Goal: Task Accomplishment & Management: Complete application form

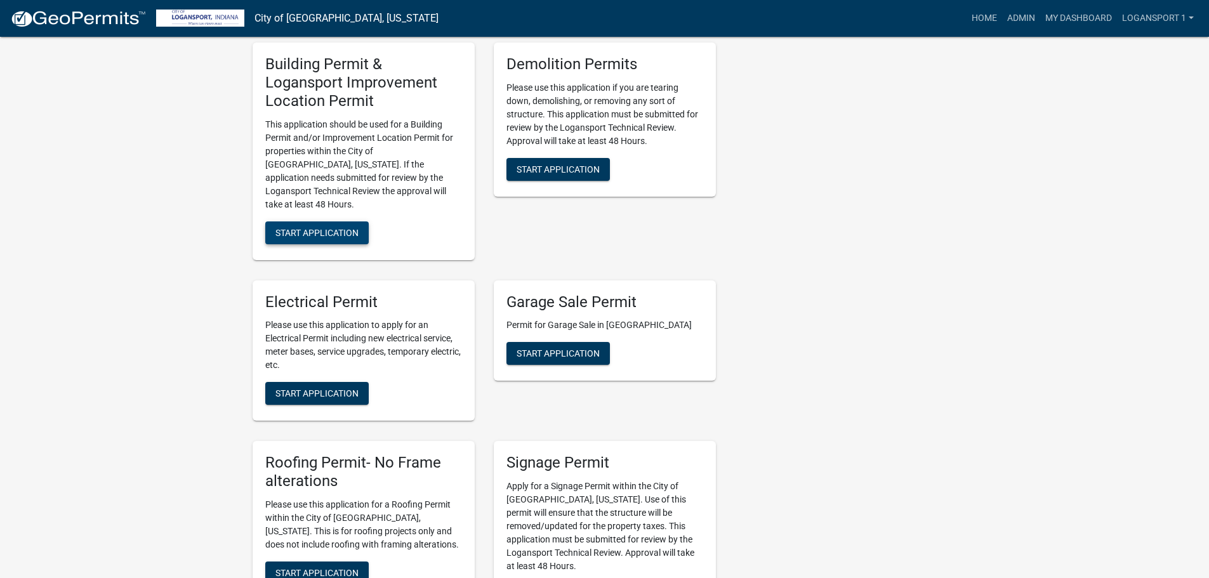
scroll to position [571, 0]
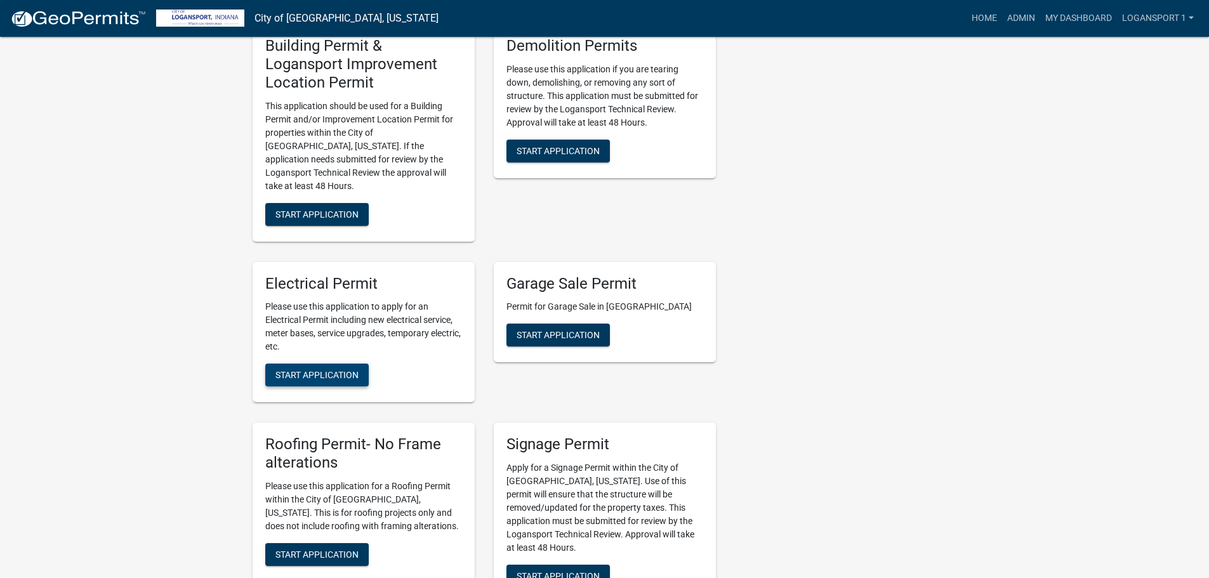
click at [326, 364] on button "Start Application" at bounding box center [316, 375] width 103 height 23
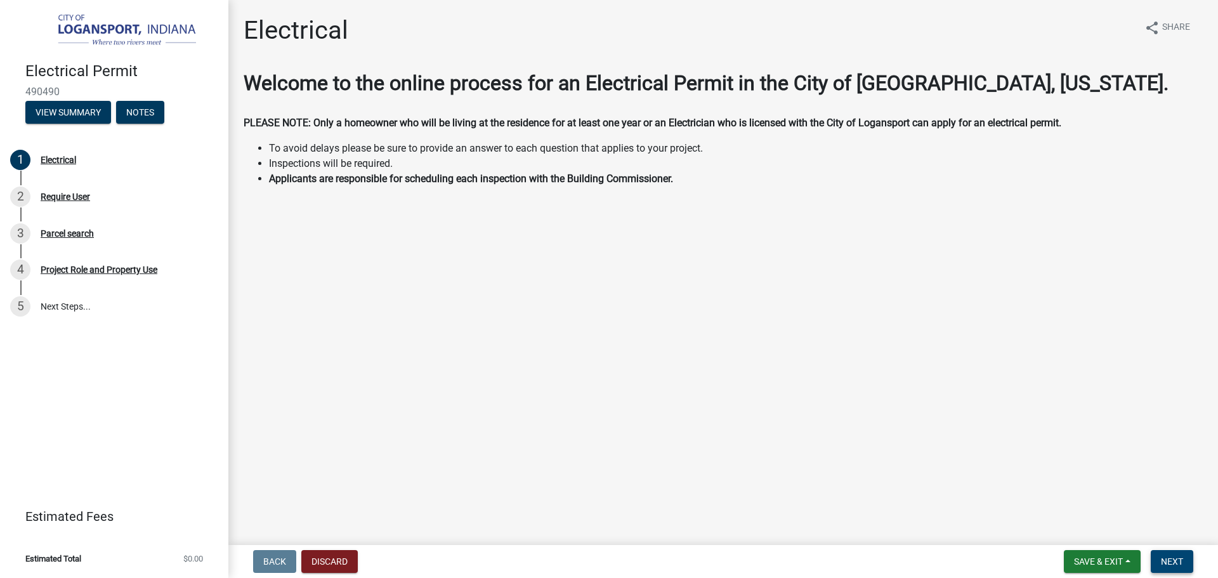
click at [1168, 560] on span "Next" at bounding box center [1172, 561] width 22 height 10
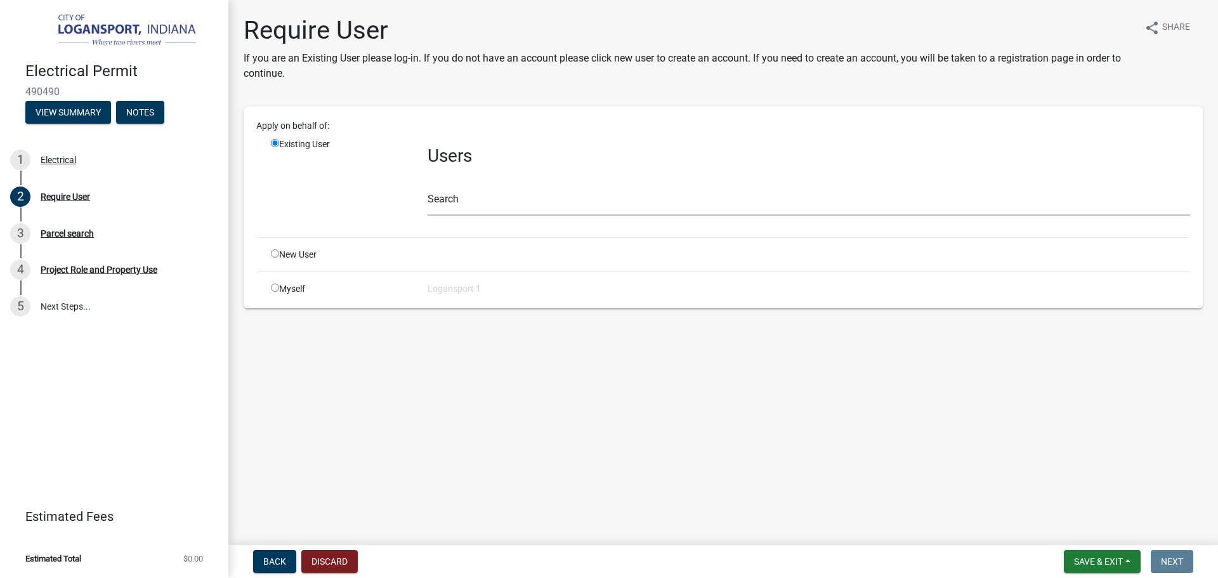
click at [275, 250] on input "radio" at bounding box center [275, 253] width 8 height 8
radio input "true"
radio input "false"
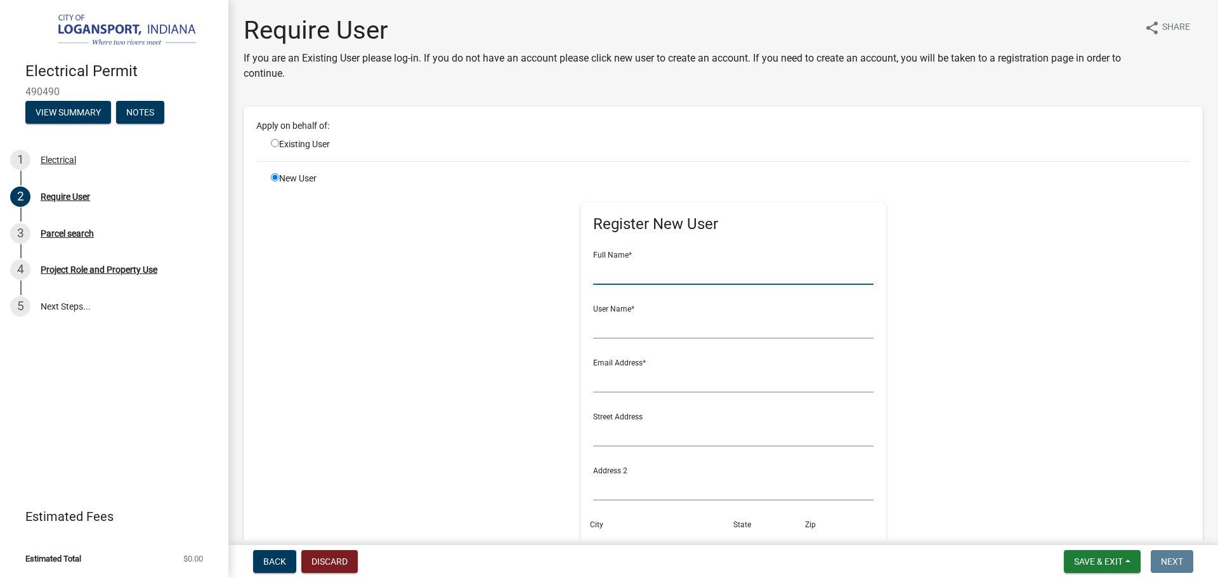
click at [716, 280] on input "text" at bounding box center [733, 272] width 281 height 26
type input "s"
type input "[PERSON_NAME]"
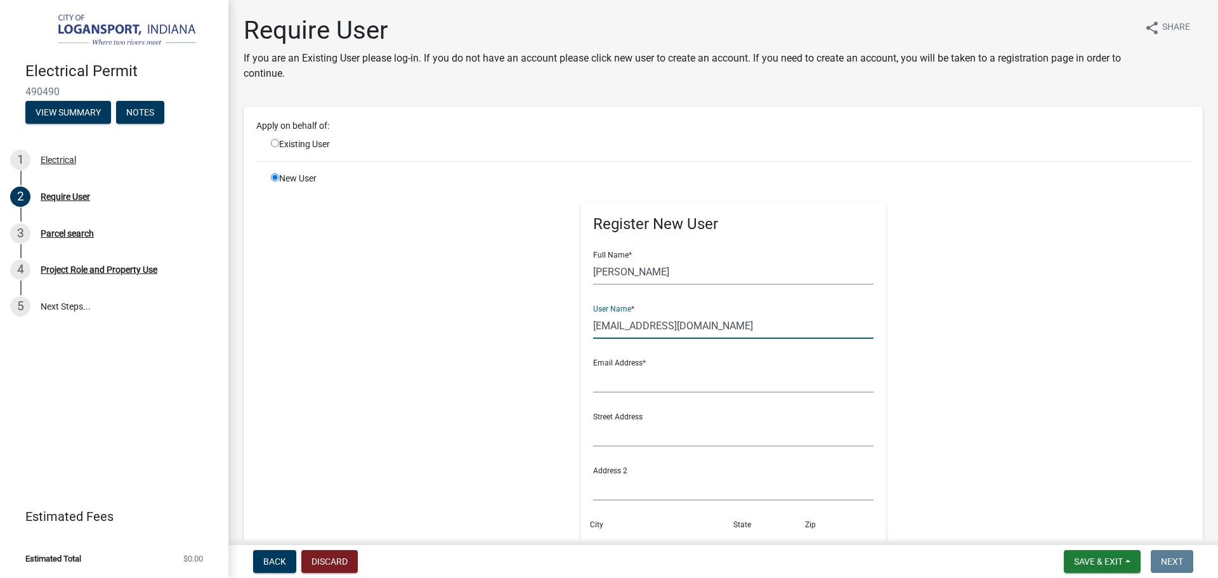
type input "[EMAIL_ADDRESS][DOMAIN_NAME]"
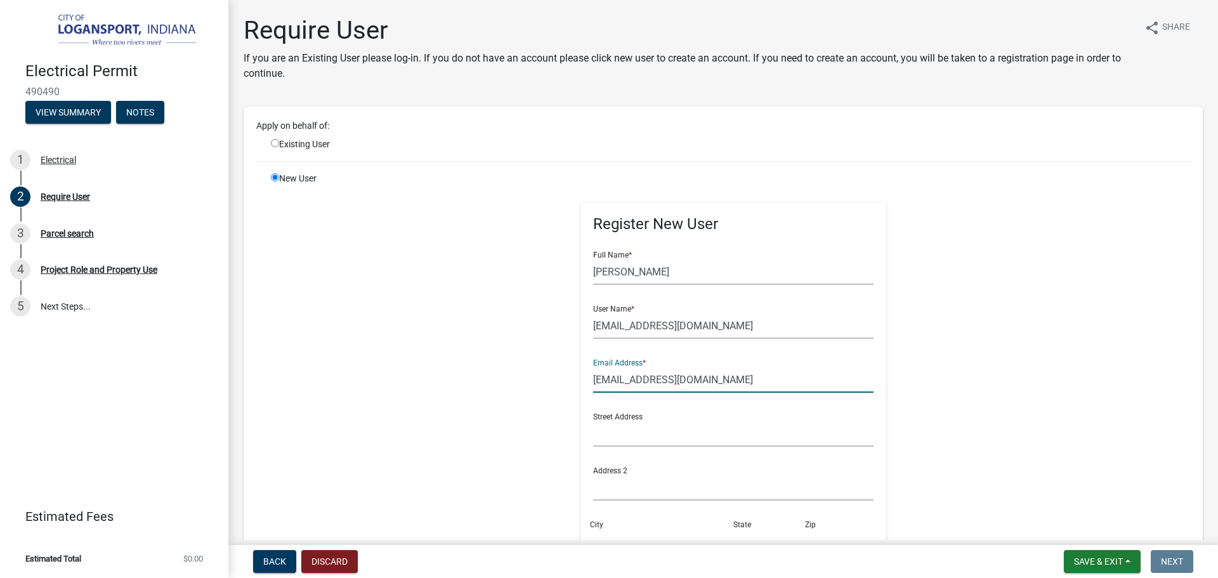
type input "[EMAIL_ADDRESS][DOMAIN_NAME]"
type input "[STREET_ADDRESS]"
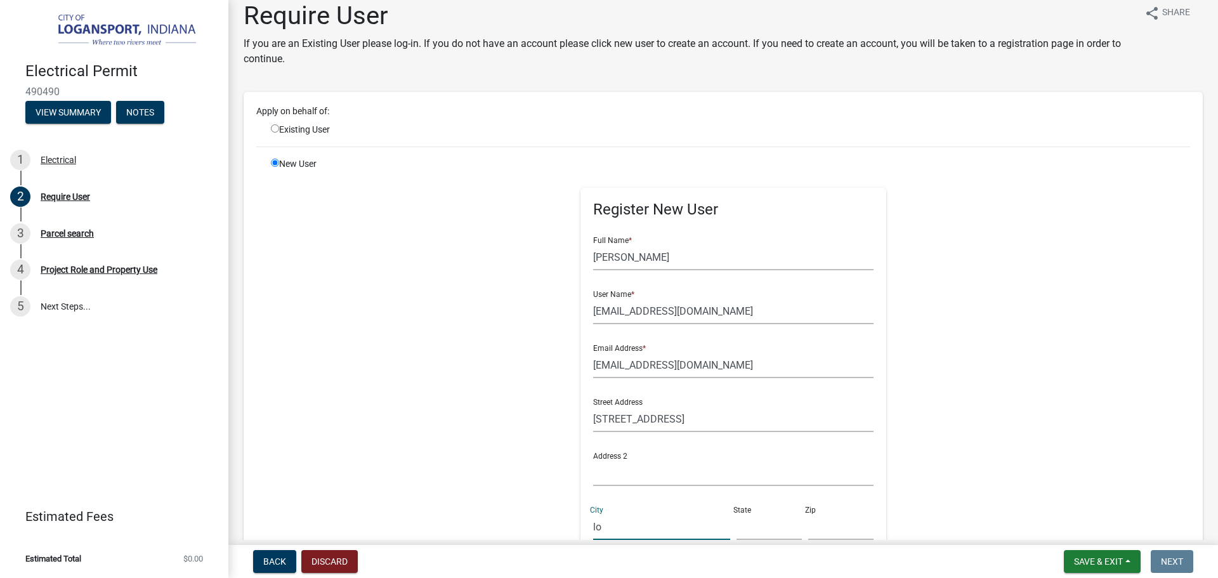
type input "Logansport"
type input "IN"
type input "46947"
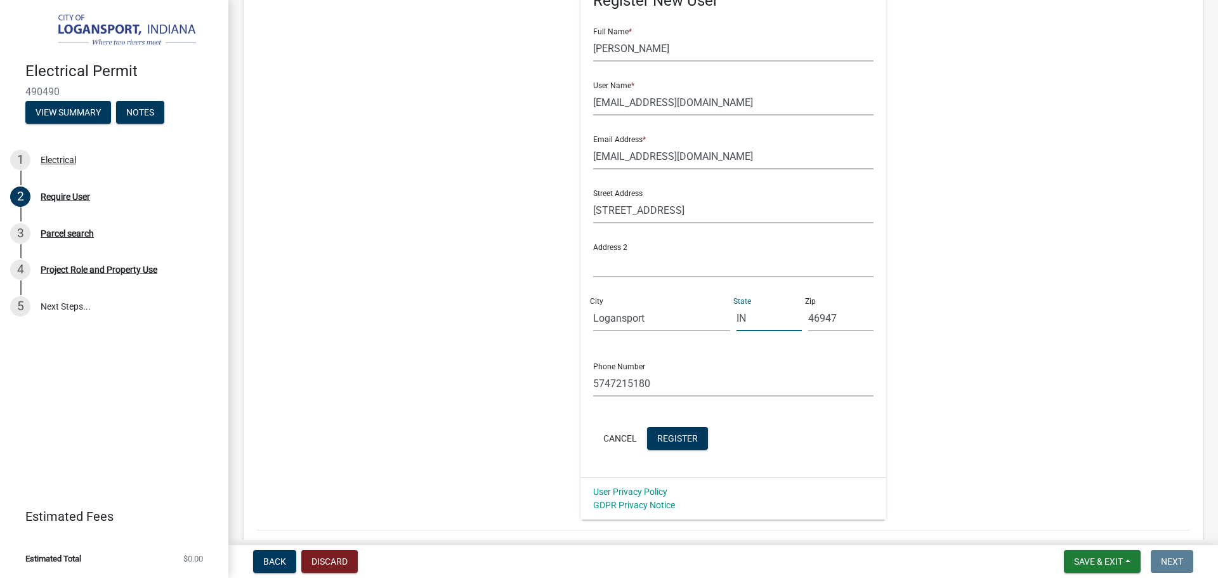
scroll to position [268, 0]
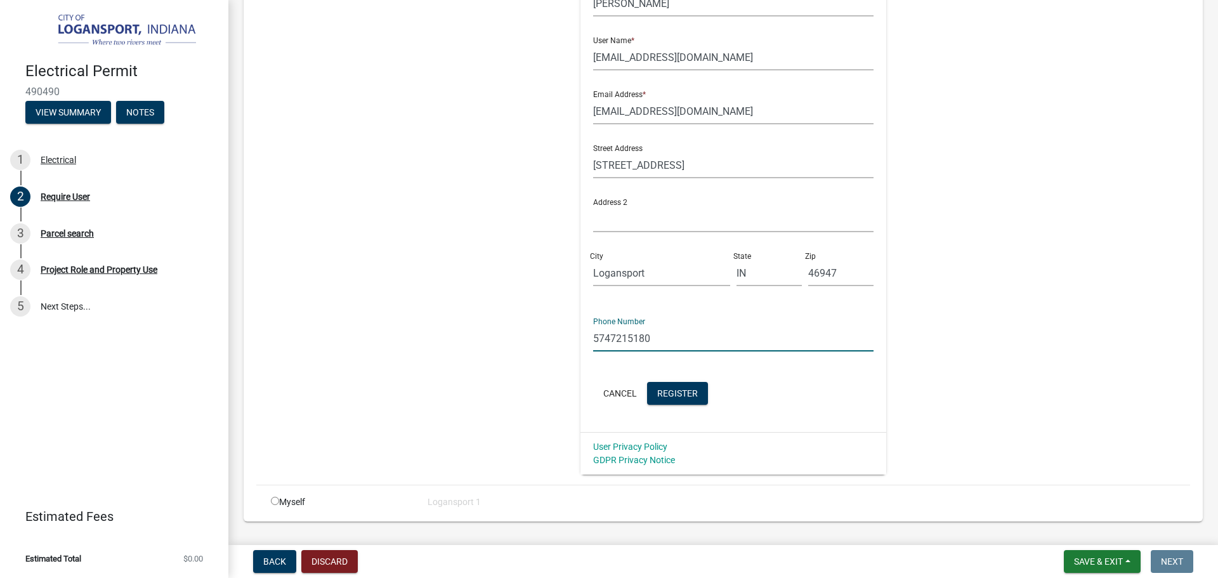
click at [661, 336] on input "5747215180" at bounding box center [733, 339] width 281 height 26
type input "5743981812"
click at [676, 383] on button "Register" at bounding box center [677, 393] width 61 height 23
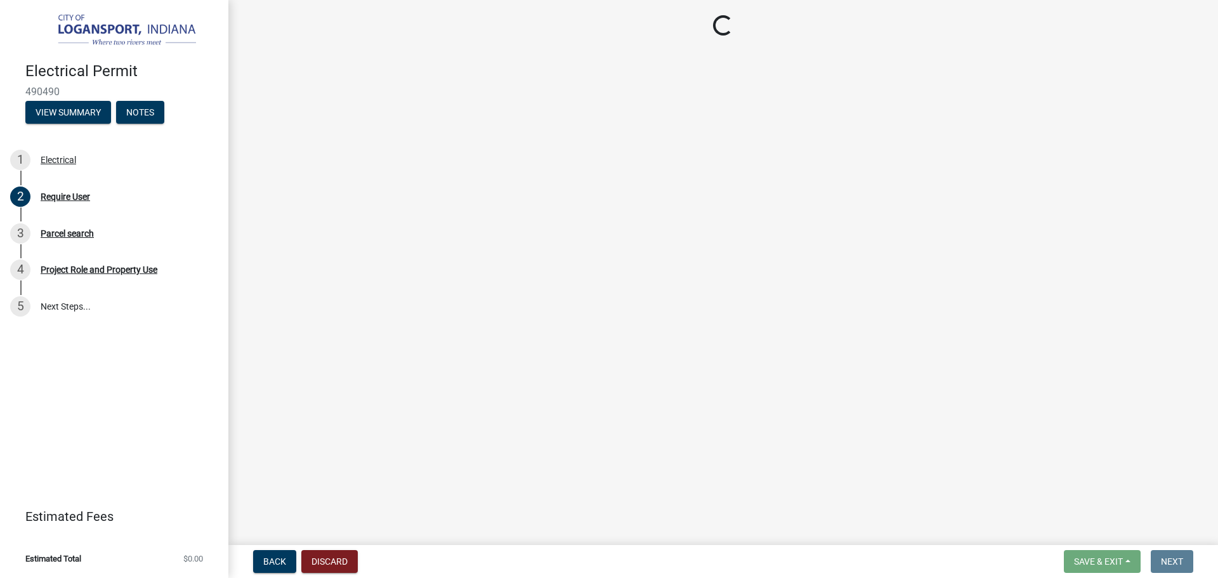
scroll to position [0, 0]
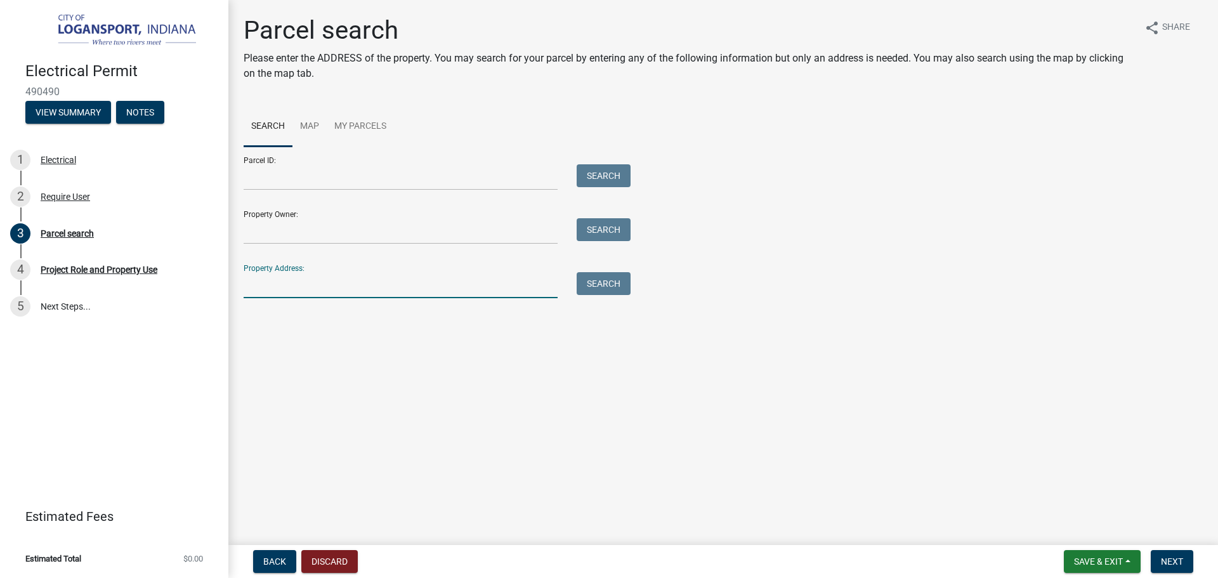
click at [463, 287] on input "Property Address:" at bounding box center [401, 285] width 314 height 26
type input "430 Bur"
click at [598, 283] on button "Search" at bounding box center [604, 283] width 54 height 23
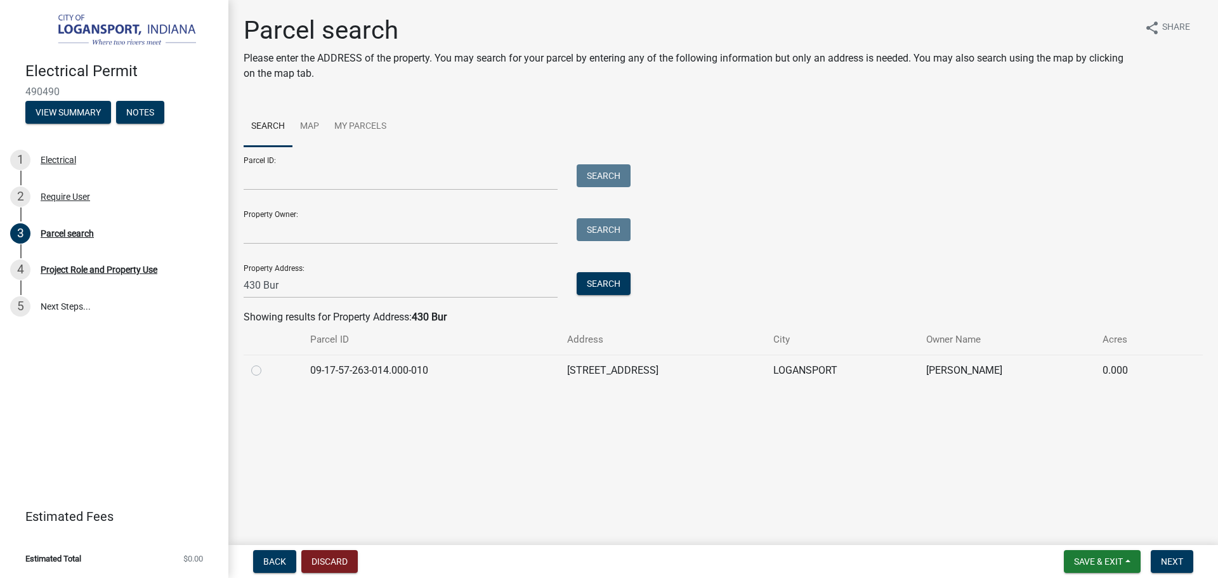
click at [266, 363] on label at bounding box center [266, 363] width 0 height 0
click at [266, 371] on input "radio" at bounding box center [270, 367] width 8 height 8
radio input "true"
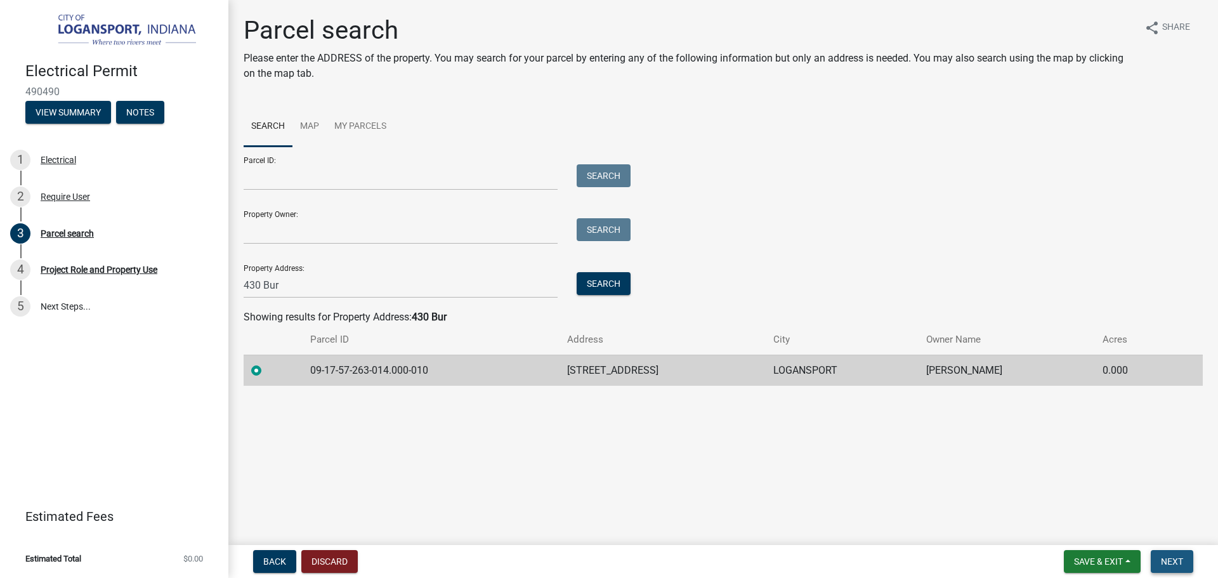
click at [1170, 562] on span "Next" at bounding box center [1172, 561] width 22 height 10
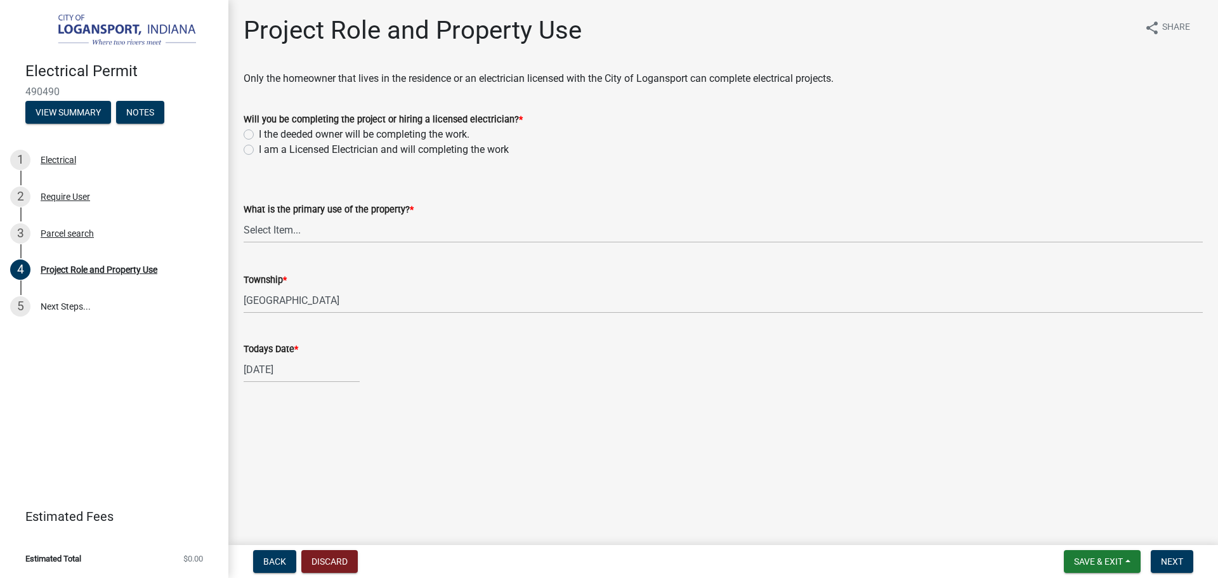
click at [259, 130] on label "I the deeded owner will be completing the work." at bounding box center [364, 134] width 211 height 15
click at [259, 130] on input "I the deeded owner will be completing the work." at bounding box center [263, 131] width 8 height 8
radio input "true"
click at [265, 233] on select "Select Item... Residential Commercial Public" at bounding box center [723, 230] width 959 height 26
click at [244, 217] on select "Select Item... Residential Commercial Public" at bounding box center [723, 230] width 959 height 26
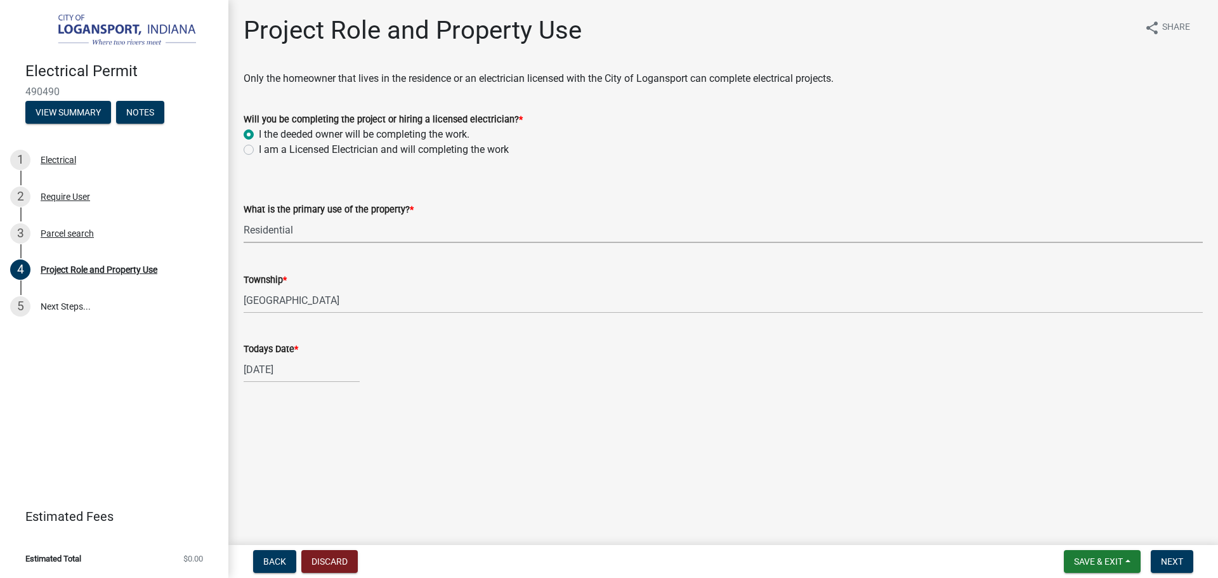
select select "530f9f5f-3156-4079-bc91-3d3598a96b73"
click at [1150, 554] on form "Save & Exit Save Save & Exit Next" at bounding box center [1129, 561] width 140 height 23
click at [1163, 560] on span "Next" at bounding box center [1172, 561] width 22 height 10
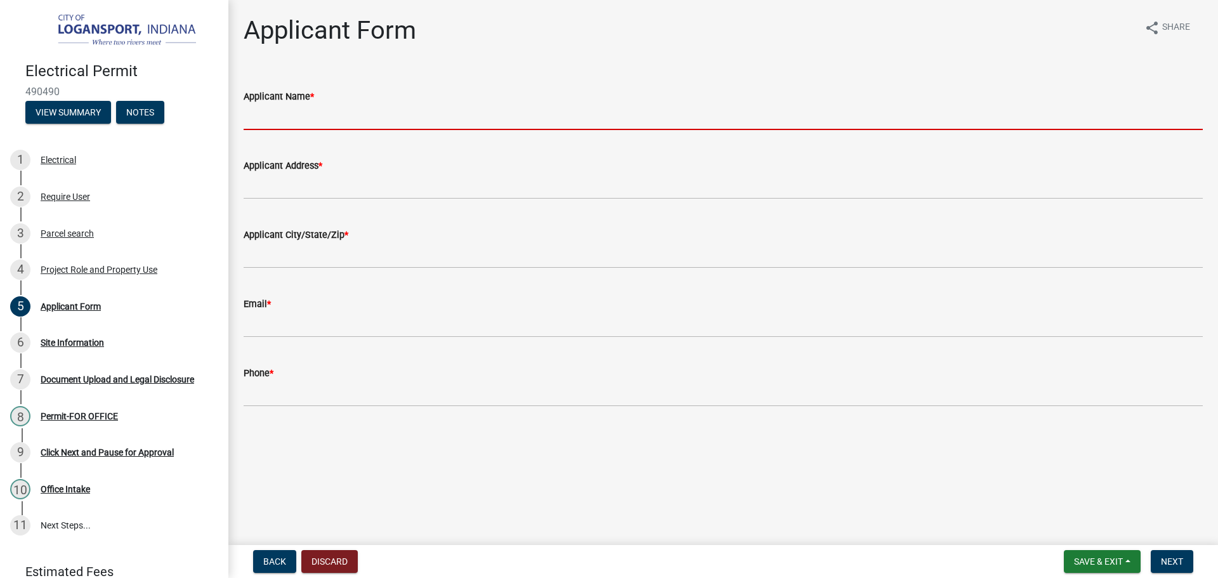
click at [787, 110] on input "Applicant Name *" at bounding box center [723, 117] width 959 height 26
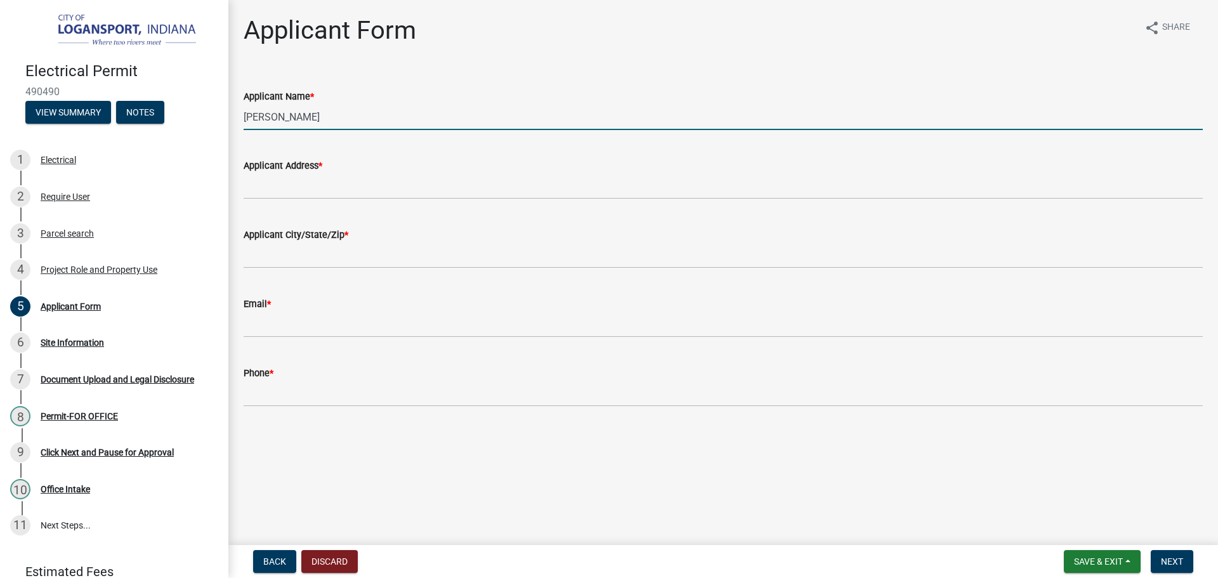
type input "[PERSON_NAME]"
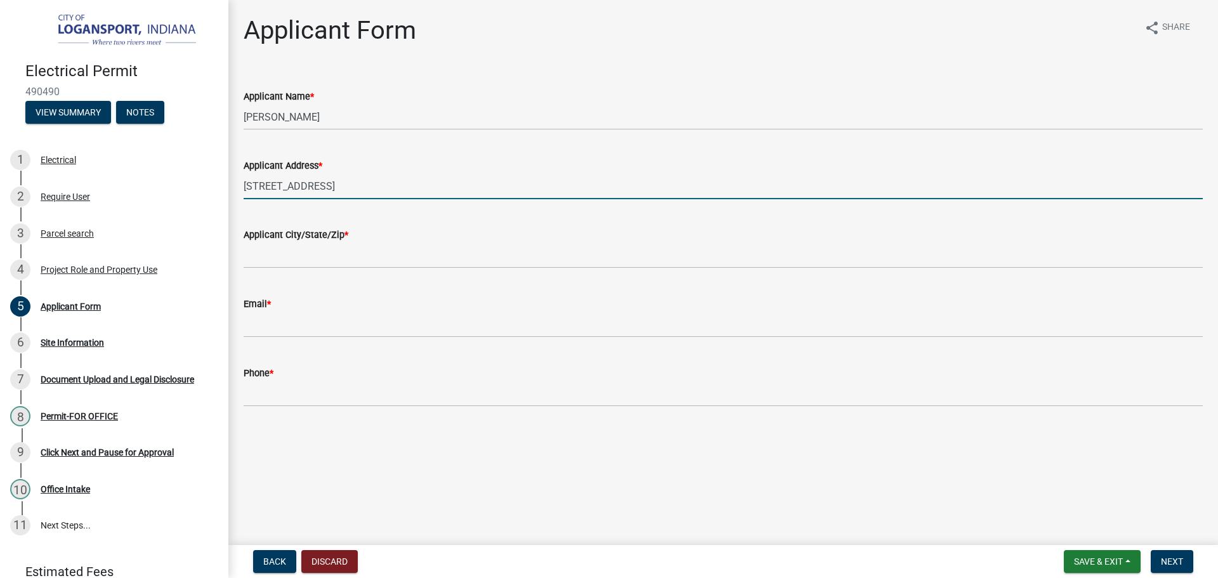
type input "[STREET_ADDRESS]"
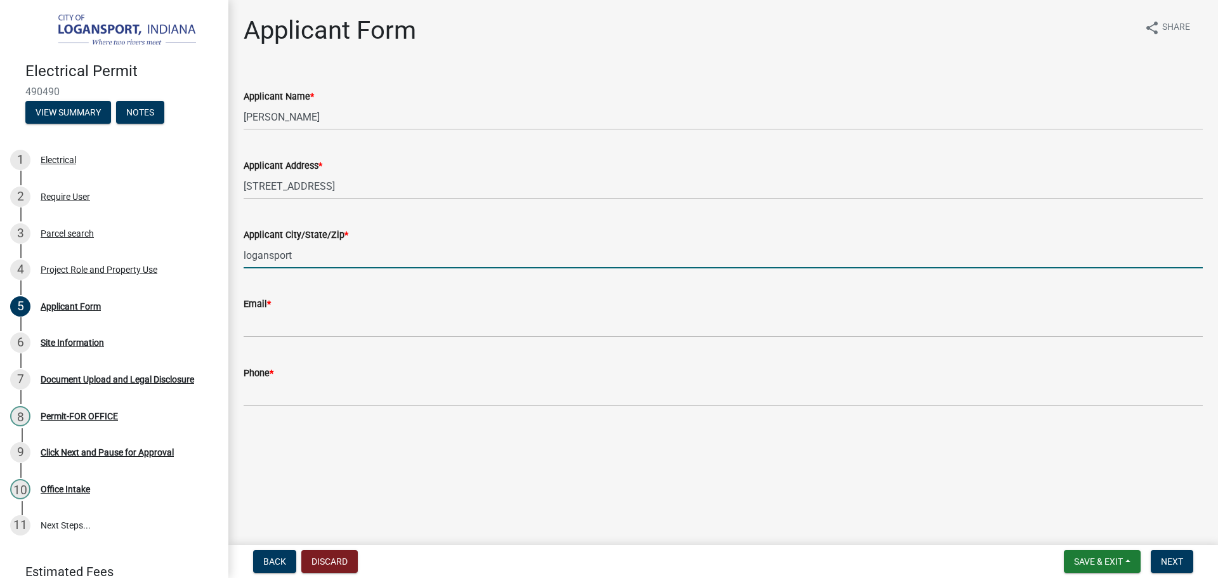
type input "Logansport"
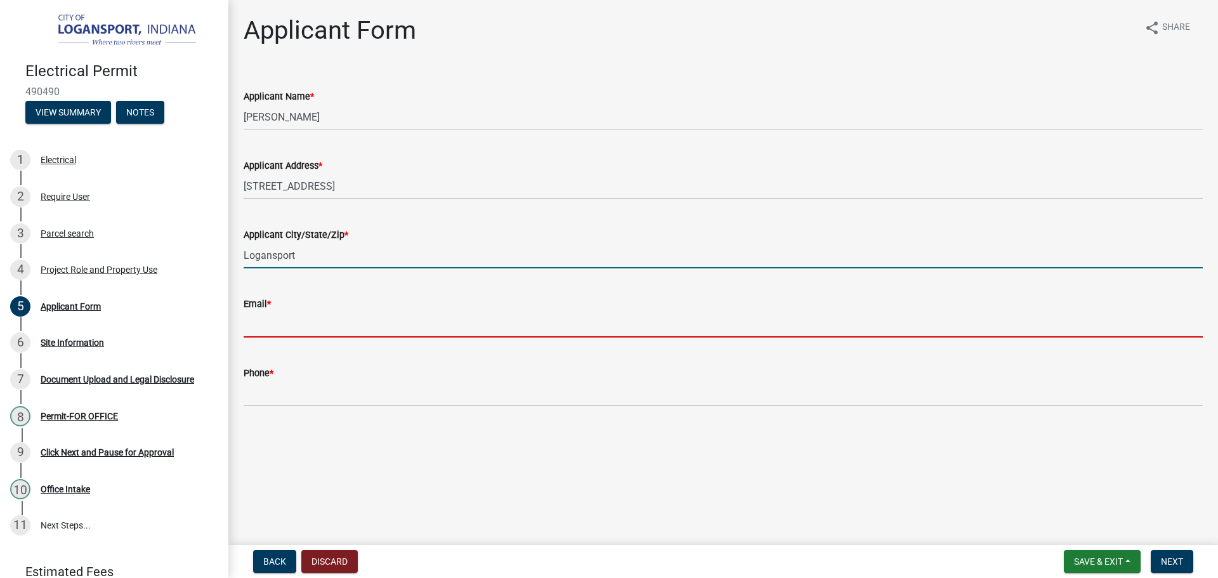
type input "[EMAIL_ADDRESS][DOMAIN_NAME]"
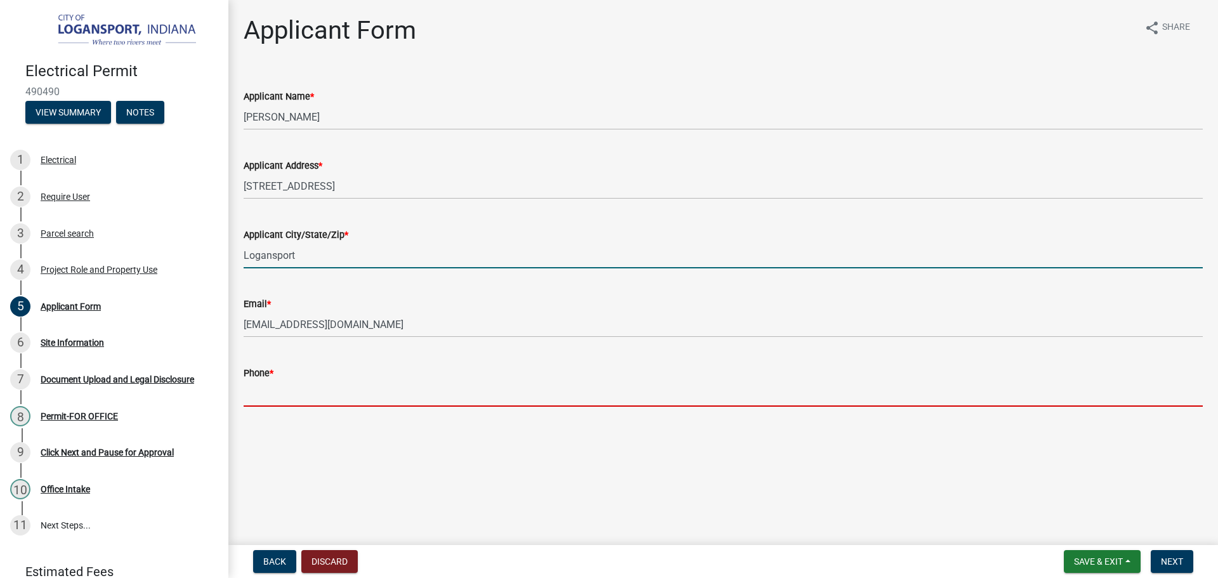
type input "5747215180"
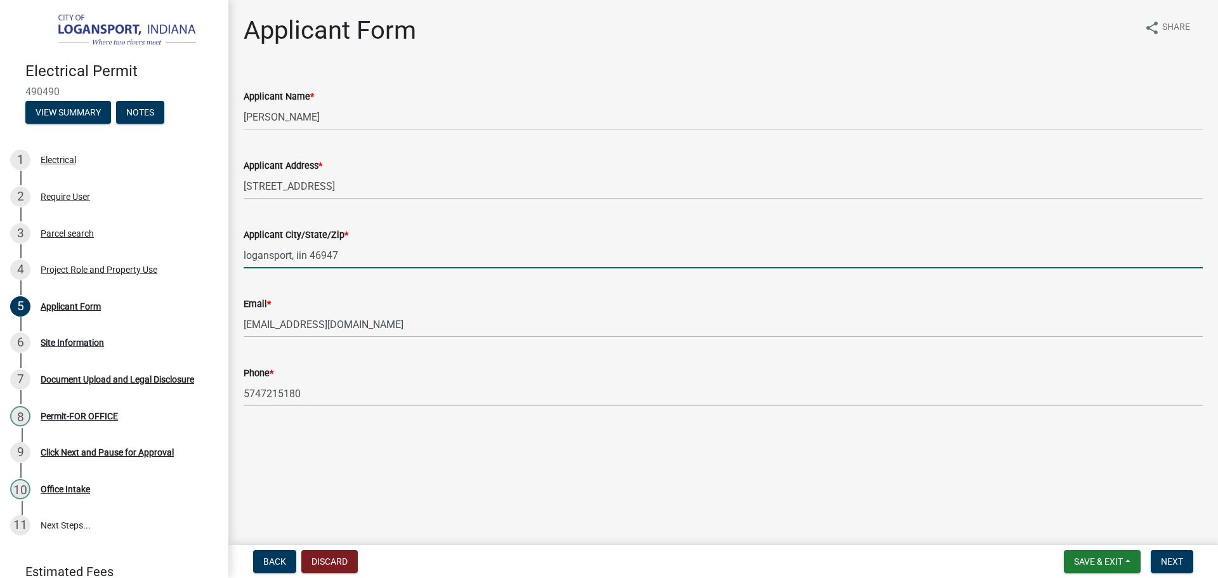
type input "logansport, iin 46947"
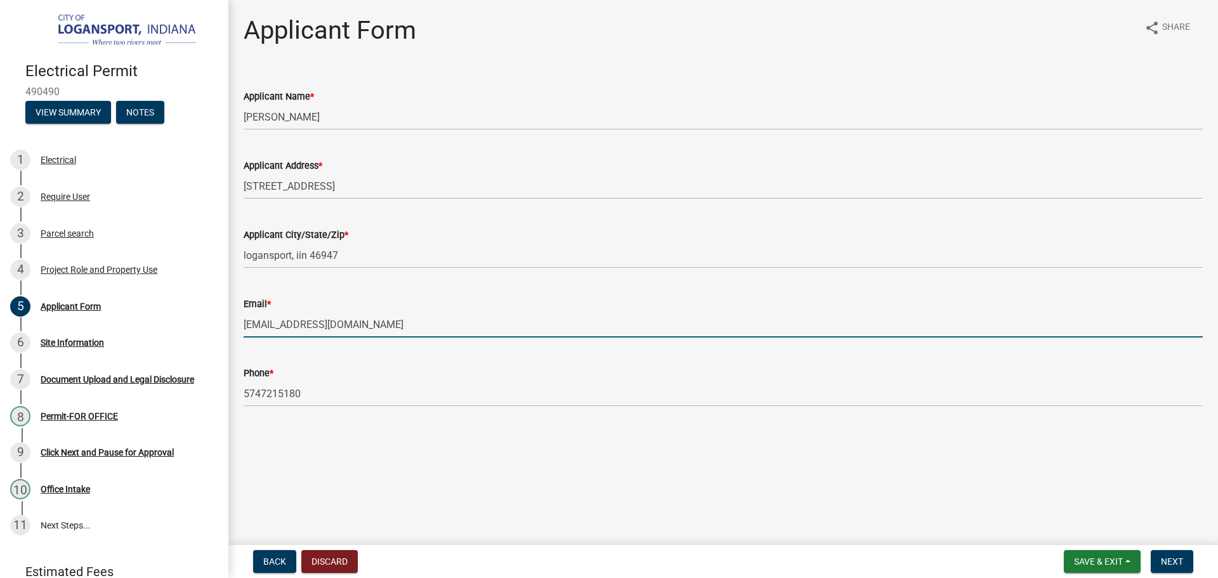
type input "[EMAIL_ADDRESS][DOMAIN_NAME]"
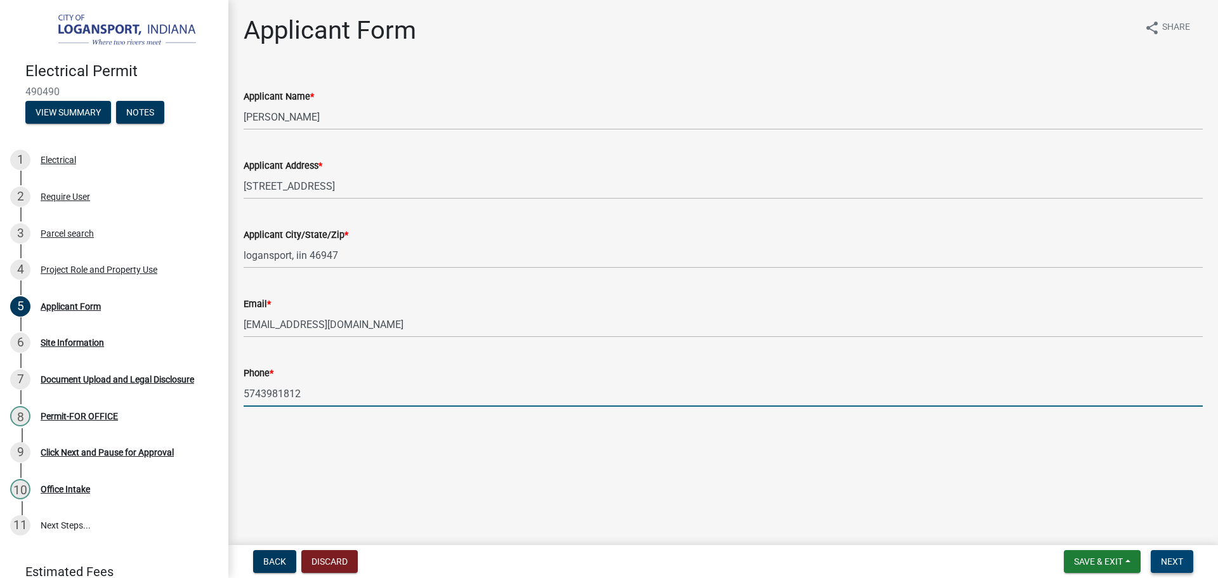
type input "5743981812"
click at [1180, 565] on span "Next" at bounding box center [1172, 561] width 22 height 10
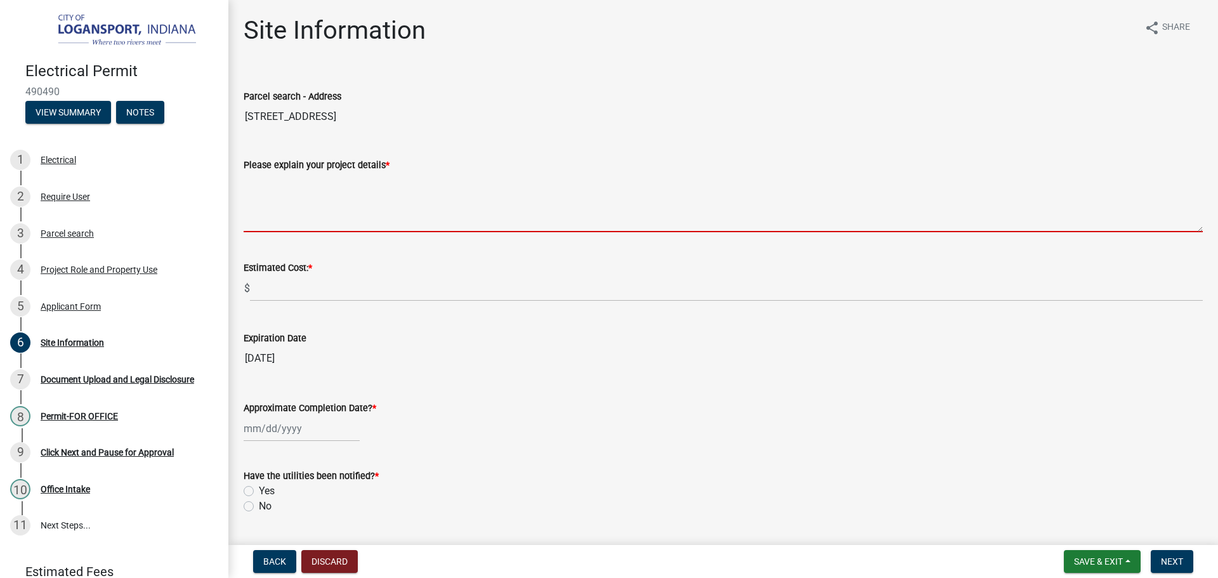
click at [292, 187] on textarea "Please explain your project details *" at bounding box center [723, 203] width 959 height 60
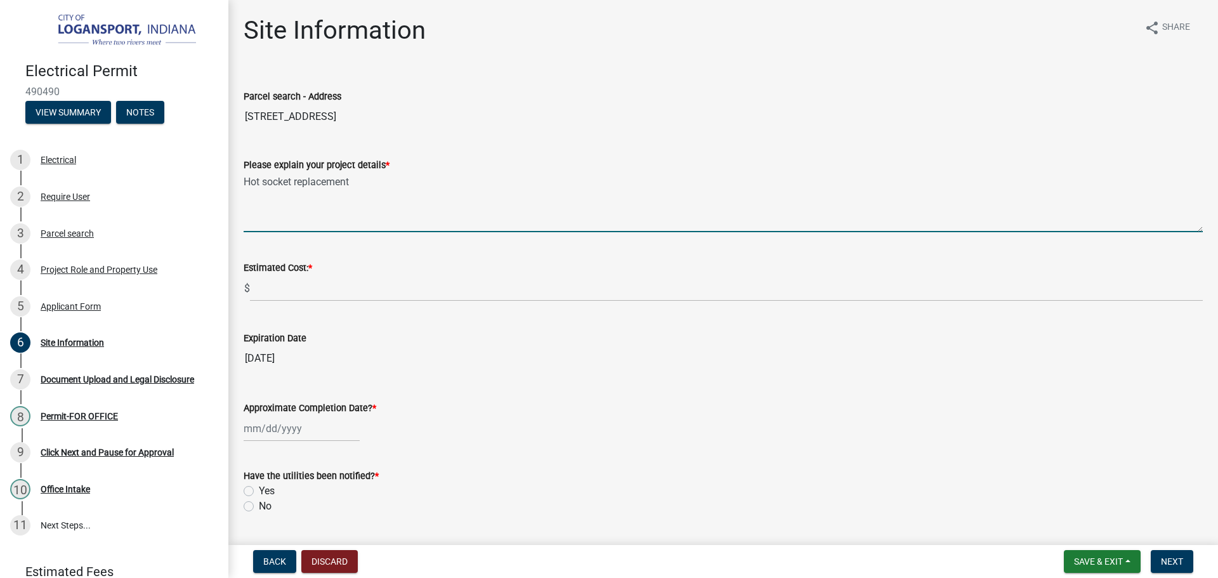
type textarea "Hot socket replacement"
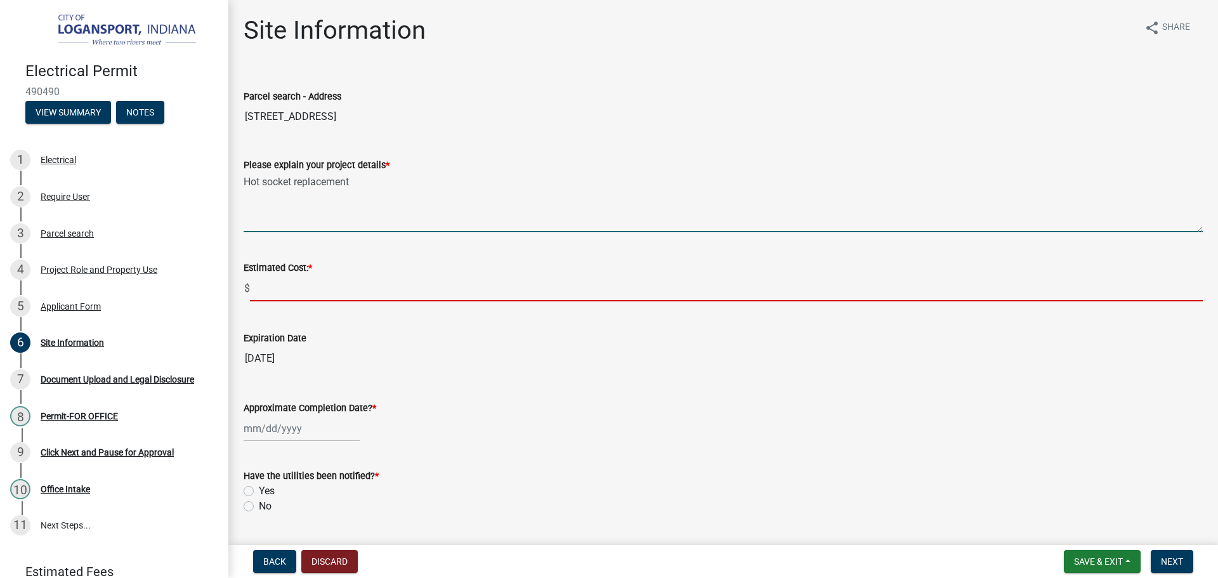
click at [309, 294] on input "text" at bounding box center [726, 288] width 953 height 26
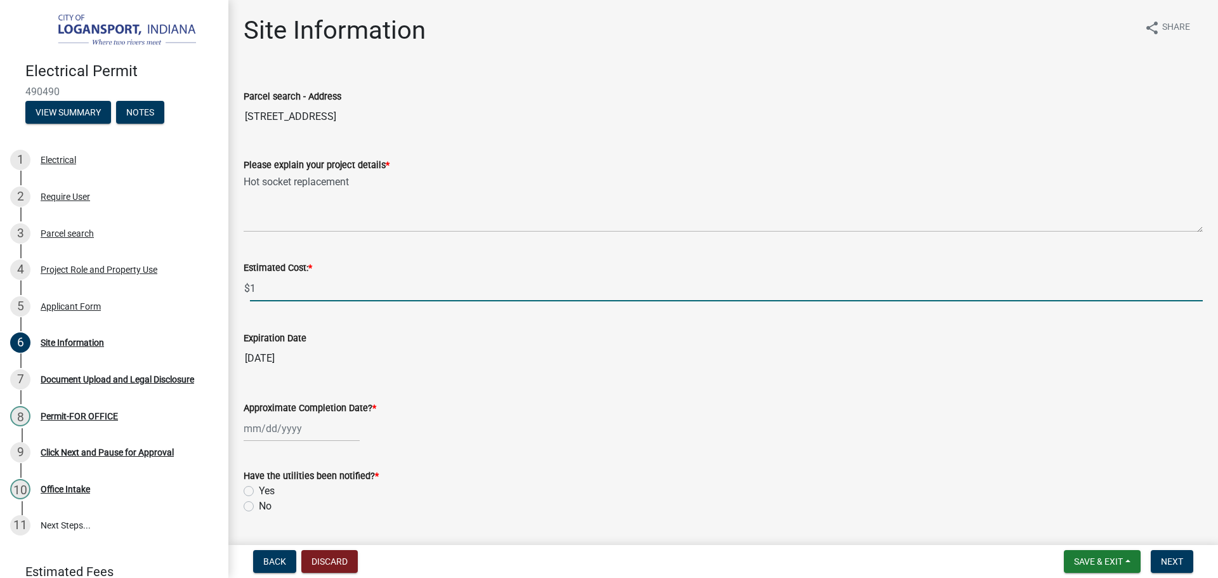
type input "1"
select select "10"
select select "2025"
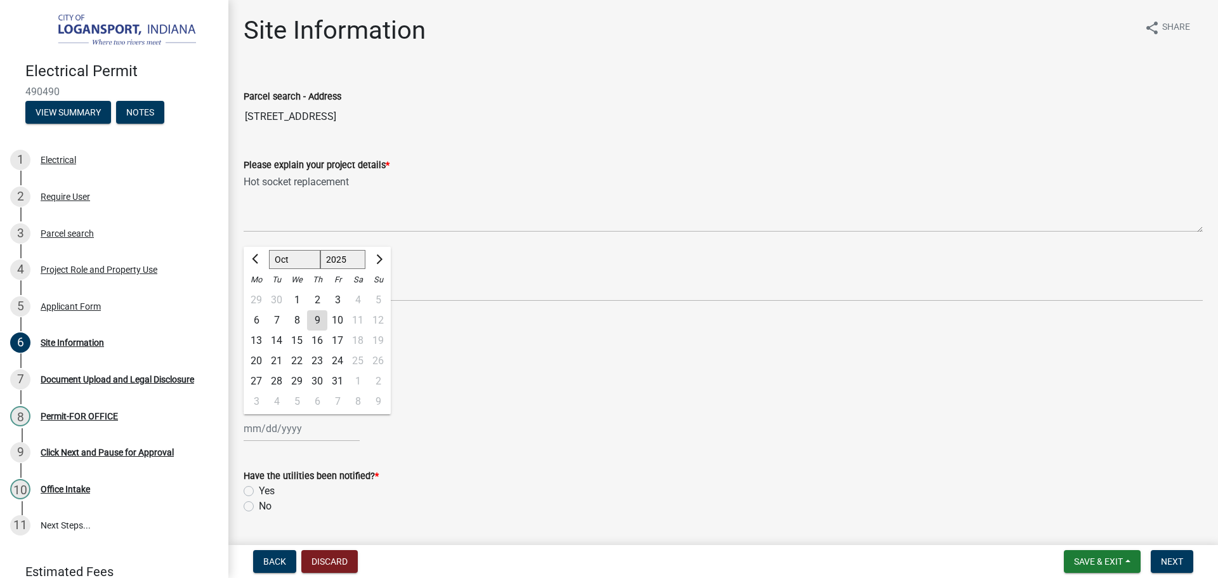
click at [275, 430] on div "[PERSON_NAME] Feb Mar Apr [PERSON_NAME][DATE] Oct Nov [DATE] 1526 1527 1528 152…" at bounding box center [302, 429] width 116 height 26
click at [320, 320] on div "9" at bounding box center [317, 320] width 20 height 20
type input "[DATE]"
click at [259, 487] on label "Yes" at bounding box center [267, 490] width 16 height 15
click at [259, 487] on input "Yes" at bounding box center [263, 487] width 8 height 8
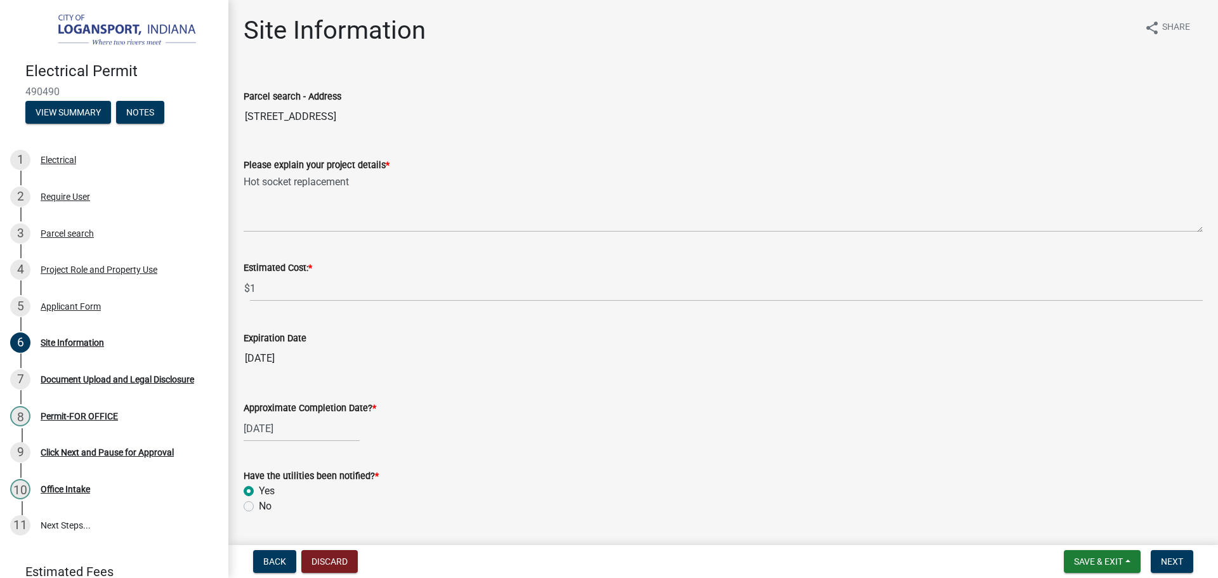
radio input "true"
click at [283, 420] on div "[DATE]" at bounding box center [302, 429] width 116 height 26
select select "10"
select select "2025"
click at [275, 340] on div "14" at bounding box center [276, 341] width 20 height 20
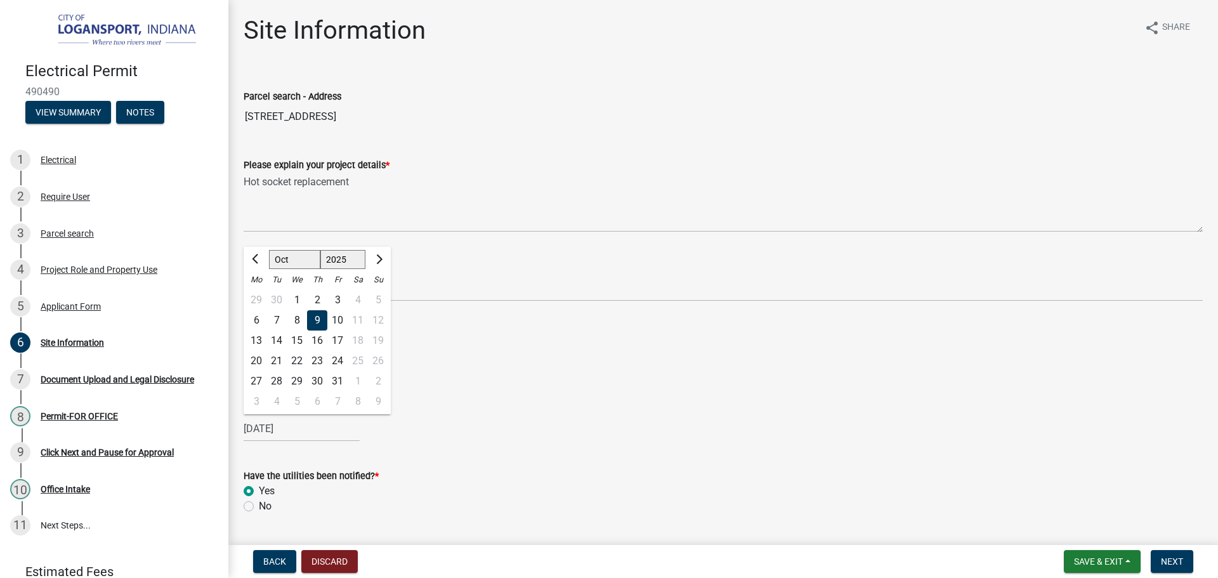
type input "[DATE]"
click at [273, 438] on input "[DATE]" at bounding box center [302, 429] width 116 height 26
select select "10"
select select "2025"
click at [233, 345] on div "Site Information share Share Parcel search - Address [STREET_ADDRESS] Please ex…" at bounding box center [723, 276] width 990 height 522
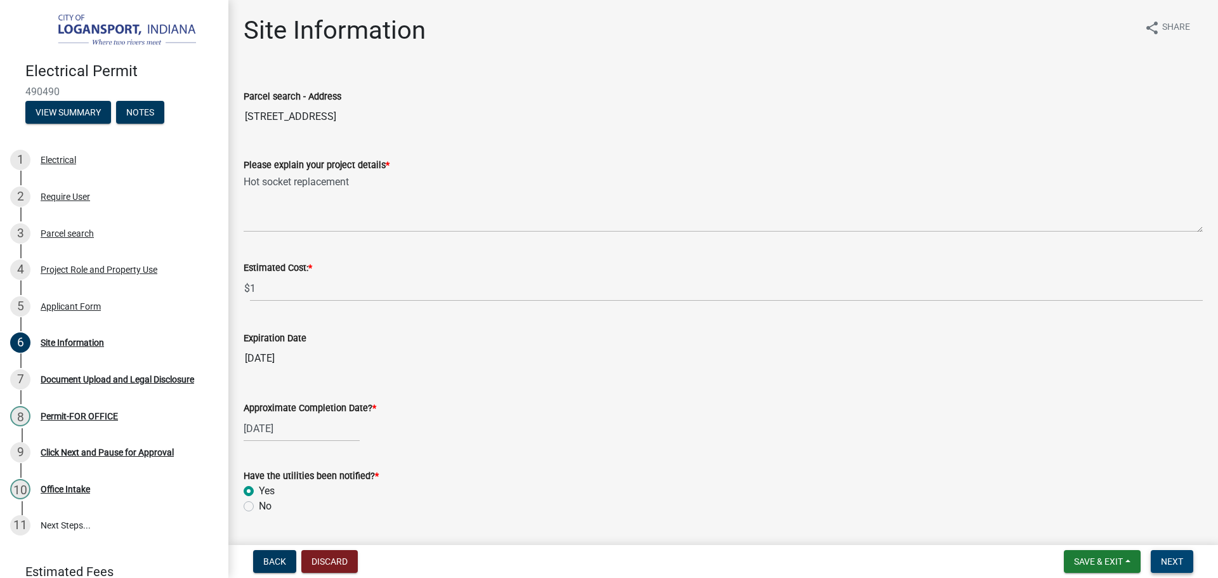
click at [1180, 558] on span "Next" at bounding box center [1172, 561] width 22 height 10
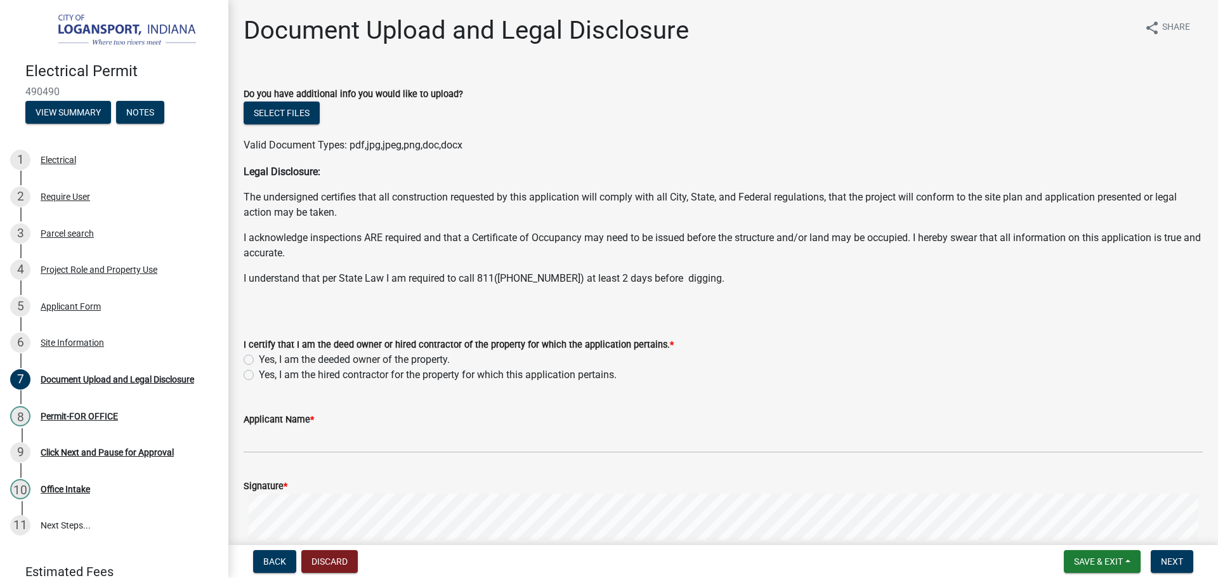
click at [259, 357] on label "Yes, I am the deeded owner of the property." at bounding box center [354, 359] width 191 height 15
click at [259, 357] on input "Yes, I am the deeded owner of the property." at bounding box center [263, 356] width 8 height 8
radio input "true"
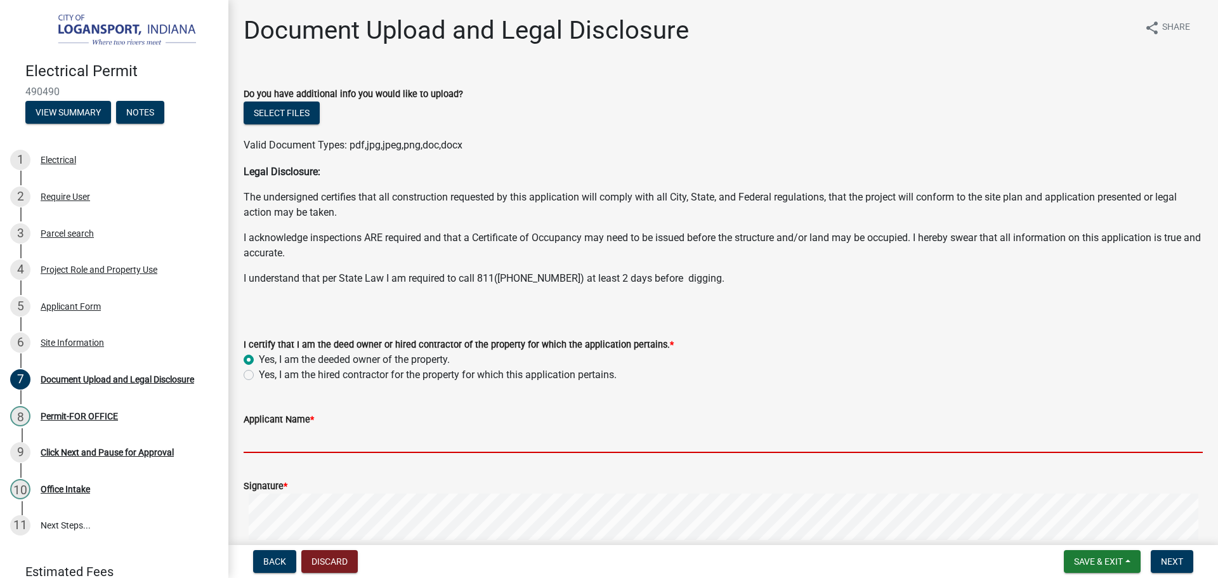
click at [268, 440] on input "Applicant Name *" at bounding box center [723, 440] width 959 height 26
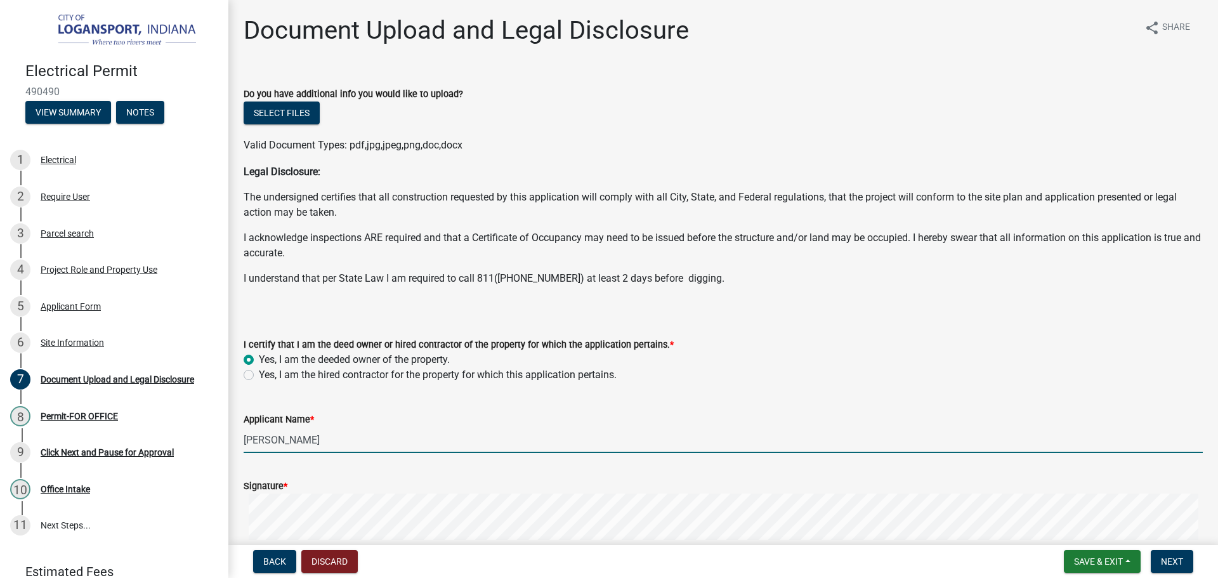
type input "[PERSON_NAME]"
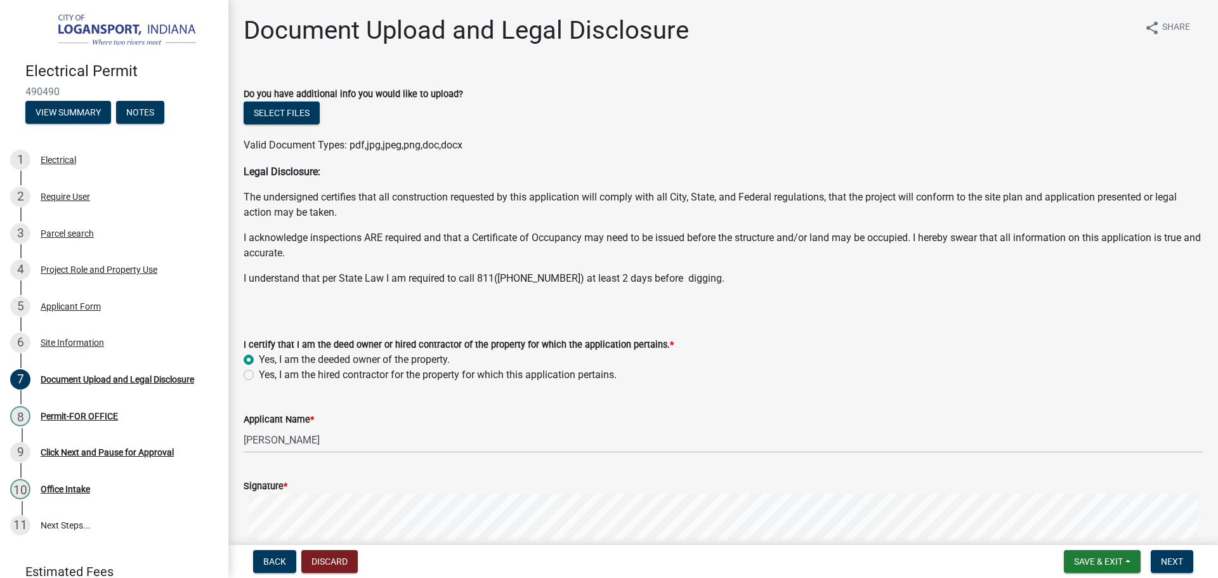
scroll to position [216, 0]
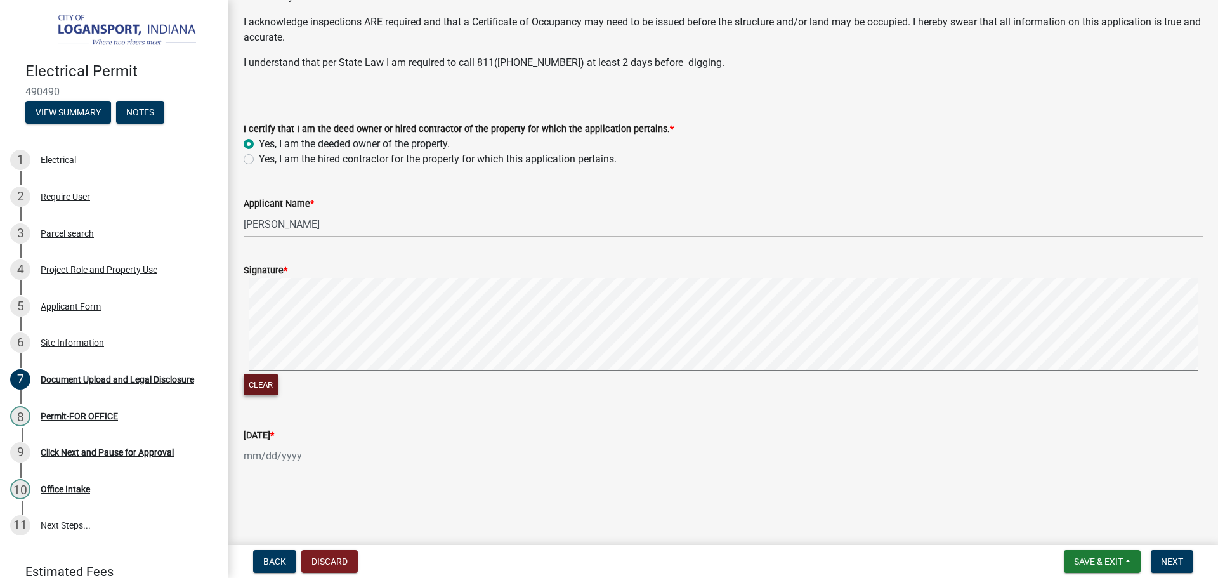
click at [251, 385] on button "Clear" at bounding box center [261, 384] width 34 height 21
select select "10"
select select "2025"
click at [315, 452] on div "[PERSON_NAME] Feb Mar Apr [PERSON_NAME][DATE] Oct Nov [DATE] 1526 1527 1528 152…" at bounding box center [302, 456] width 116 height 26
click at [318, 346] on div "9" at bounding box center [317, 348] width 20 height 20
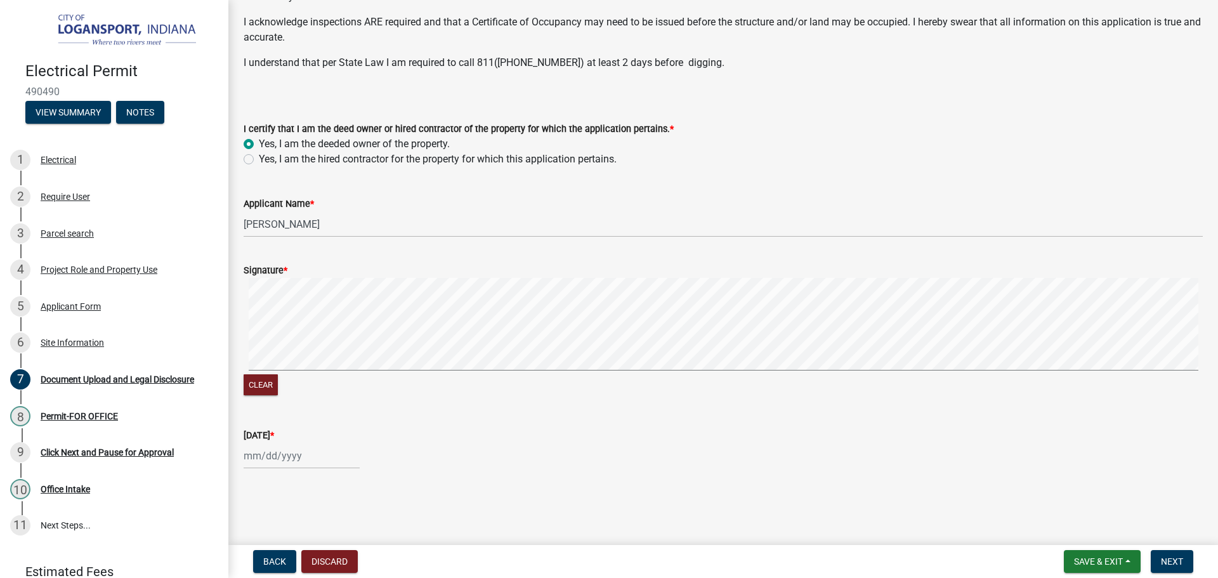
type input "[DATE]"
click at [1177, 556] on span "Next" at bounding box center [1172, 561] width 22 height 10
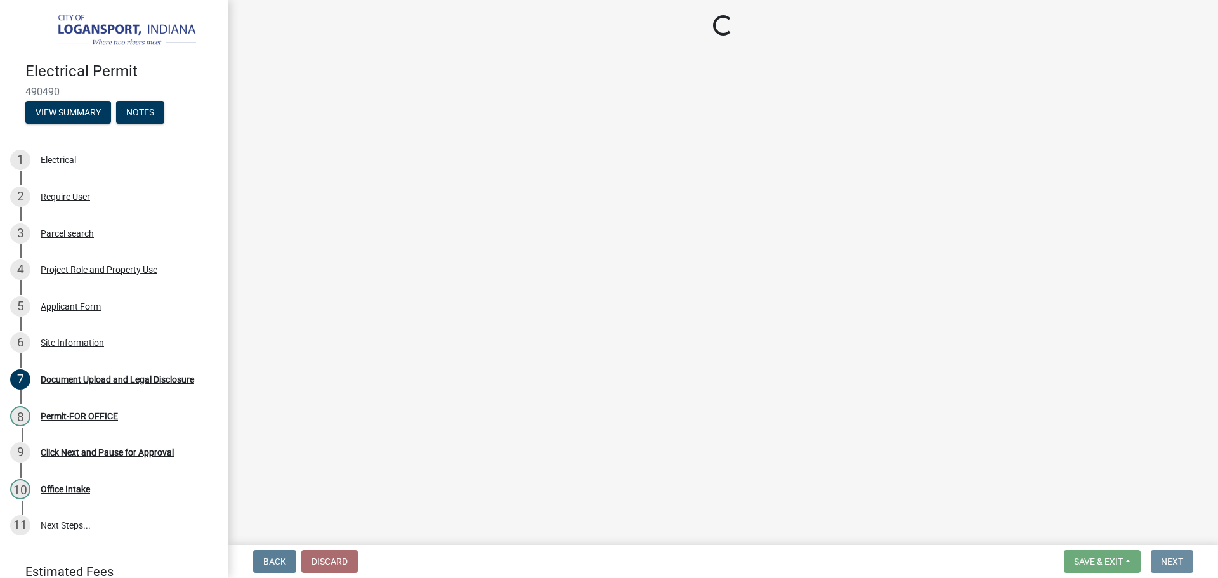
scroll to position [0, 0]
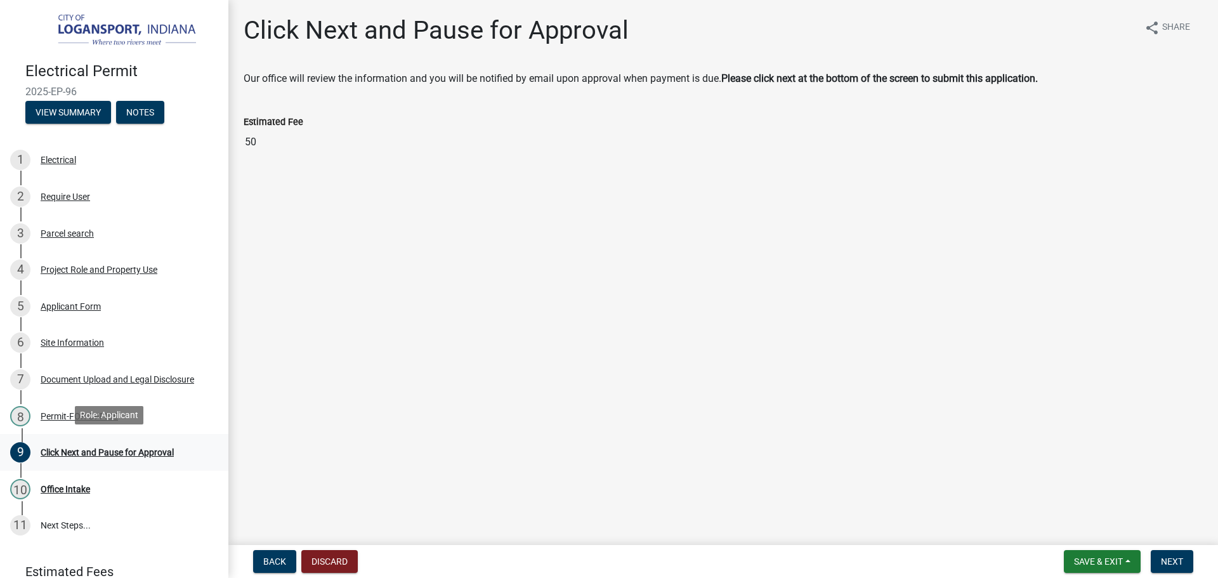
click at [138, 454] on div "Click Next and Pause for Approval" at bounding box center [107, 452] width 133 height 9
click at [1185, 565] on button "Next" at bounding box center [1172, 561] width 43 height 23
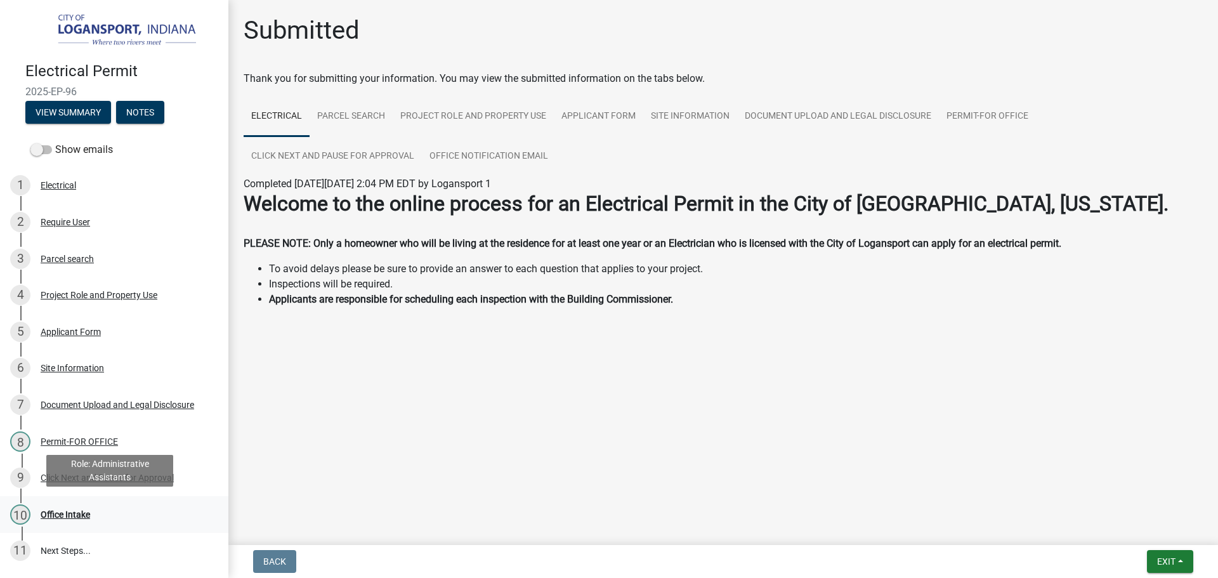
click at [63, 516] on div "Office Intake" at bounding box center [65, 514] width 49 height 9
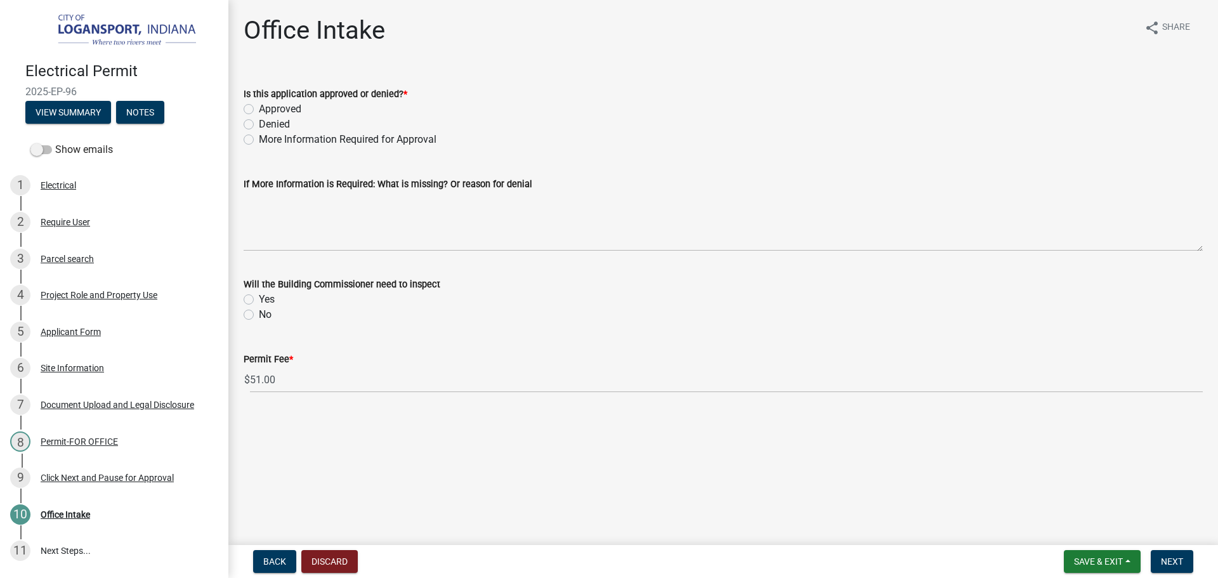
click at [259, 107] on label "Approved" at bounding box center [280, 109] width 43 height 15
click at [259, 107] on input "Approved" at bounding box center [263, 106] width 8 height 8
radio input "true"
click at [259, 298] on label "Yes" at bounding box center [267, 299] width 16 height 15
click at [259, 298] on input "Yes" at bounding box center [263, 296] width 8 height 8
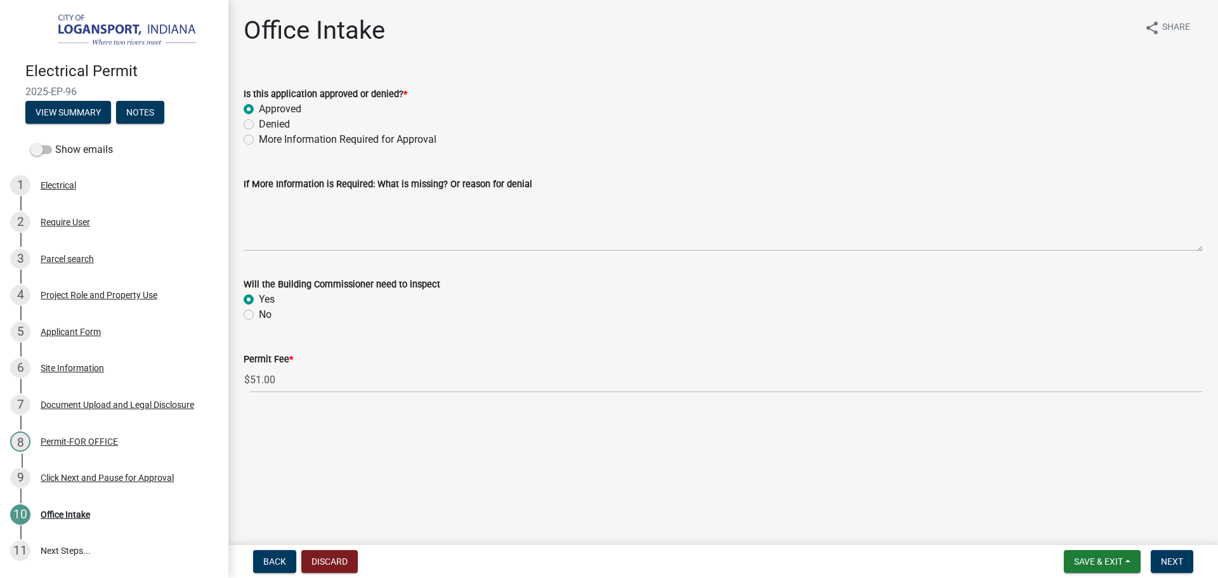
radio input "true"
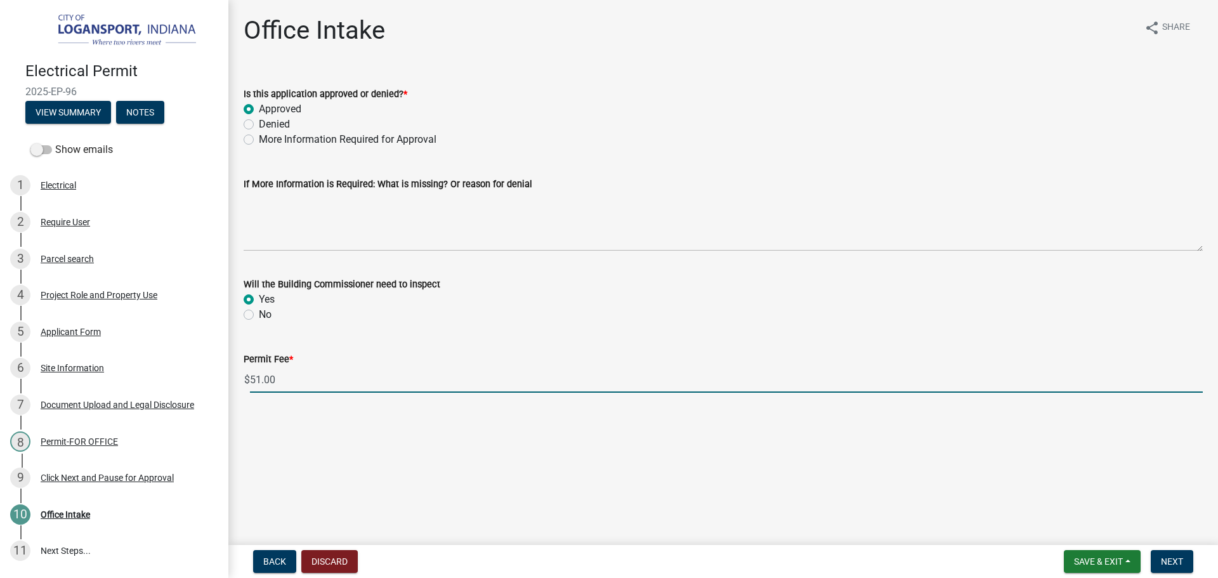
click at [335, 385] on input "51.00" at bounding box center [726, 380] width 953 height 26
click at [242, 312] on div "Will the Building Commissioner need to inspect Yes No" at bounding box center [723, 291] width 978 height 61
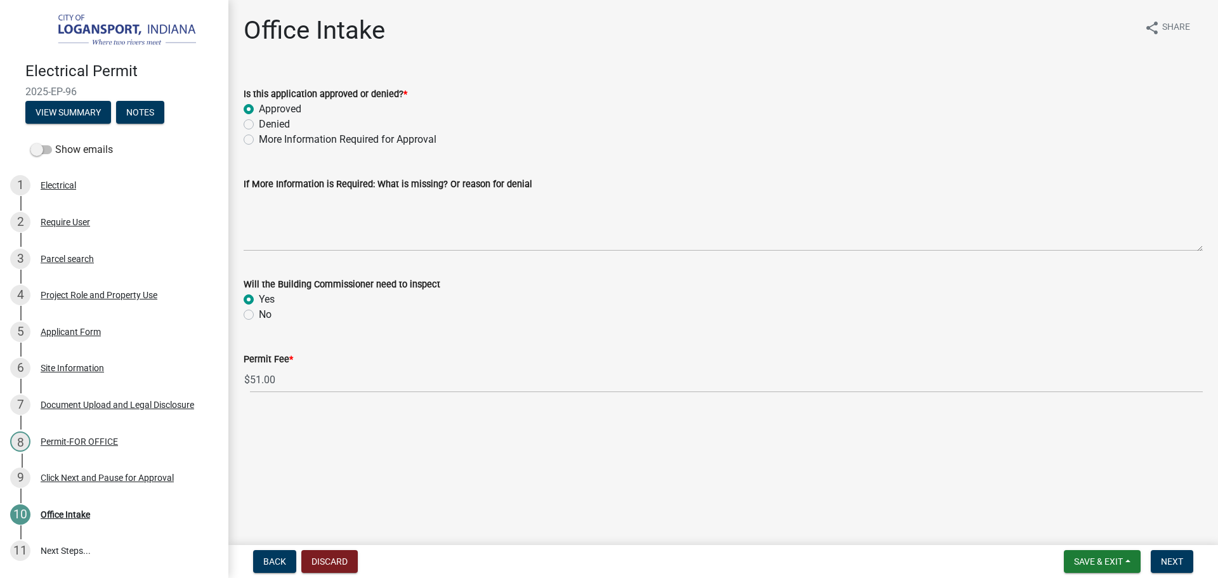
click at [259, 312] on label "No" at bounding box center [265, 314] width 13 height 15
click at [259, 312] on input "No" at bounding box center [263, 311] width 8 height 8
radio input "true"
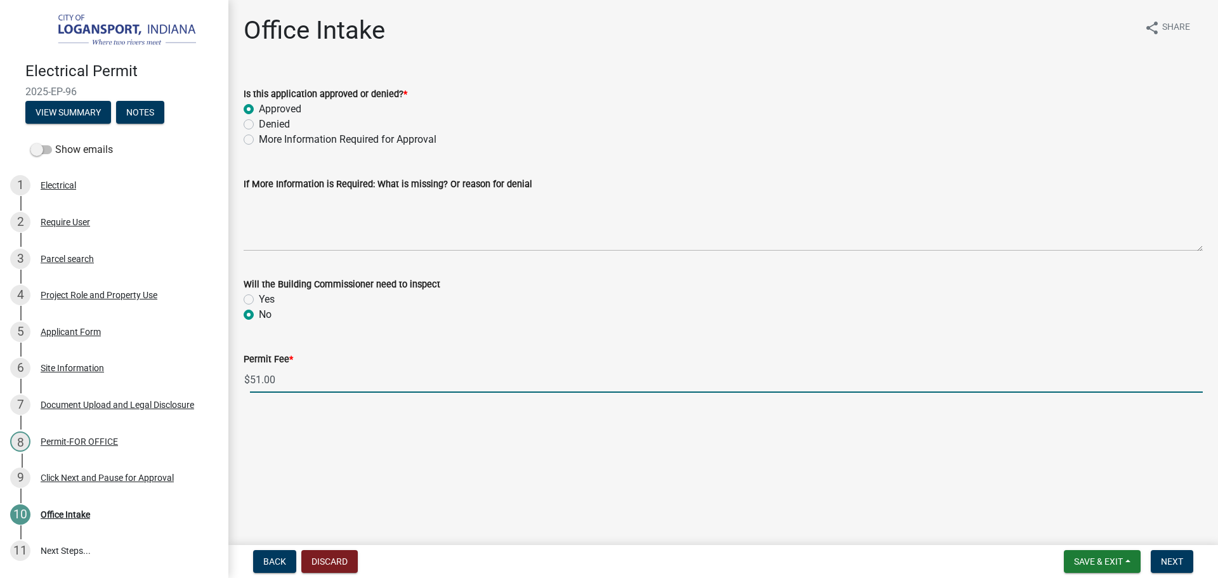
click at [269, 381] on input "51.00" at bounding box center [726, 380] width 953 height 26
type input "0"
click at [1189, 560] on button "Next" at bounding box center [1172, 561] width 43 height 23
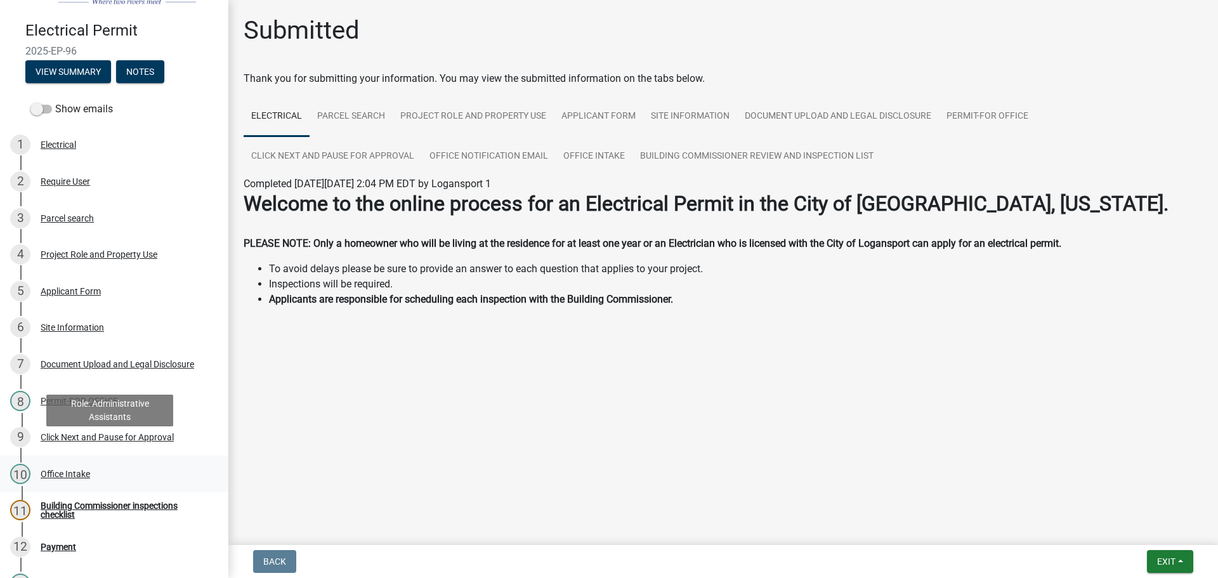
scroll to position [63, 0]
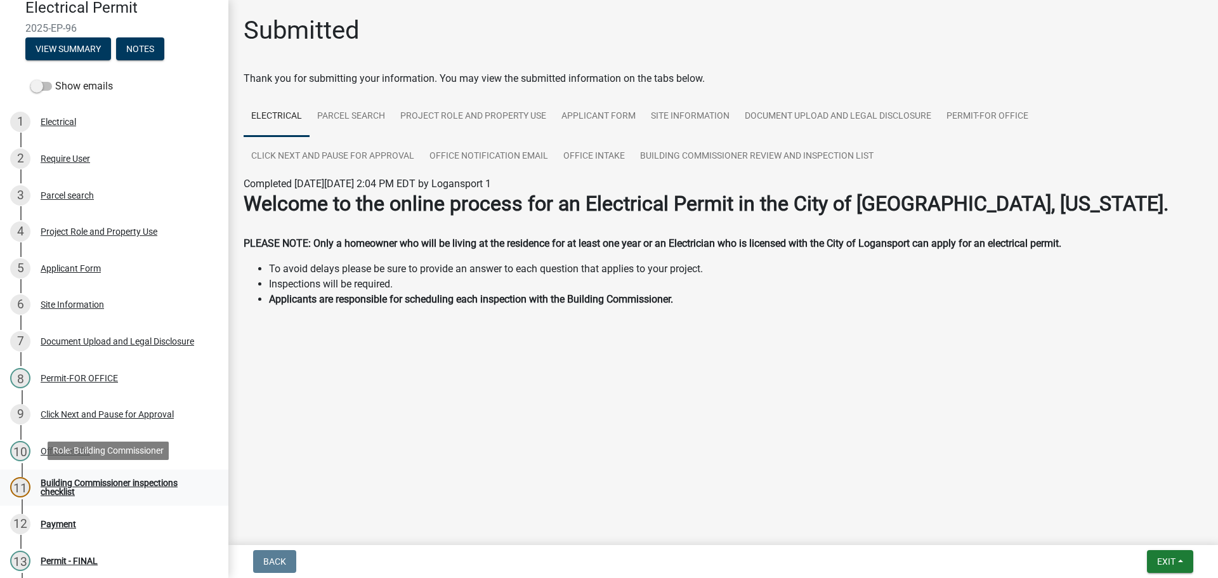
click at [93, 478] on div "Building Commissioner inspections checklist" at bounding box center [125, 487] width 168 height 18
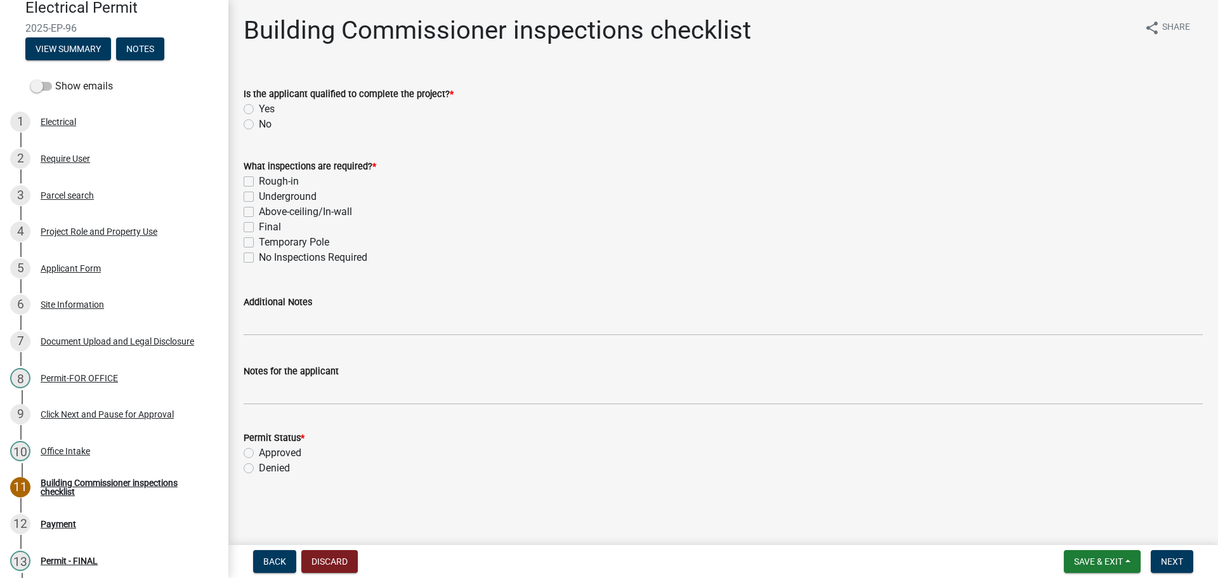
click at [259, 125] on label "No" at bounding box center [265, 124] width 13 height 15
click at [259, 125] on input "No" at bounding box center [263, 121] width 8 height 8
radio input "true"
click at [259, 256] on label "No Inspections Required" at bounding box center [313, 257] width 109 height 15
click at [259, 256] on input "No Inspections Required" at bounding box center [263, 254] width 8 height 8
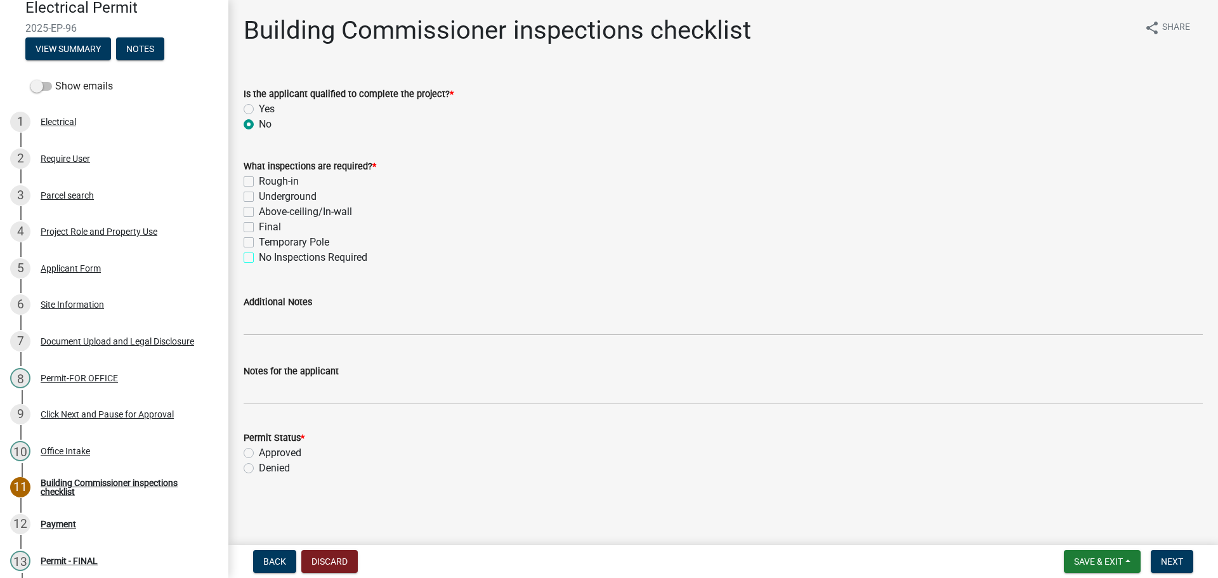
checkbox input "true"
checkbox input "false"
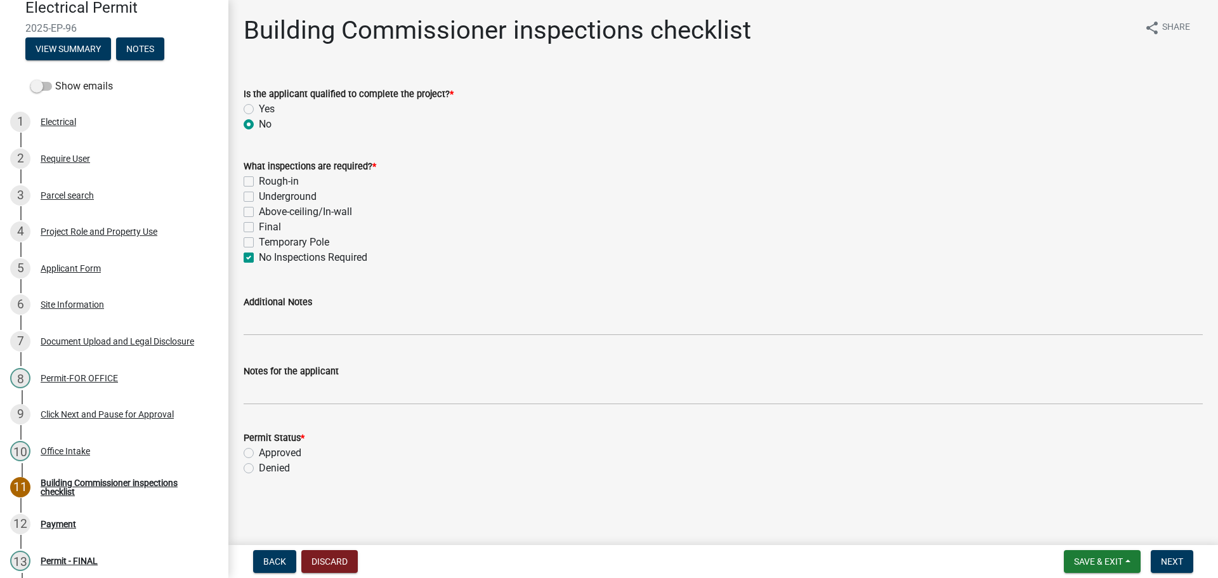
checkbox input "false"
checkbox input "true"
click at [259, 451] on label "Approved" at bounding box center [280, 452] width 43 height 15
click at [259, 451] on input "Approved" at bounding box center [263, 449] width 8 height 8
radio input "true"
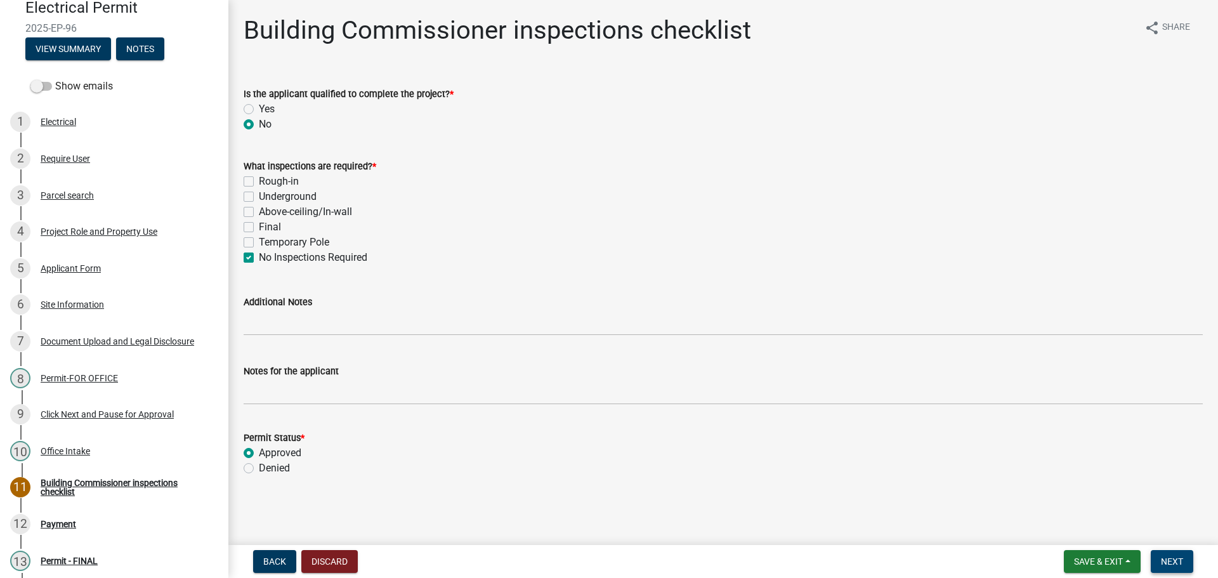
click at [1173, 559] on span "Next" at bounding box center [1172, 561] width 22 height 10
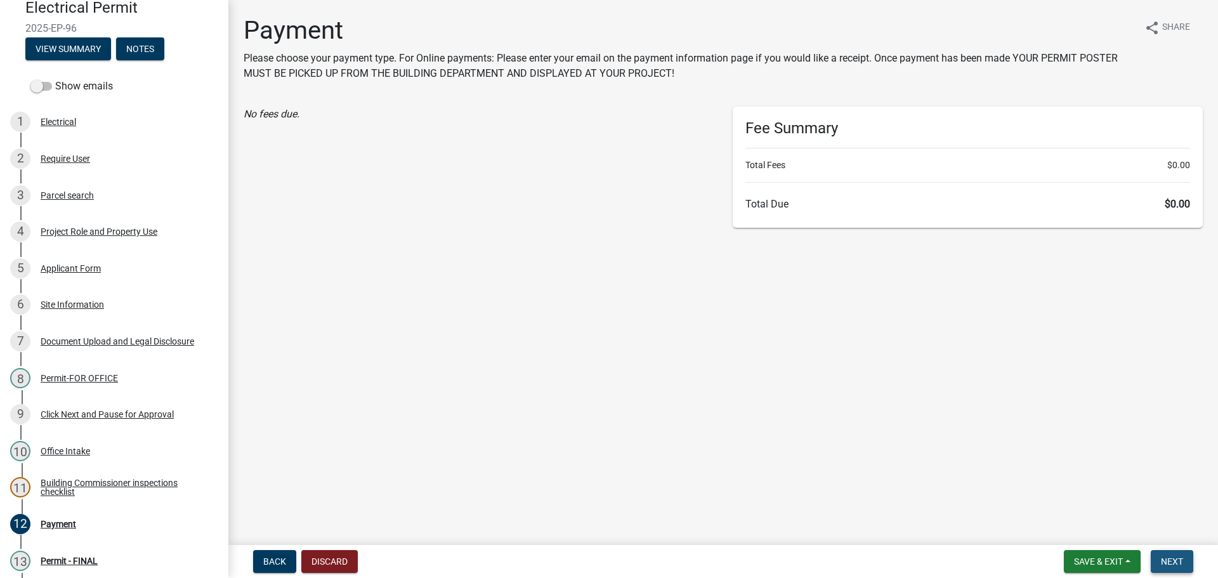
click at [1176, 558] on span "Next" at bounding box center [1172, 561] width 22 height 10
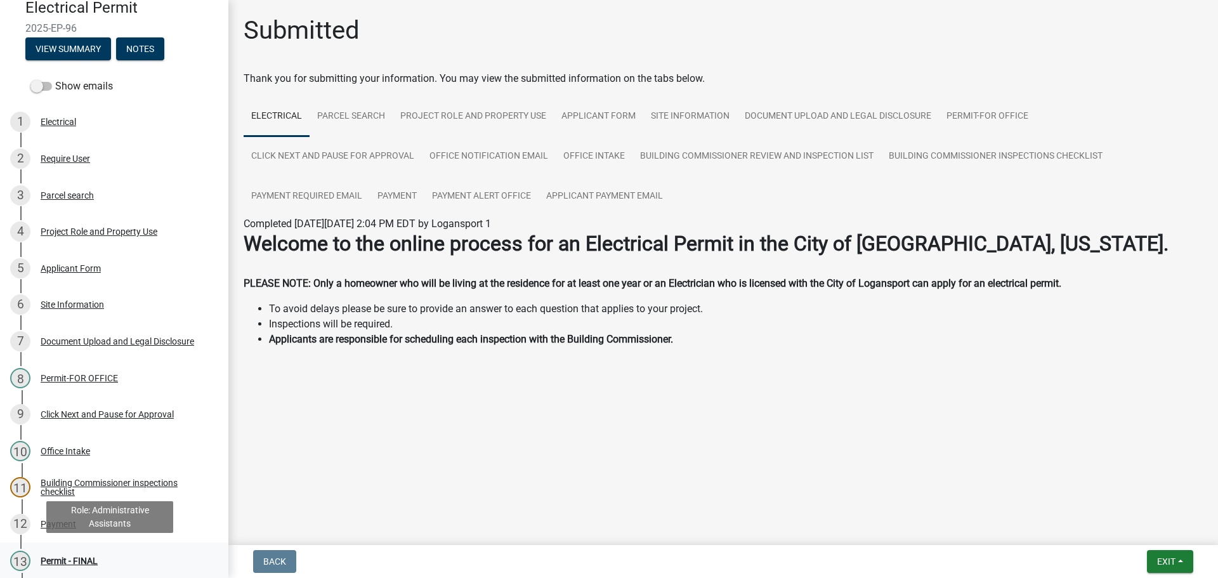
click at [59, 562] on div "Permit - FINAL" at bounding box center [69, 560] width 57 height 9
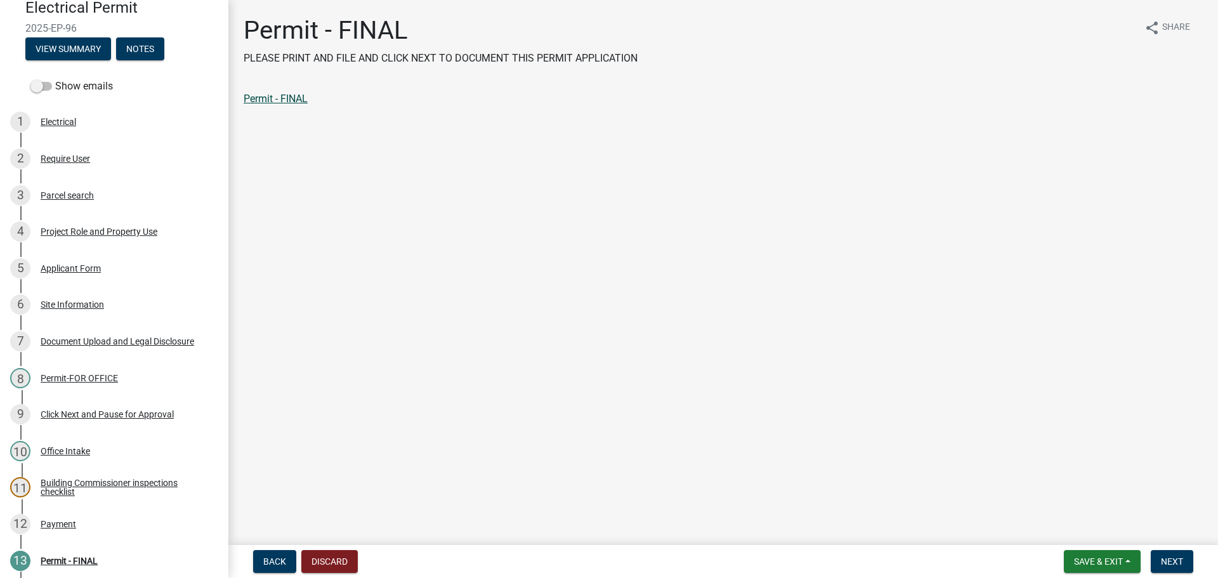
click at [275, 96] on link "Permit - FINAL" at bounding box center [276, 99] width 64 height 12
click at [1169, 569] on button "Next" at bounding box center [1172, 561] width 43 height 23
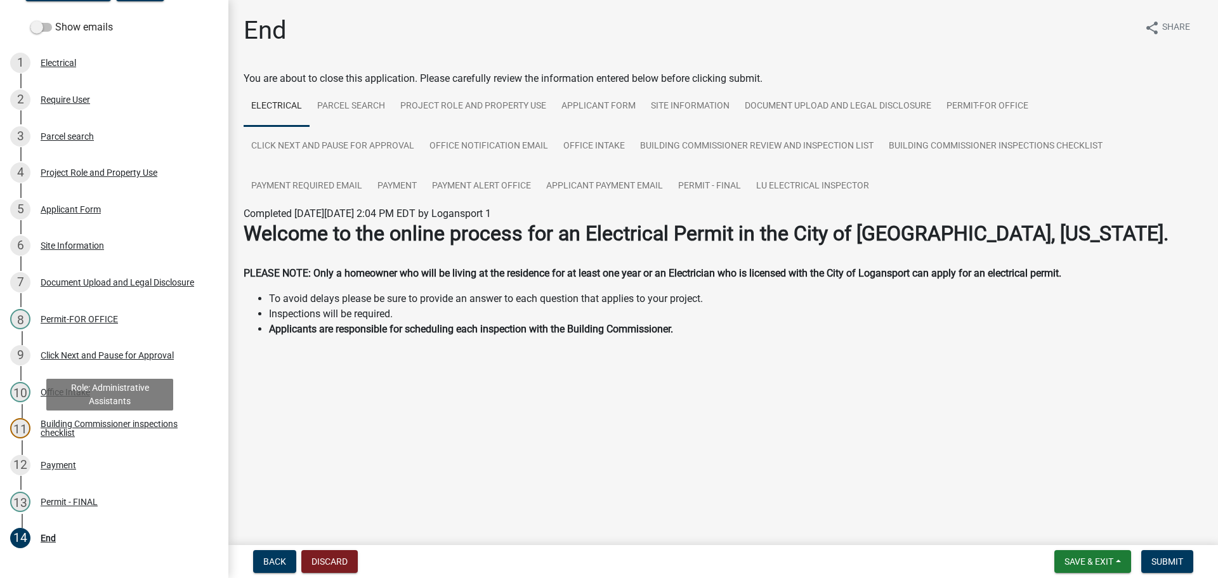
scroll to position [188, 0]
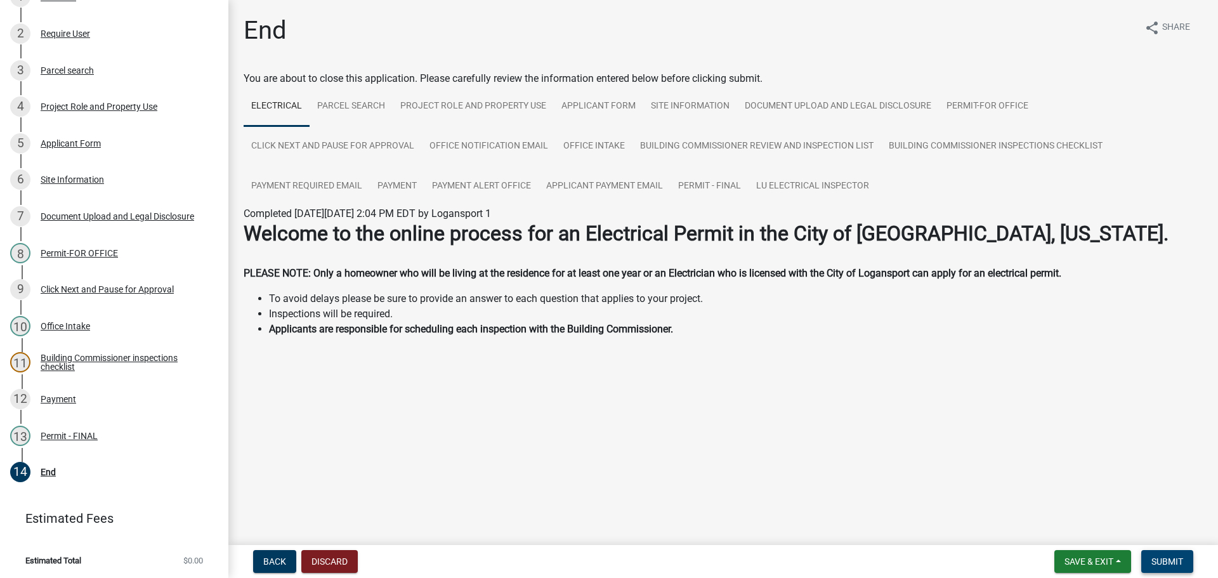
click at [1179, 565] on span "Submit" at bounding box center [1168, 561] width 32 height 10
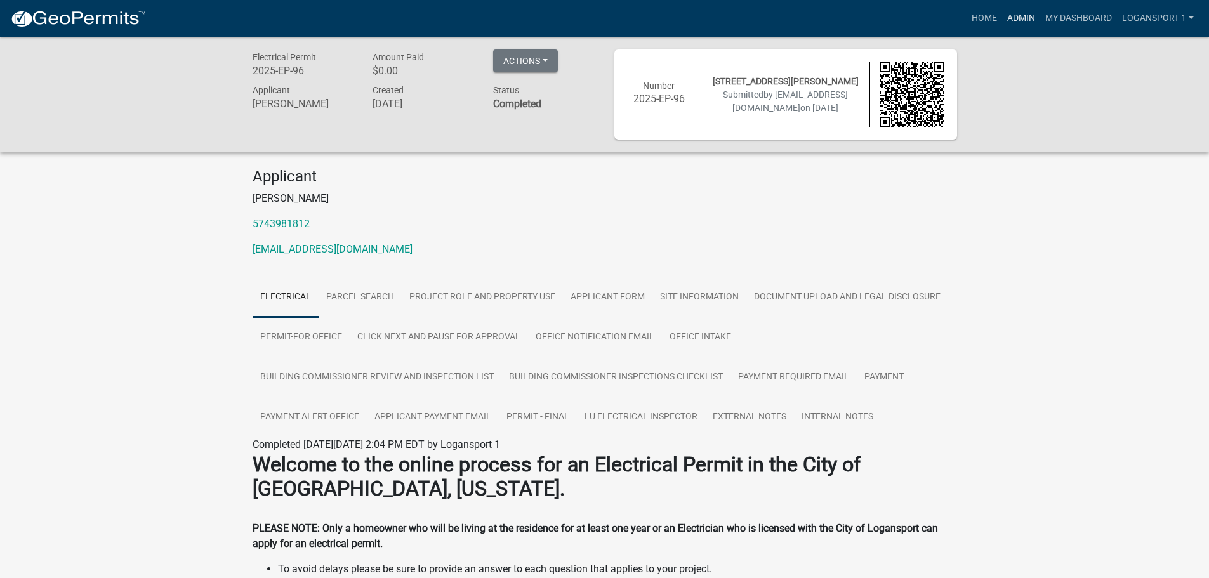
click at [1011, 19] on link "Admin" at bounding box center [1021, 18] width 38 height 24
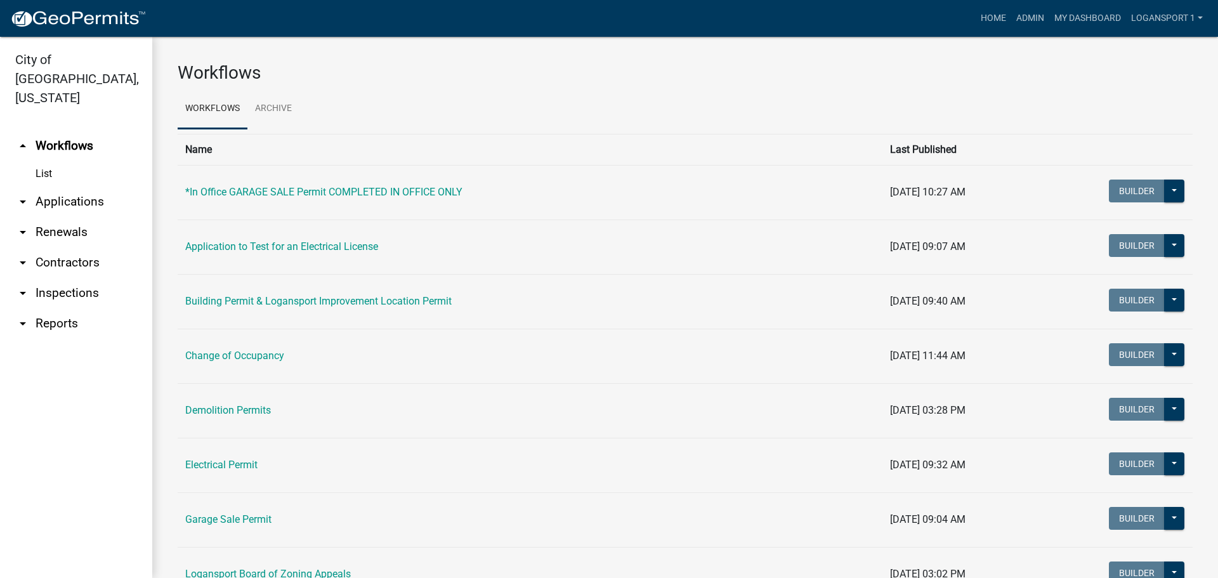
click at [59, 188] on link "arrow_drop_down Applications" at bounding box center [76, 202] width 152 height 30
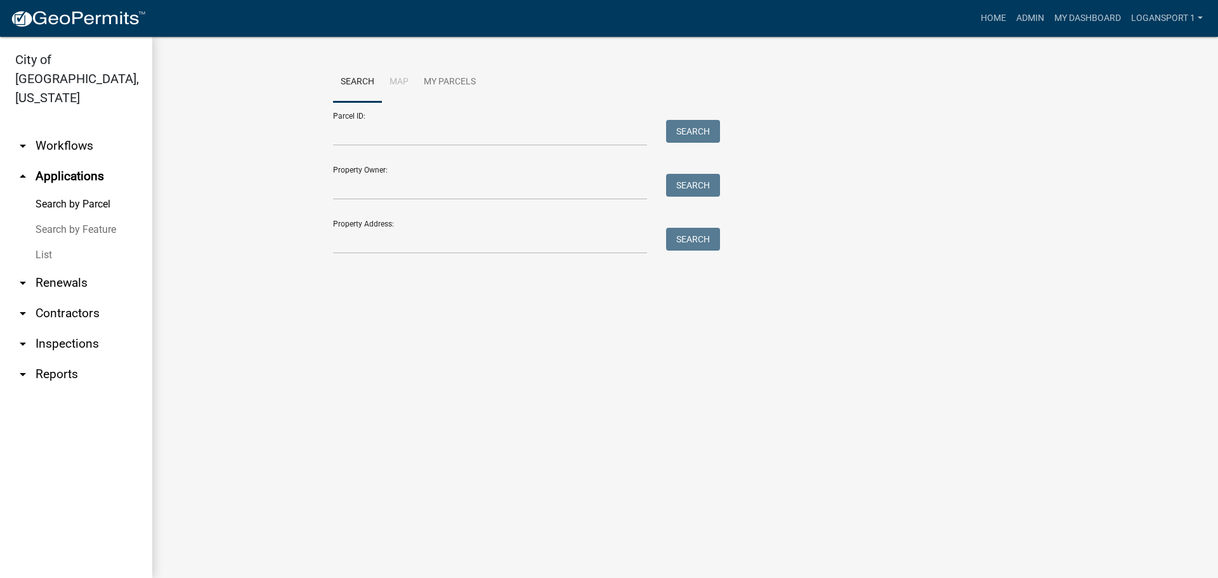
click at [38, 242] on link "List" at bounding box center [76, 254] width 152 height 25
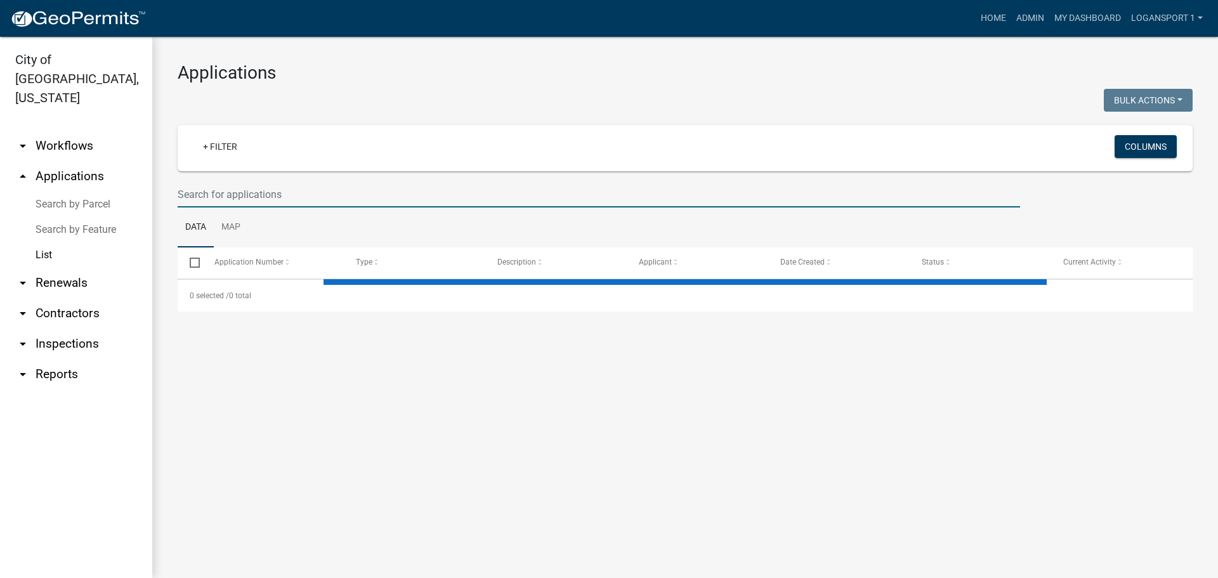
click at [428, 201] on input "text" at bounding box center [599, 194] width 843 height 26
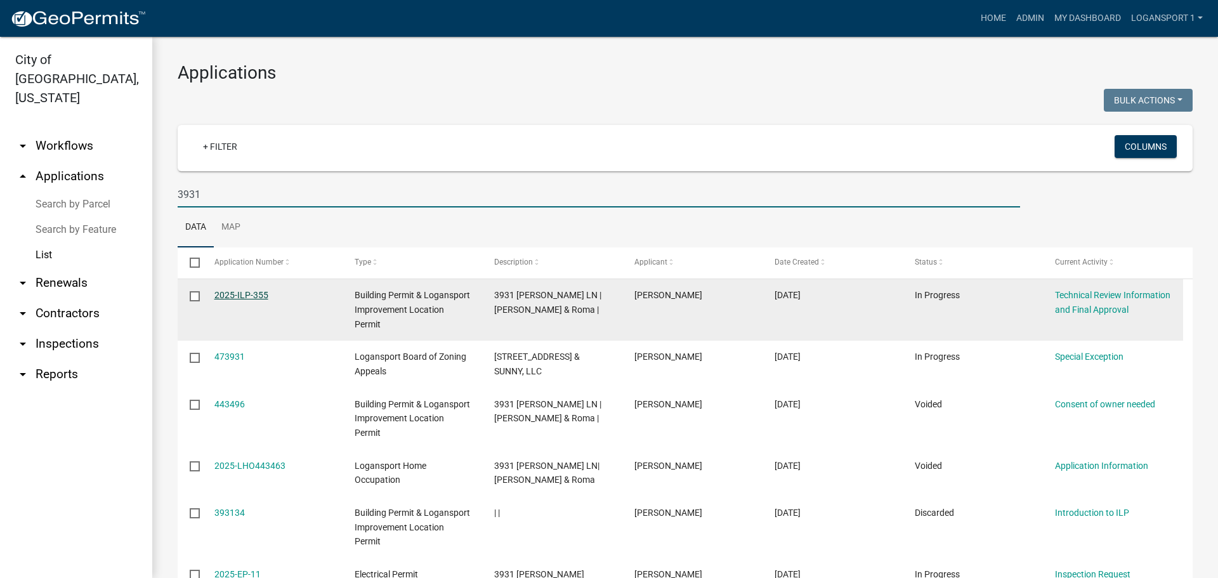
type input "3931"
click at [249, 291] on link "2025-ILP-355" at bounding box center [241, 295] width 54 height 10
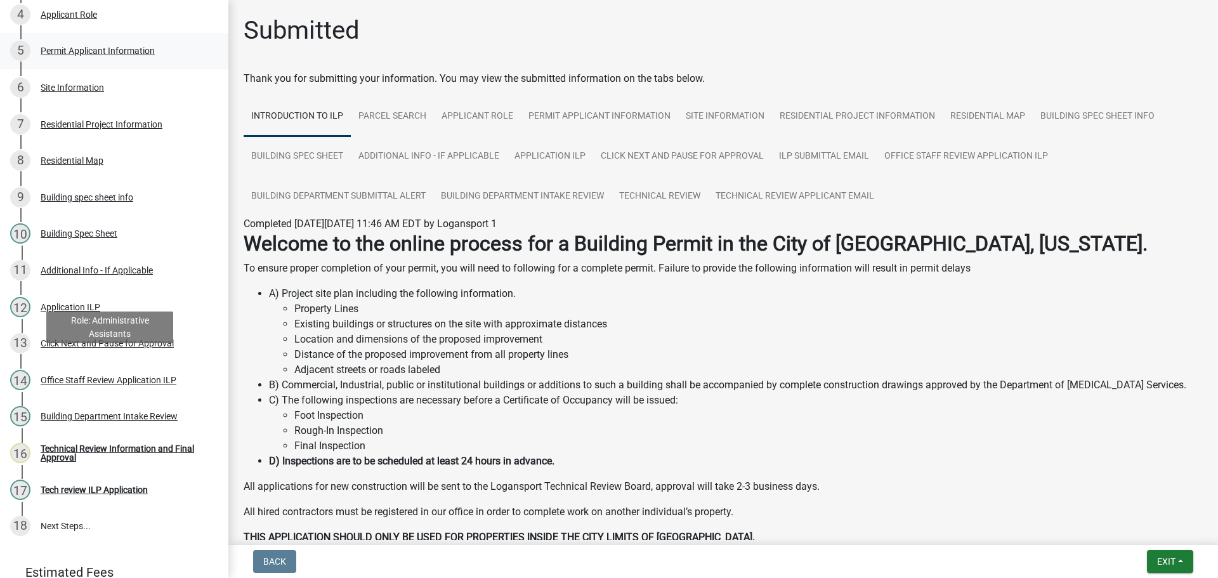
scroll to position [381, 0]
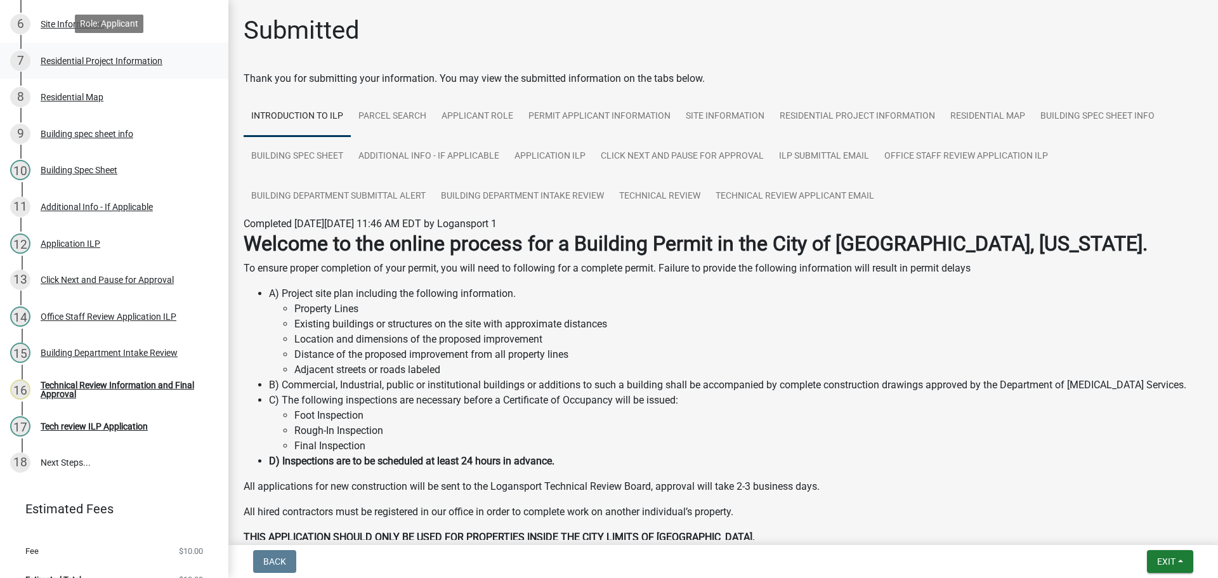
click at [71, 65] on div "7 Residential Project Information" at bounding box center [109, 61] width 198 height 20
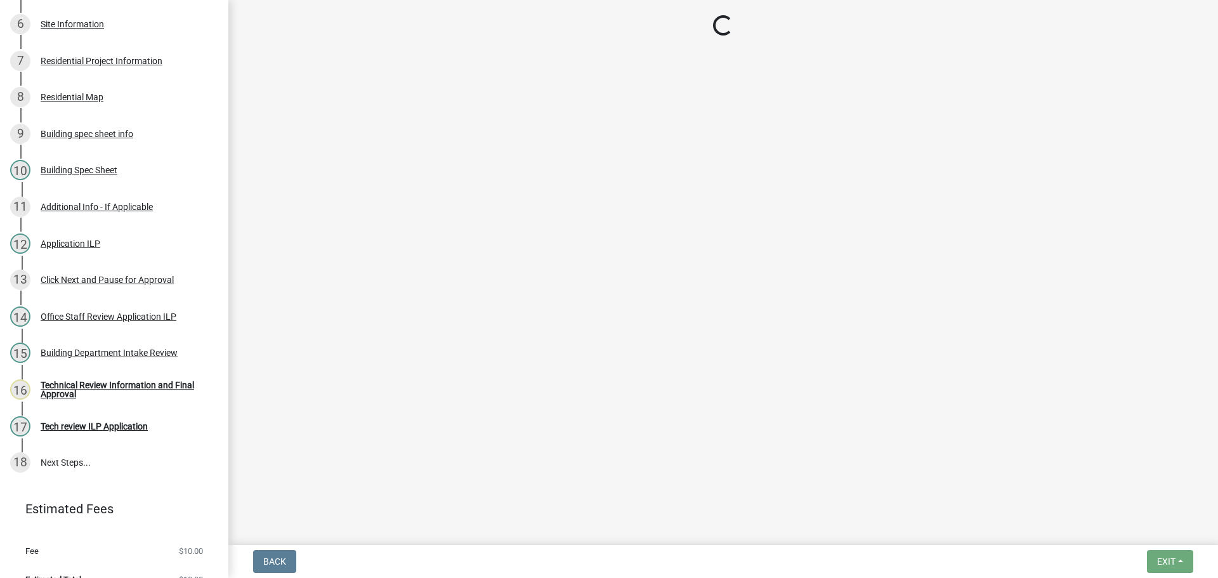
select select "b8a7655a-e911-4aac-a321-69e5bfba2fef"
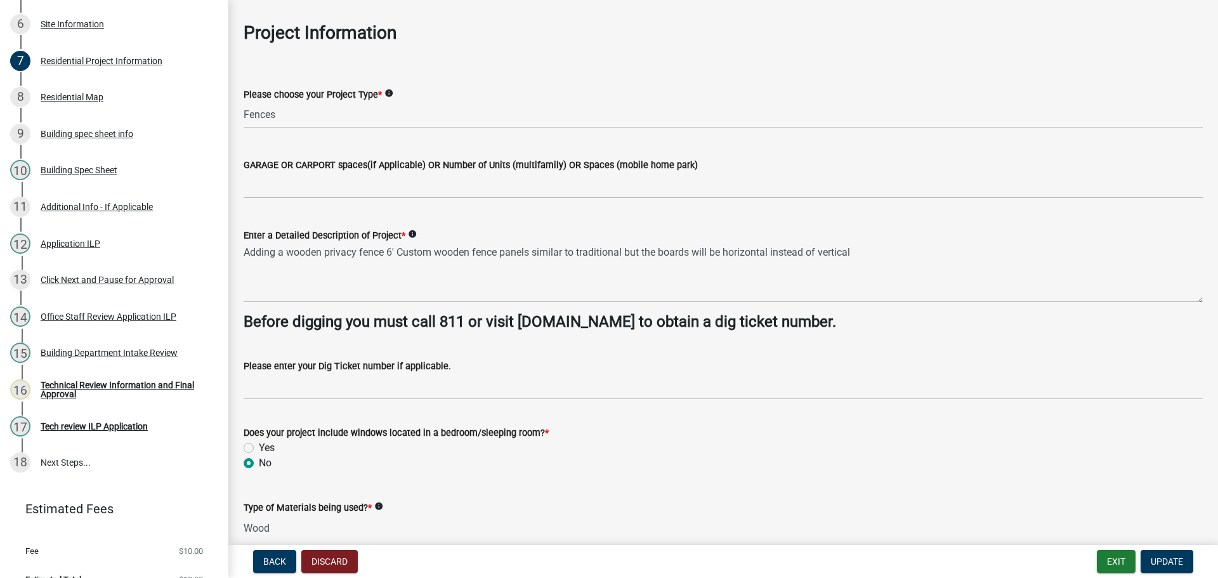
scroll to position [63, 0]
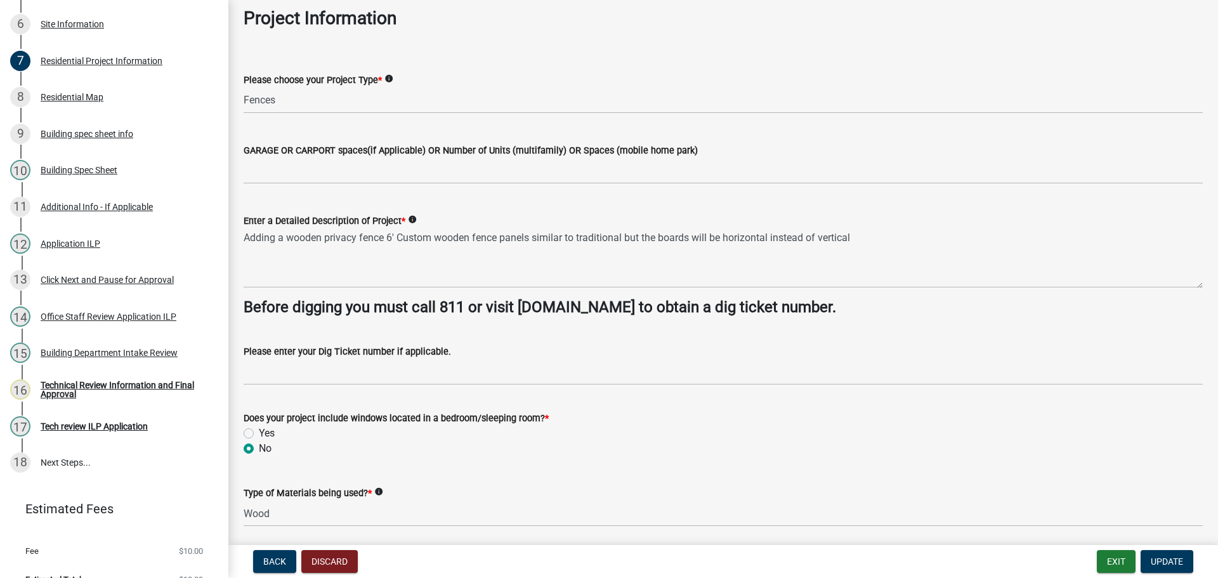
click at [367, 359] on div "Please enter your Dig Ticket number if applicable." at bounding box center [723, 351] width 959 height 15
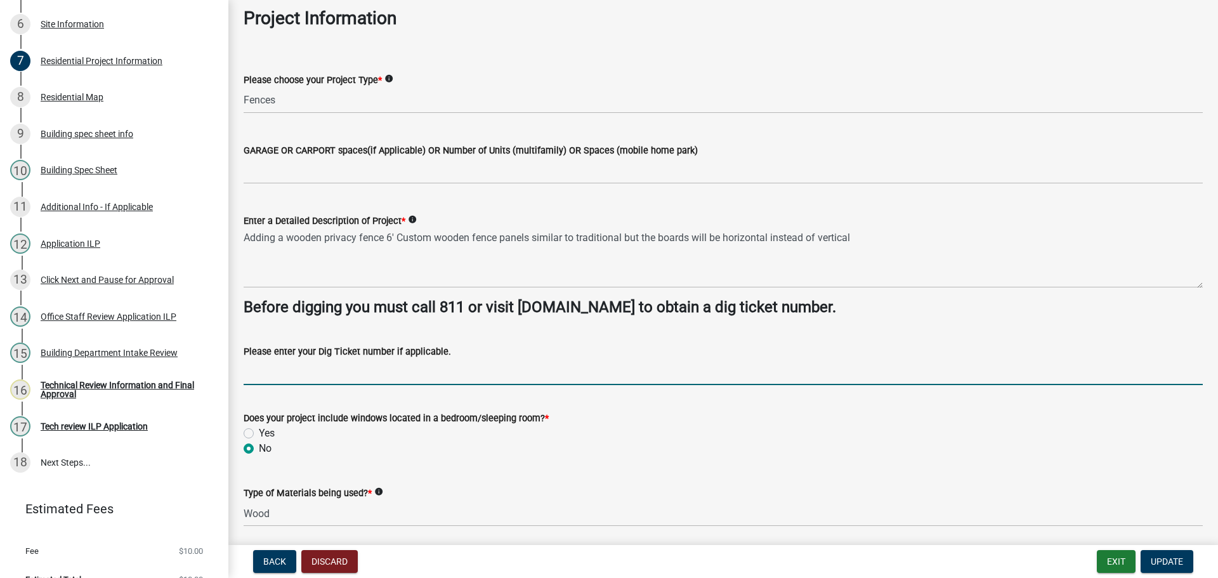
click at [367, 365] on input "Please enter your Dig Ticket number if applicable." at bounding box center [723, 372] width 959 height 26
type input "25092506205"
click at [1174, 565] on span "Update" at bounding box center [1167, 561] width 32 height 10
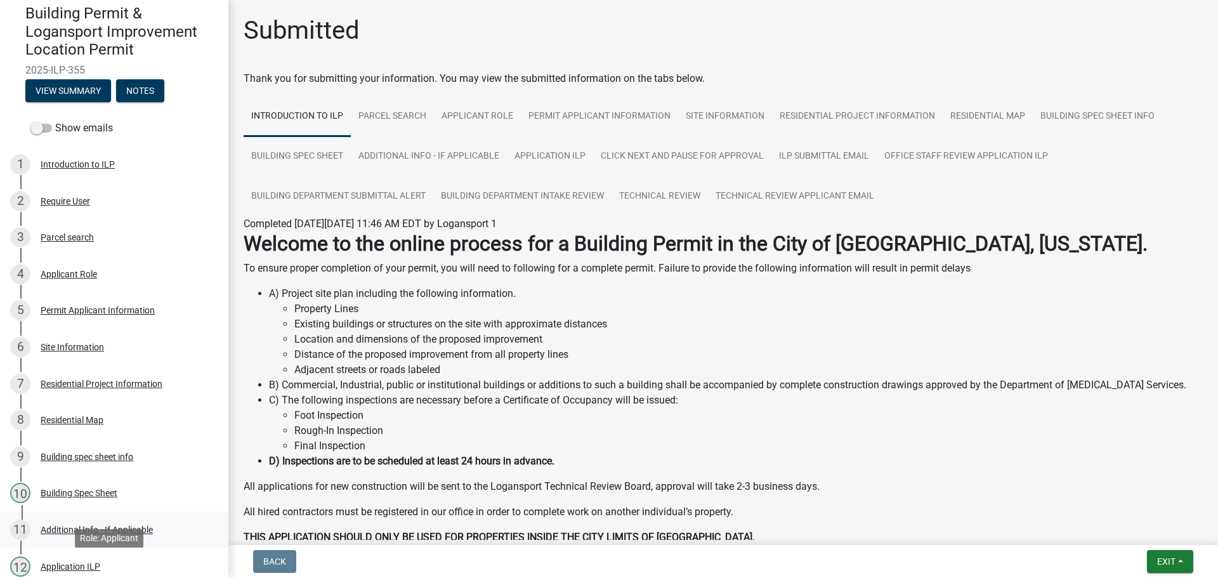
scroll to position [0, 0]
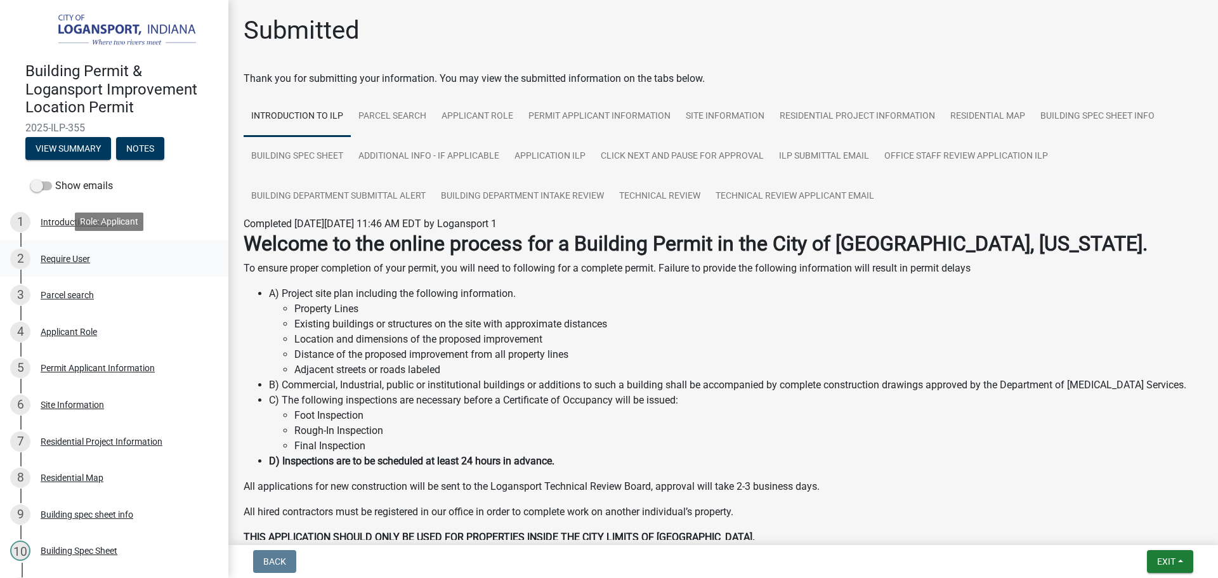
click at [64, 265] on div "2 Require User" at bounding box center [109, 259] width 198 height 20
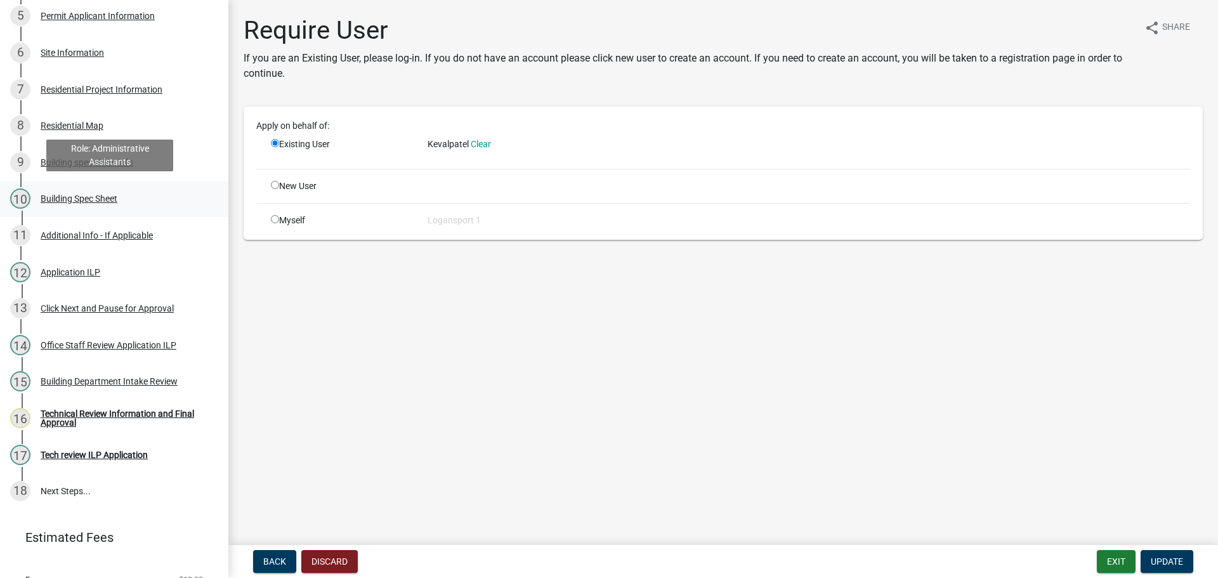
scroll to position [381, 0]
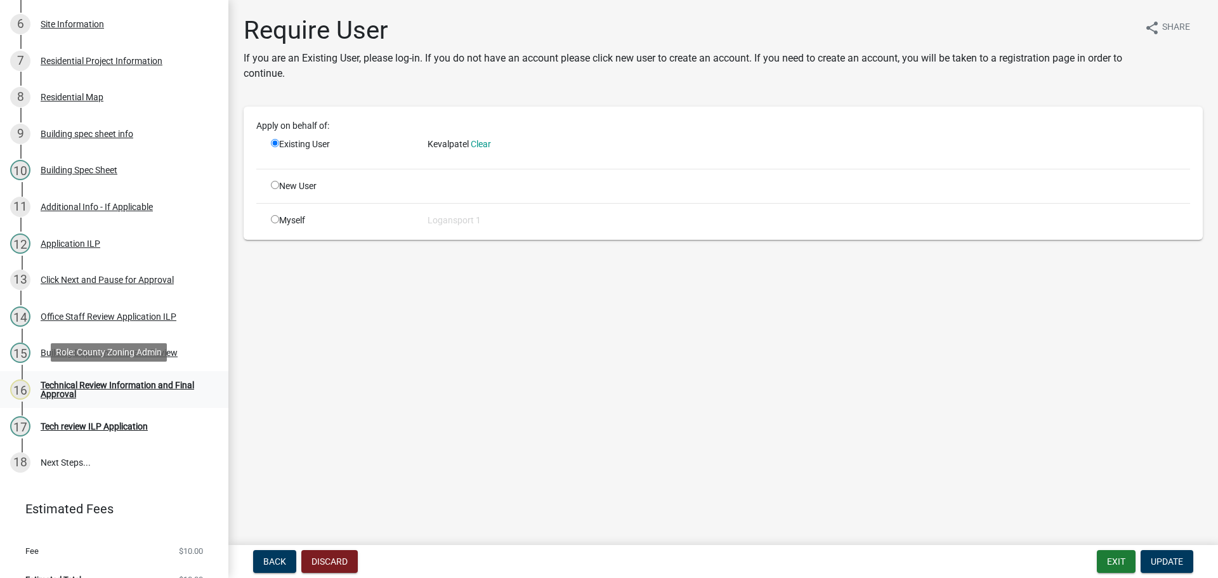
click at [83, 385] on div "Technical Review Information and Final Approval" at bounding box center [125, 390] width 168 height 18
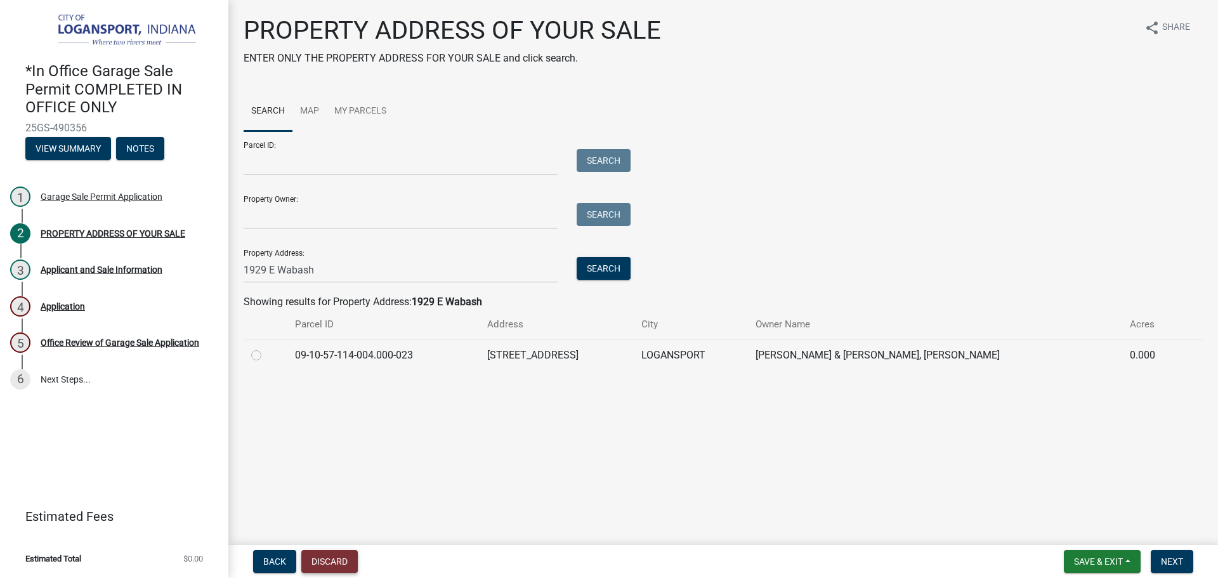
click at [339, 556] on button "Discard" at bounding box center [329, 561] width 56 height 23
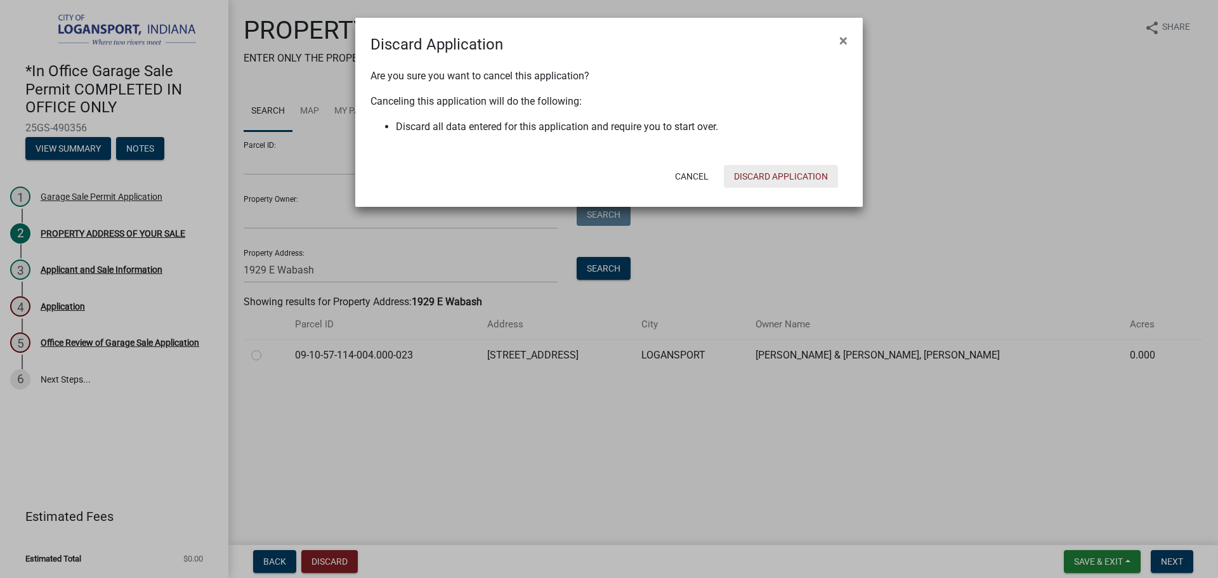
click at [780, 176] on button "Discard Application" at bounding box center [781, 176] width 114 height 23
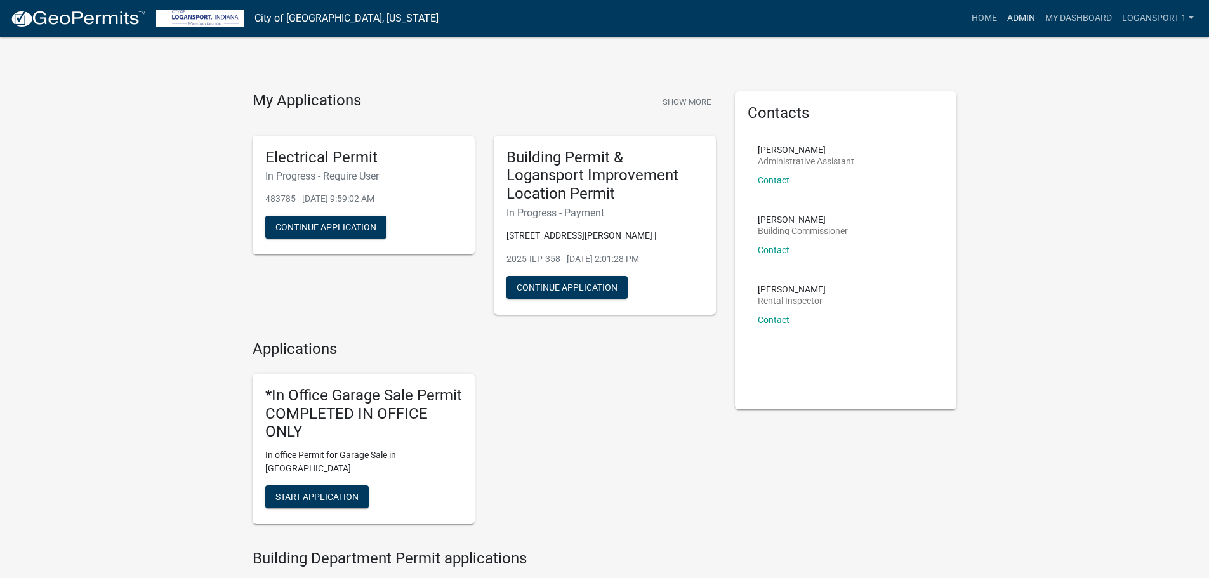
click at [1016, 13] on link "Admin" at bounding box center [1021, 18] width 38 height 24
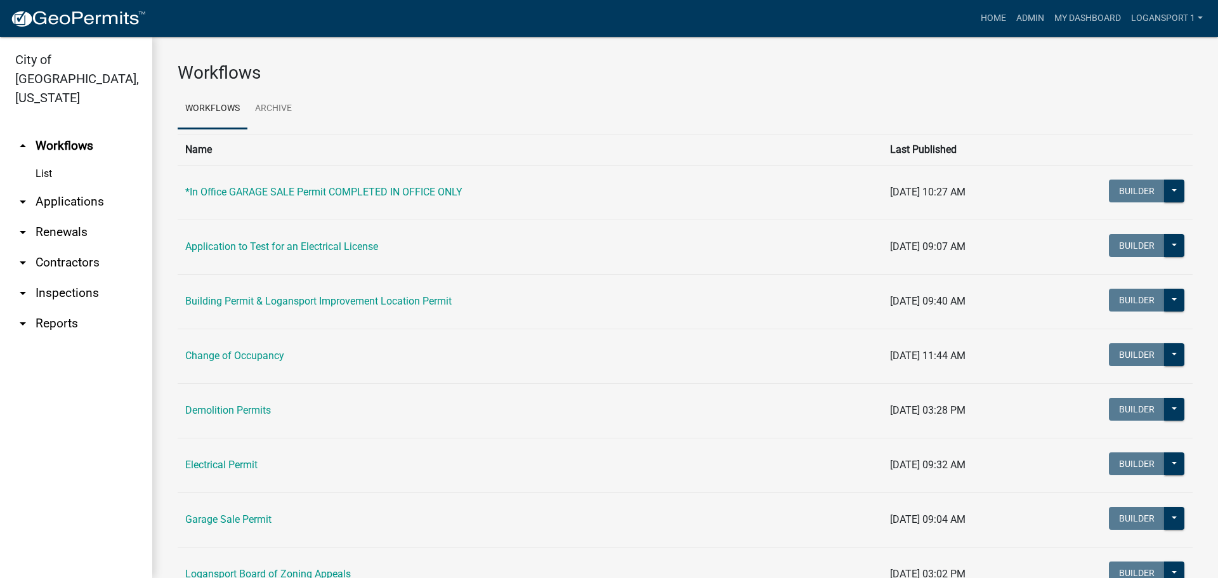
click at [73, 187] on link "arrow_drop_down Applications" at bounding box center [76, 202] width 152 height 30
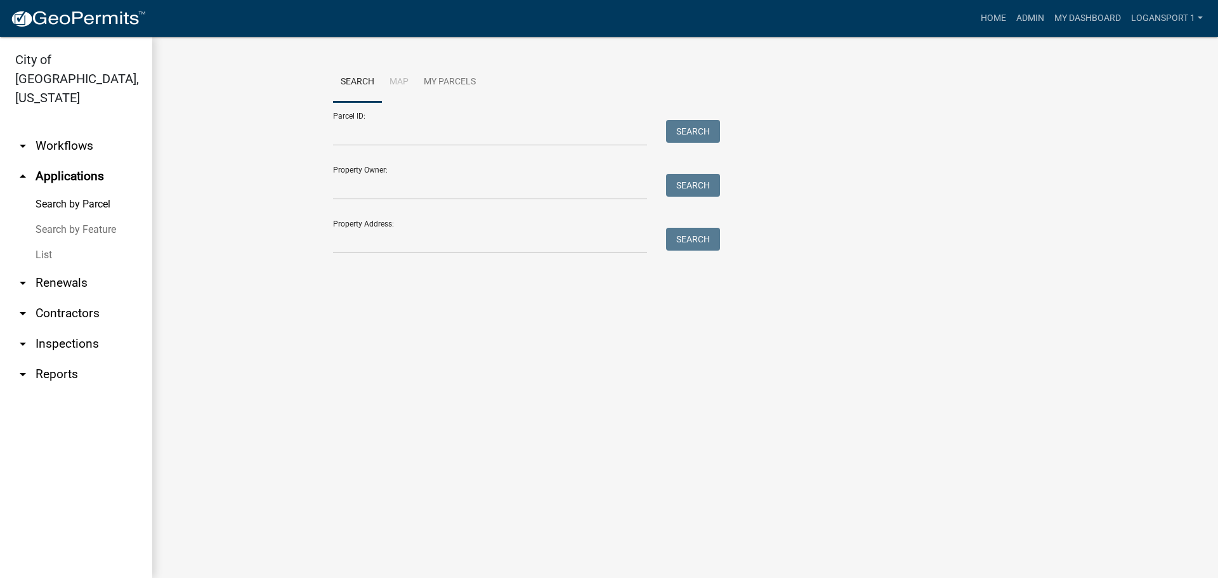
click at [46, 242] on link "List" at bounding box center [76, 254] width 152 height 25
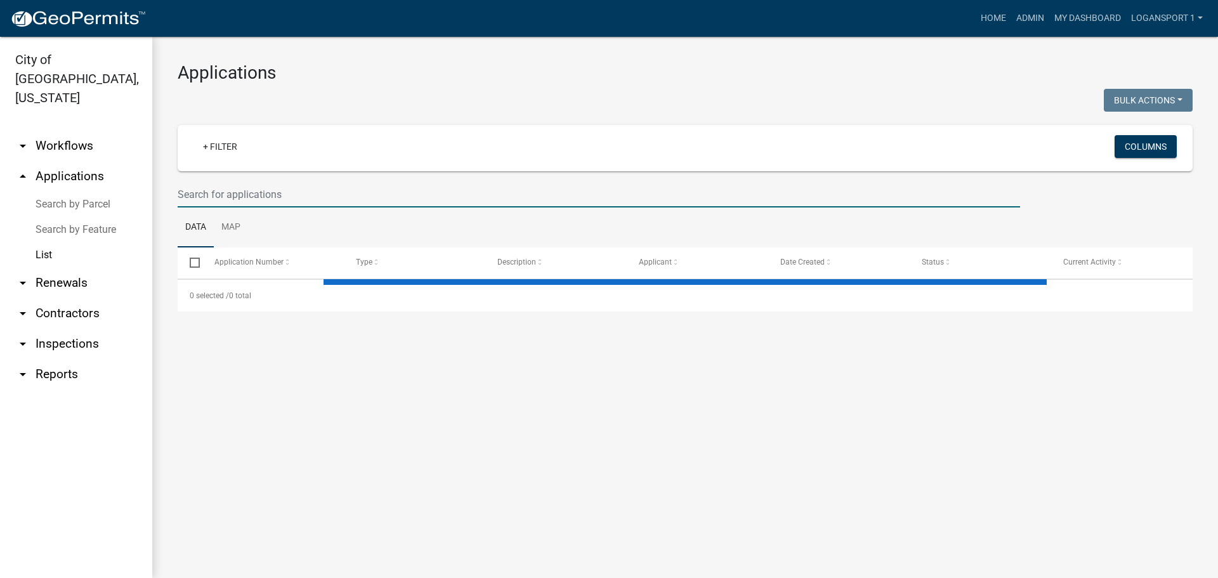
click at [303, 191] on input "text" at bounding box center [599, 194] width 843 height 26
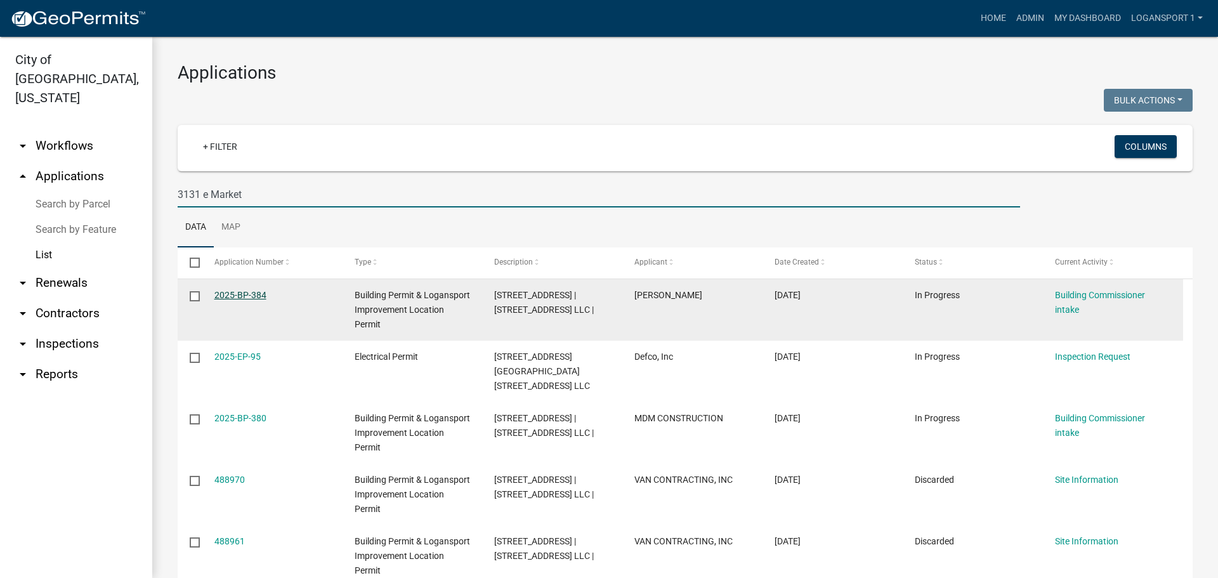
type input "3131 e Market"
click at [253, 300] on link "2025-BP-384" at bounding box center [240, 295] width 52 height 10
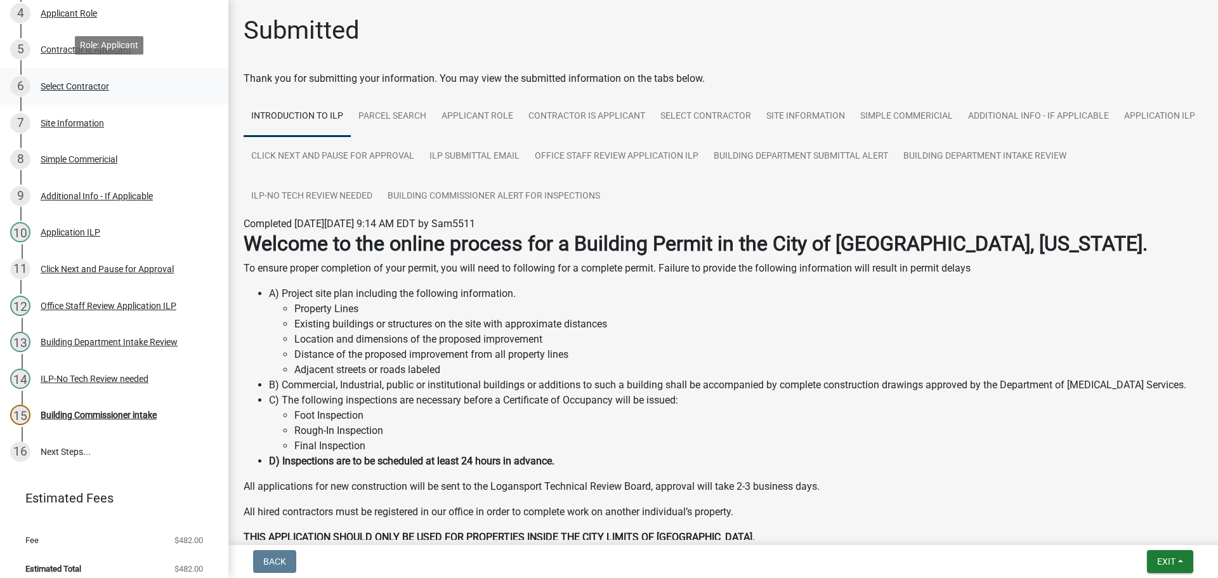
scroll to position [327, 0]
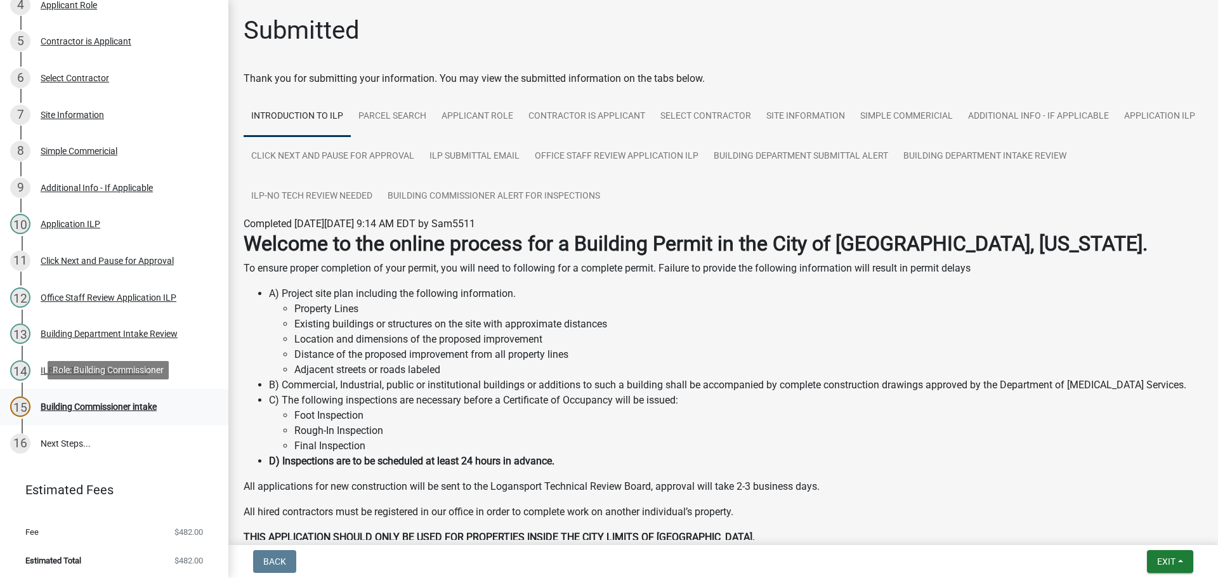
click at [130, 398] on div "15 Building Commissioner intake" at bounding box center [109, 407] width 198 height 20
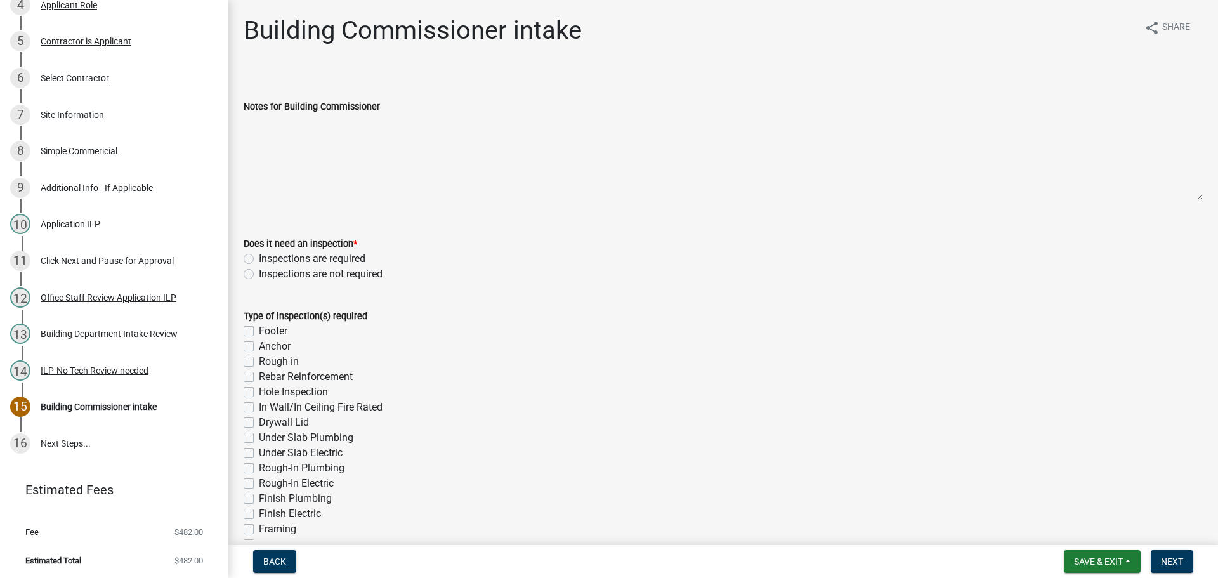
click at [259, 271] on label "Inspections are not required" at bounding box center [321, 273] width 124 height 15
click at [259, 271] on input "Inspections are not required" at bounding box center [263, 270] width 8 height 8
radio input "true"
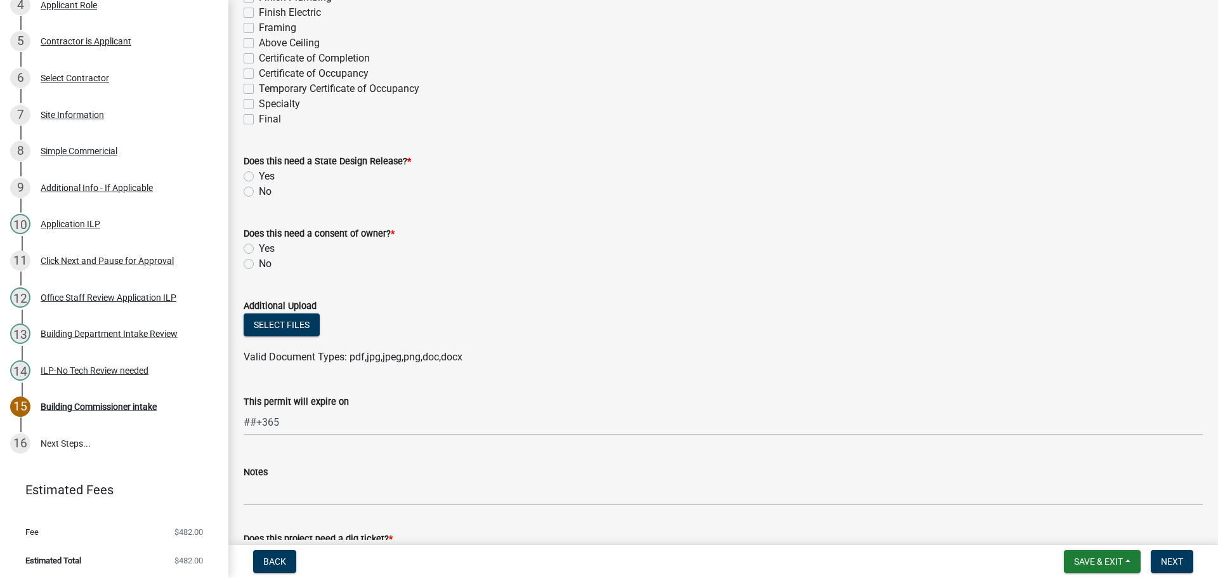
scroll to position [508, 0]
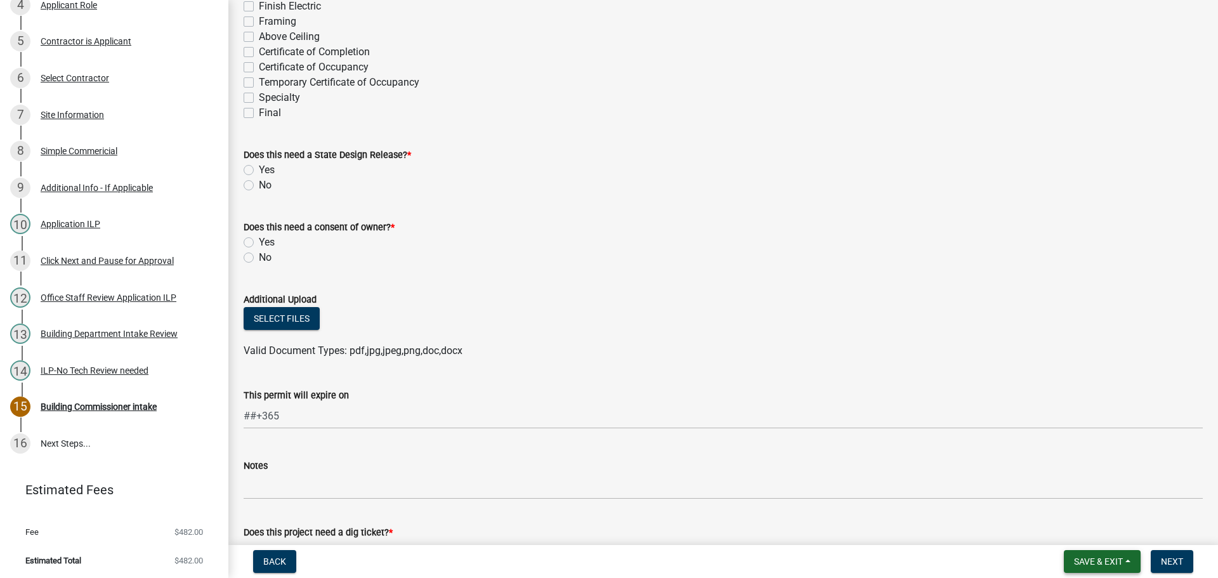
click at [1093, 558] on span "Save & Exit" at bounding box center [1098, 561] width 49 height 10
click at [1084, 527] on button "Save & Exit" at bounding box center [1090, 528] width 102 height 30
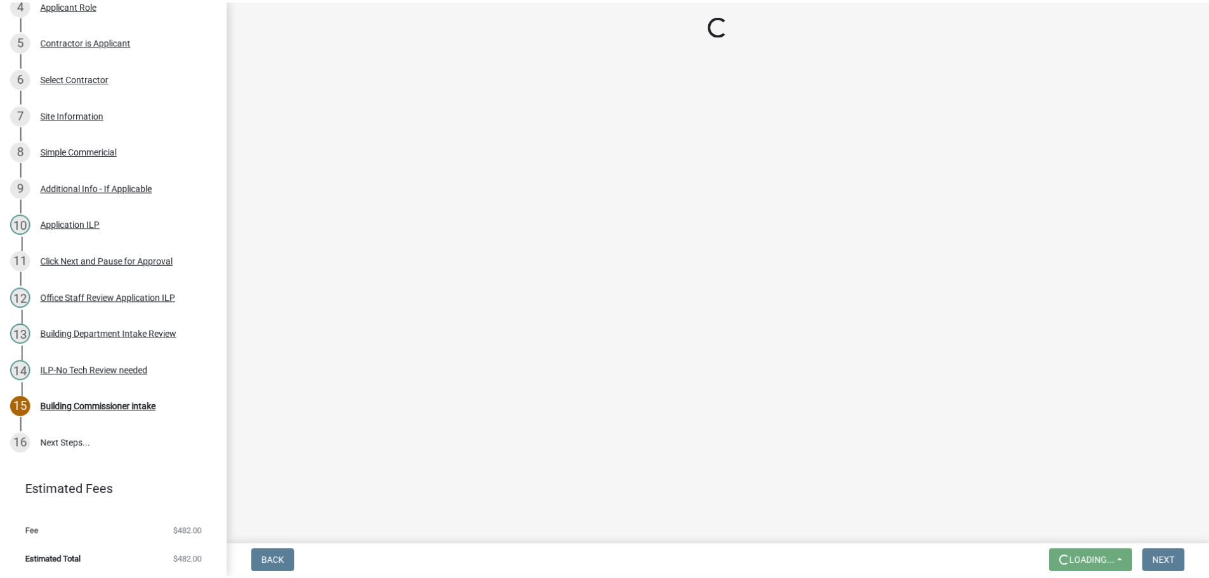
scroll to position [0, 0]
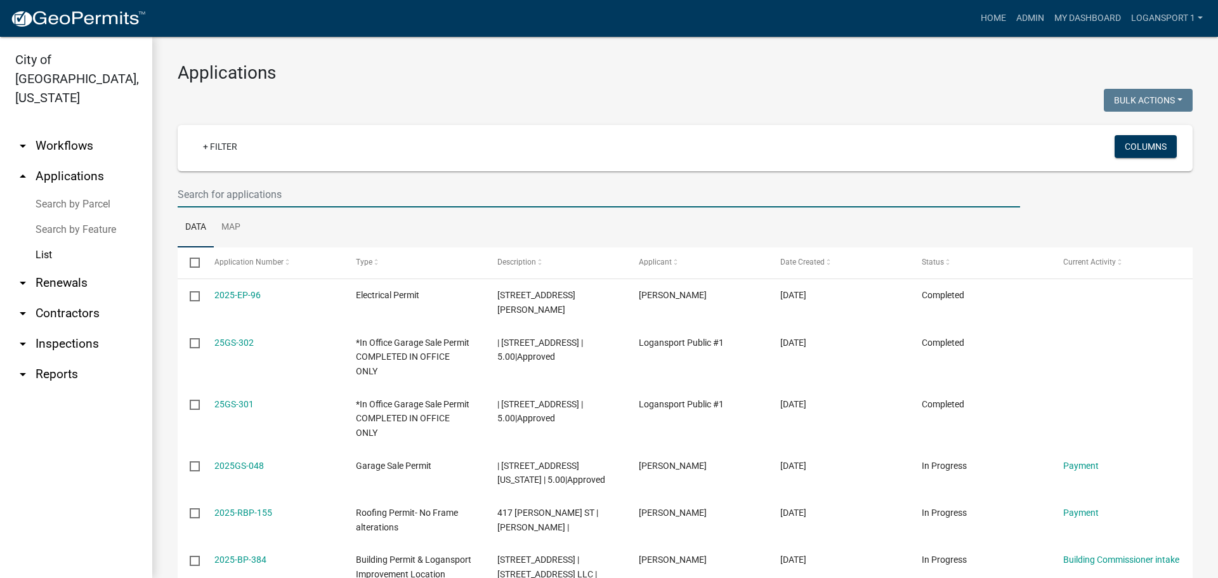
click at [240, 201] on input "text" at bounding box center [599, 194] width 843 height 26
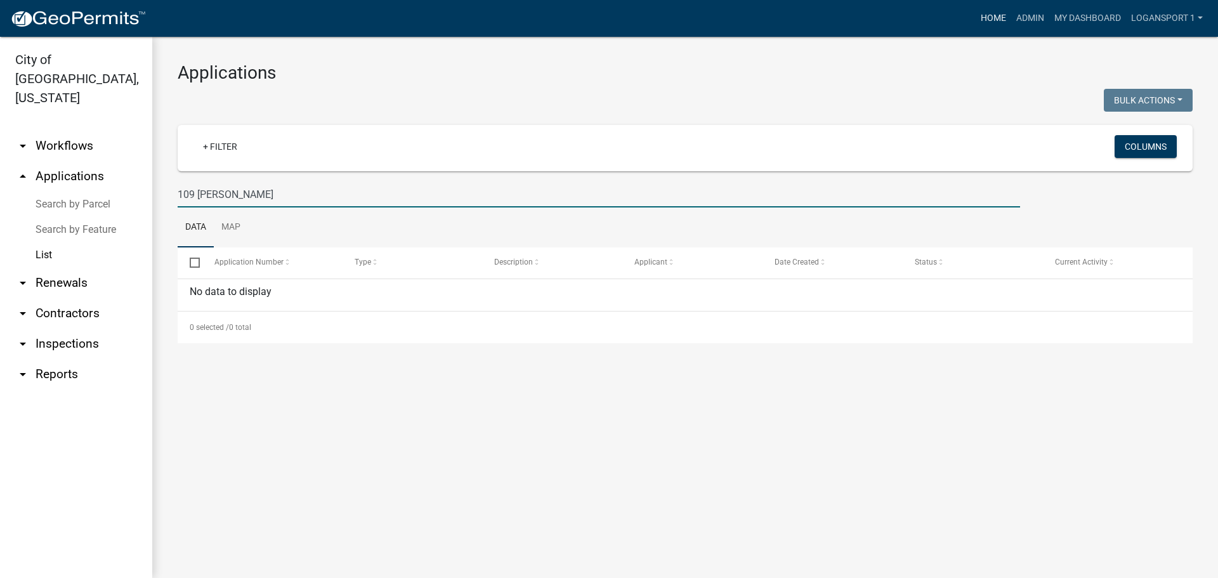
type input "109 Beal"
click at [990, 16] on link "Home" at bounding box center [994, 18] width 36 height 24
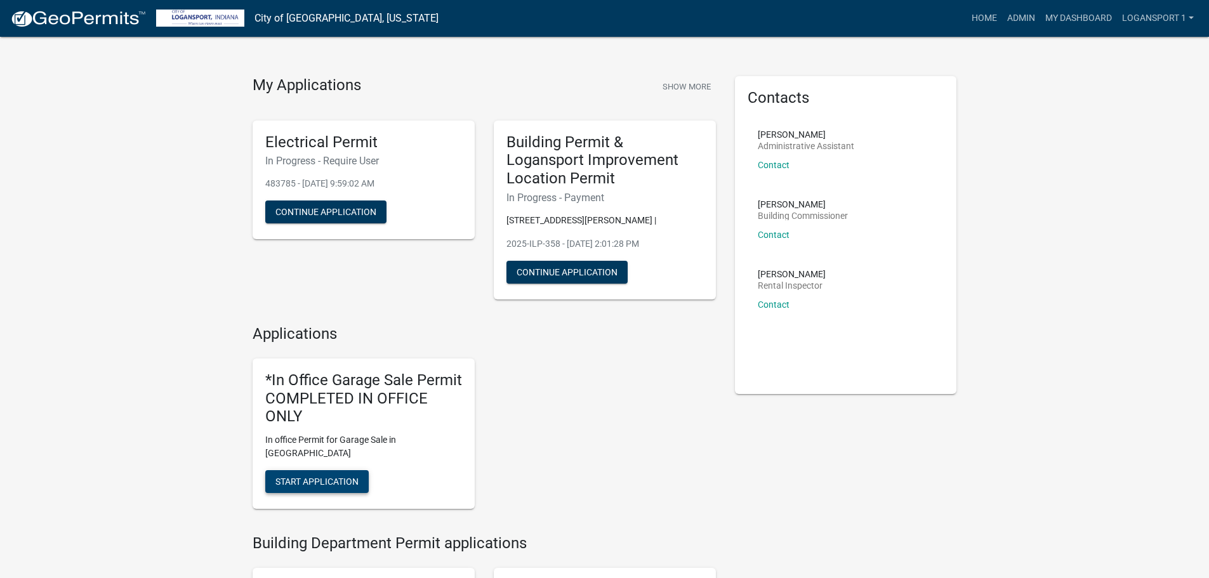
scroll to position [63, 0]
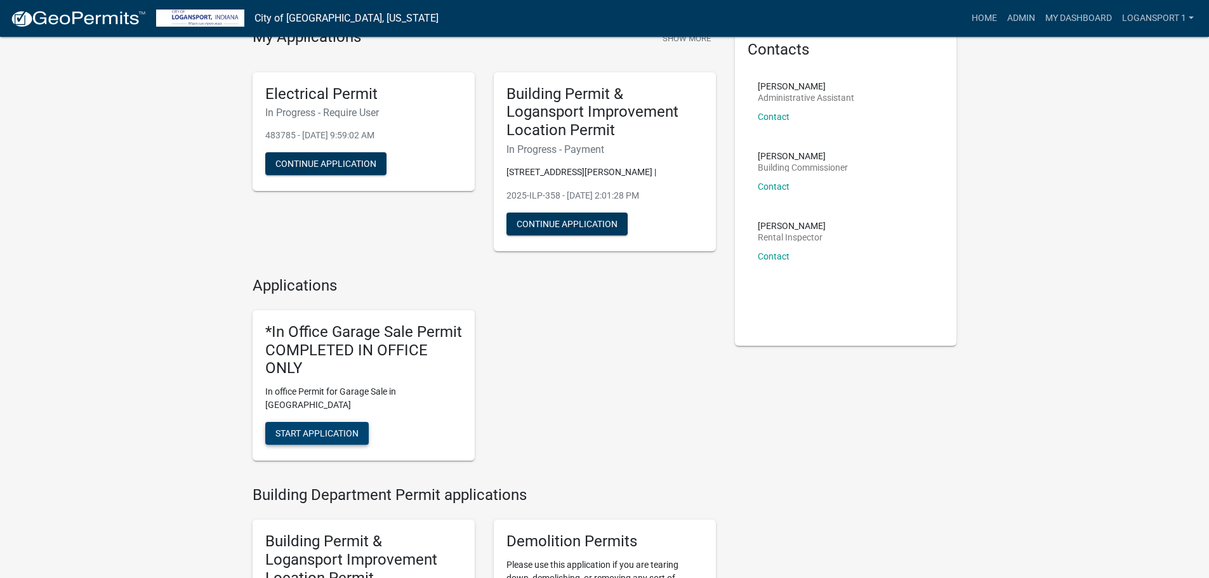
click at [317, 428] on span "Start Application" at bounding box center [316, 433] width 83 height 10
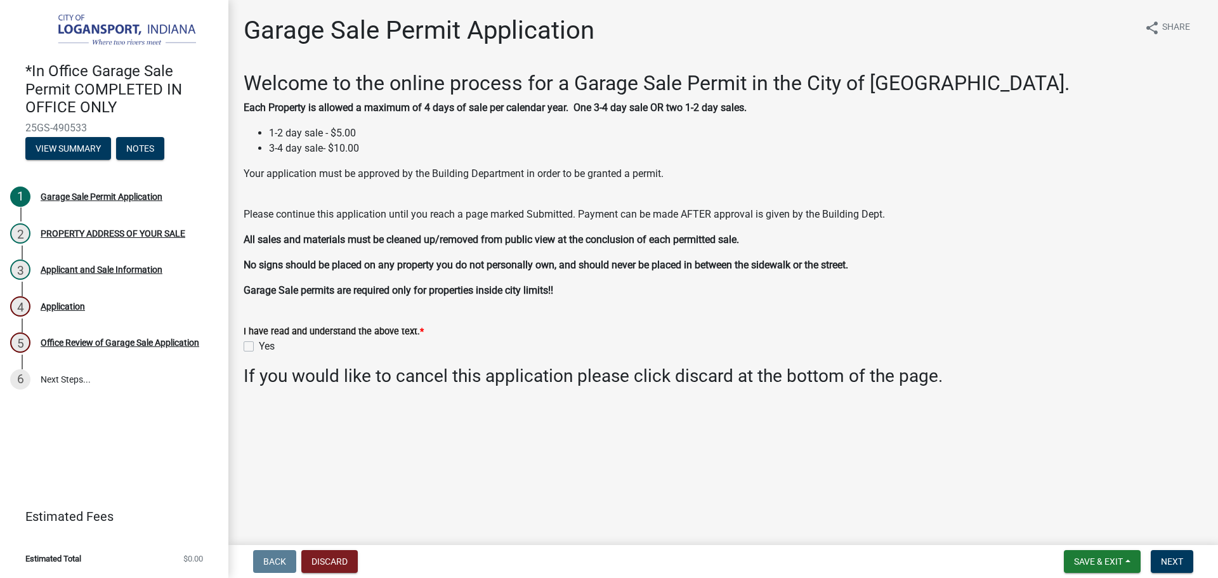
click at [259, 344] on label "Yes" at bounding box center [267, 346] width 16 height 15
click at [259, 344] on input "Yes" at bounding box center [263, 343] width 8 height 8
checkbox input "true"
click at [1170, 553] on button "Next" at bounding box center [1172, 561] width 43 height 23
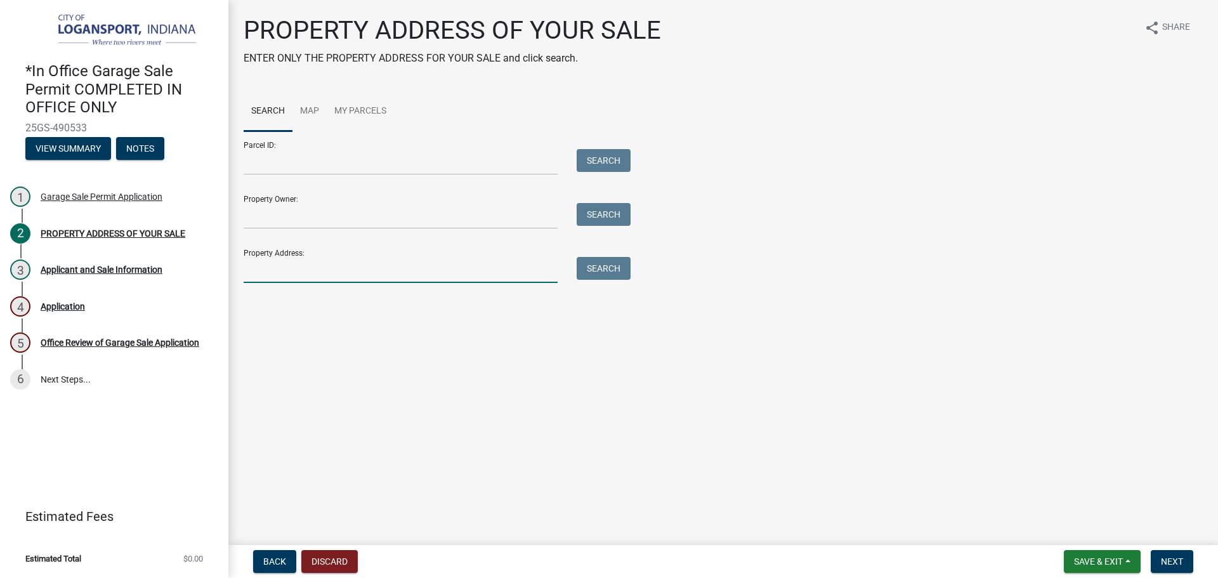
click at [280, 270] on input "Property Address:" at bounding box center [401, 270] width 314 height 26
type input "109 Beal"
click at [619, 267] on button "Search" at bounding box center [604, 268] width 54 height 23
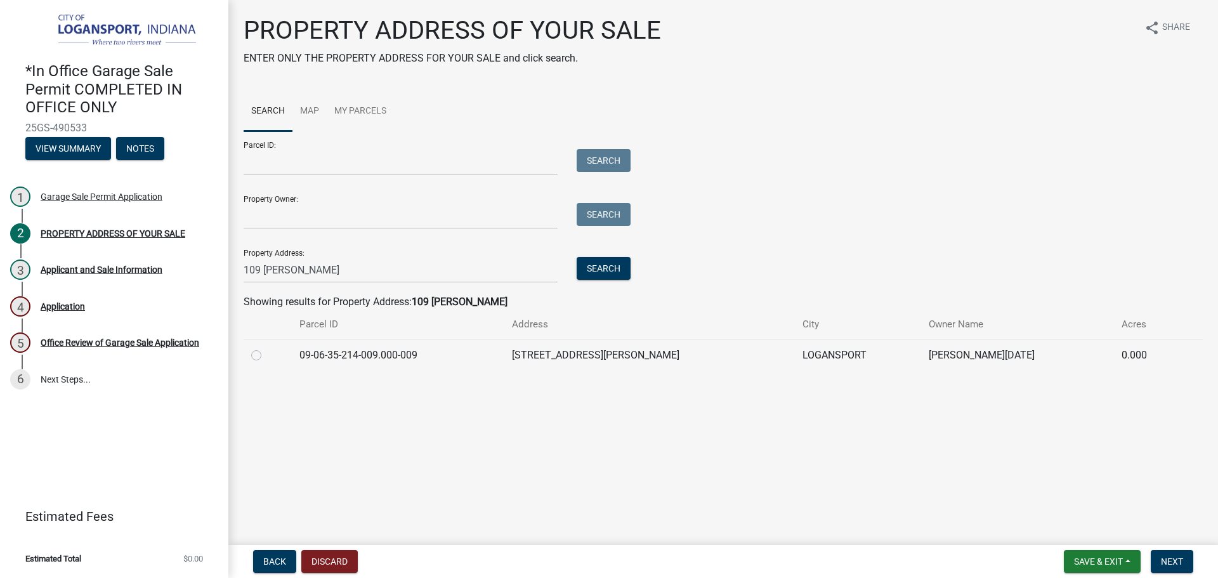
click at [266, 348] on label at bounding box center [266, 348] width 0 height 0
click at [266, 352] on input "radio" at bounding box center [270, 352] width 8 height 8
radio input "true"
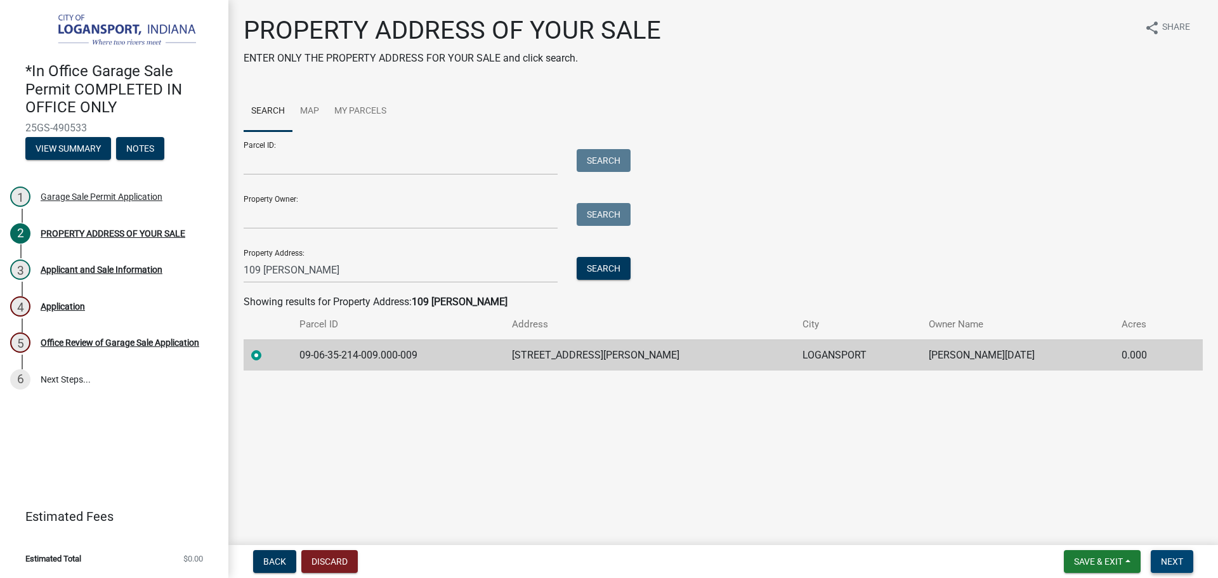
click at [1182, 560] on span "Next" at bounding box center [1172, 561] width 22 height 10
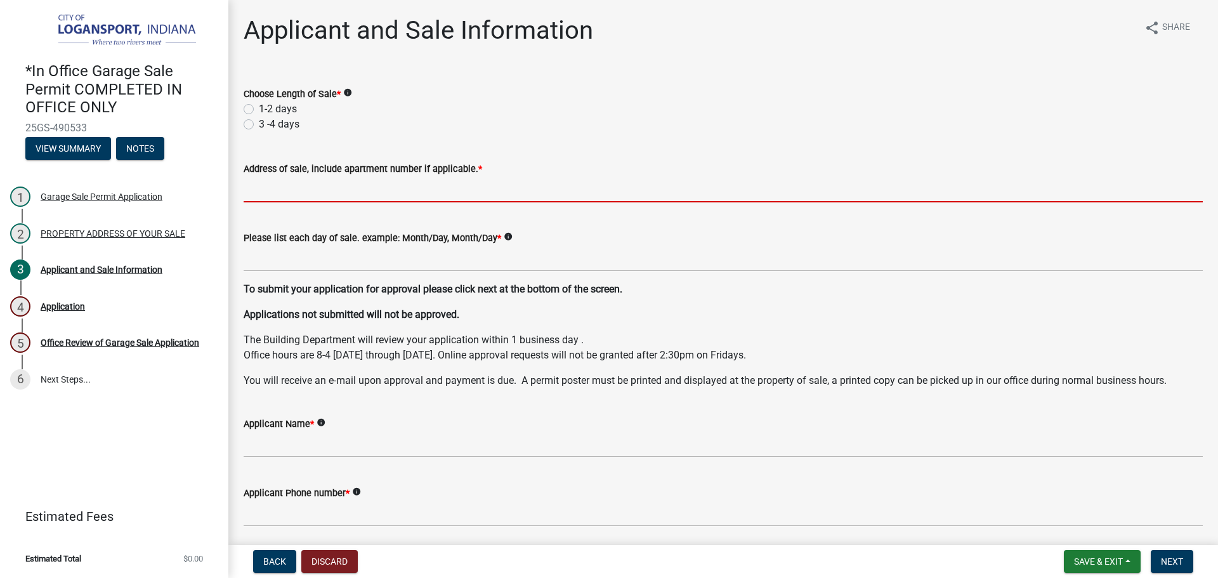
click at [296, 192] on input "Address of sale, include apartment number if applicable. *" at bounding box center [723, 189] width 959 height 26
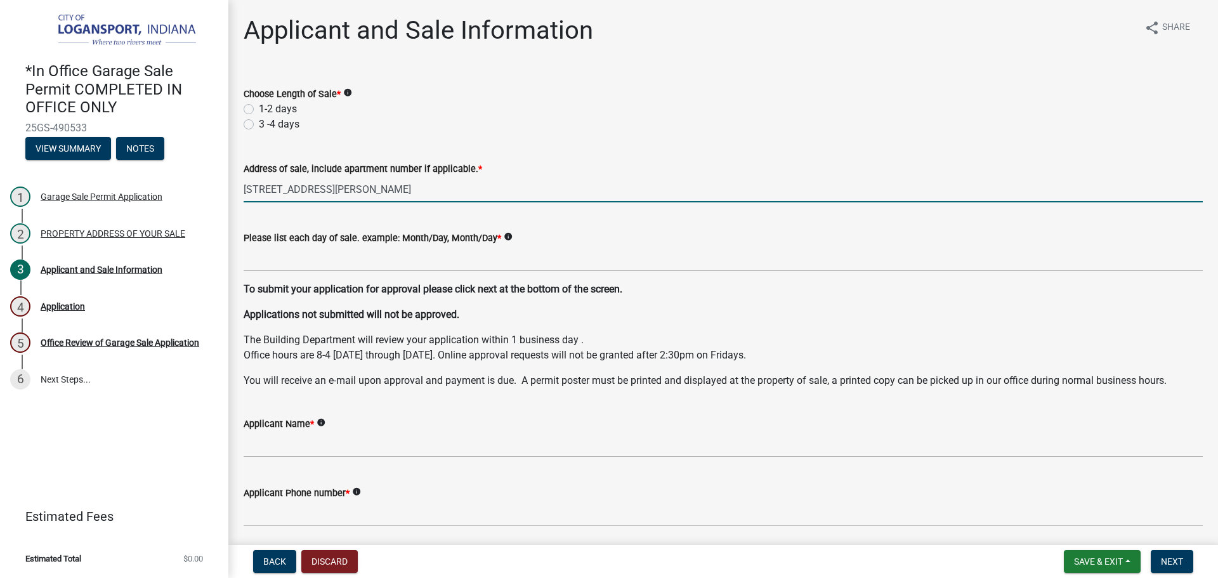
type input "109 Beal St"
click at [259, 107] on label "1-2 days" at bounding box center [278, 109] width 38 height 15
click at [259, 107] on input "1-2 days" at bounding box center [263, 106] width 8 height 8
radio input "true"
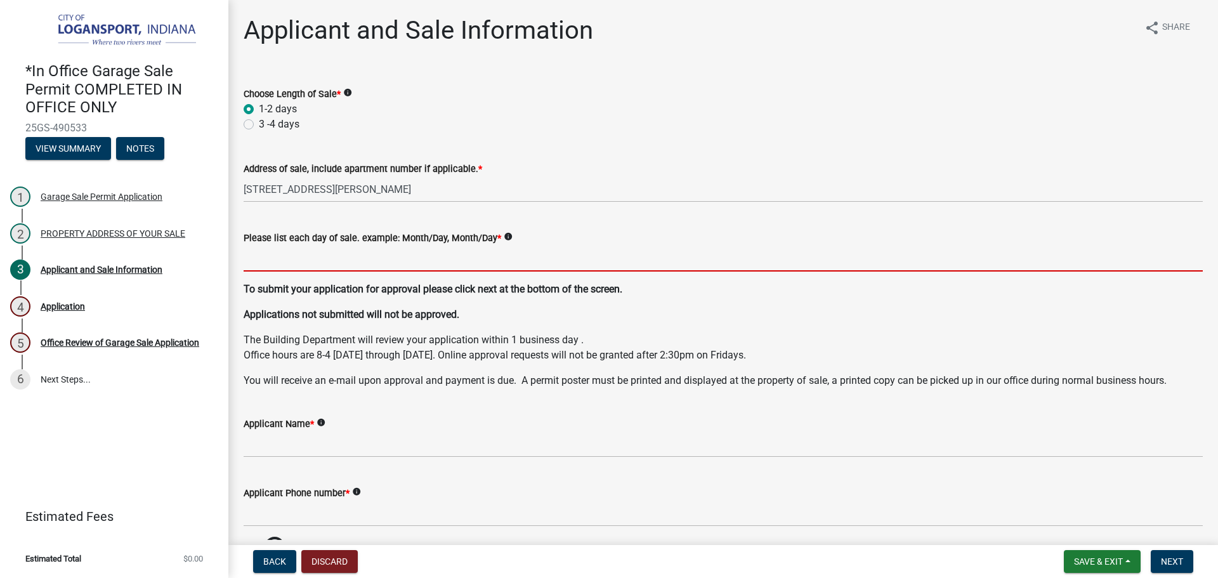
click at [256, 264] on input "Please list each day of sale. example: Month/Day, Month/Day *" at bounding box center [723, 259] width 959 height 26
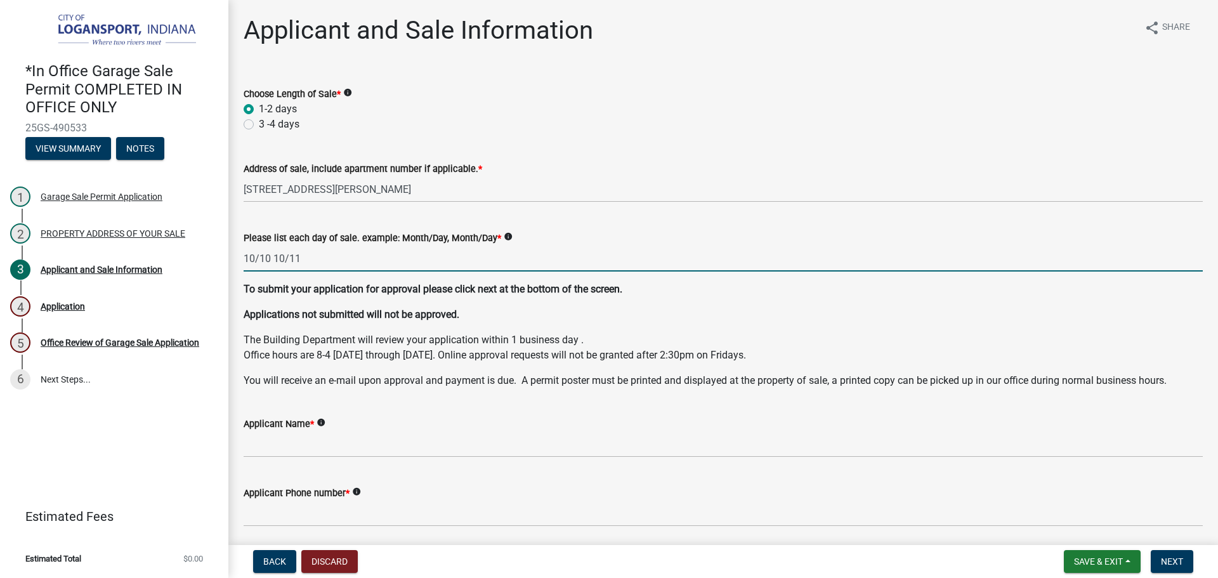
type input "10/10 10/11"
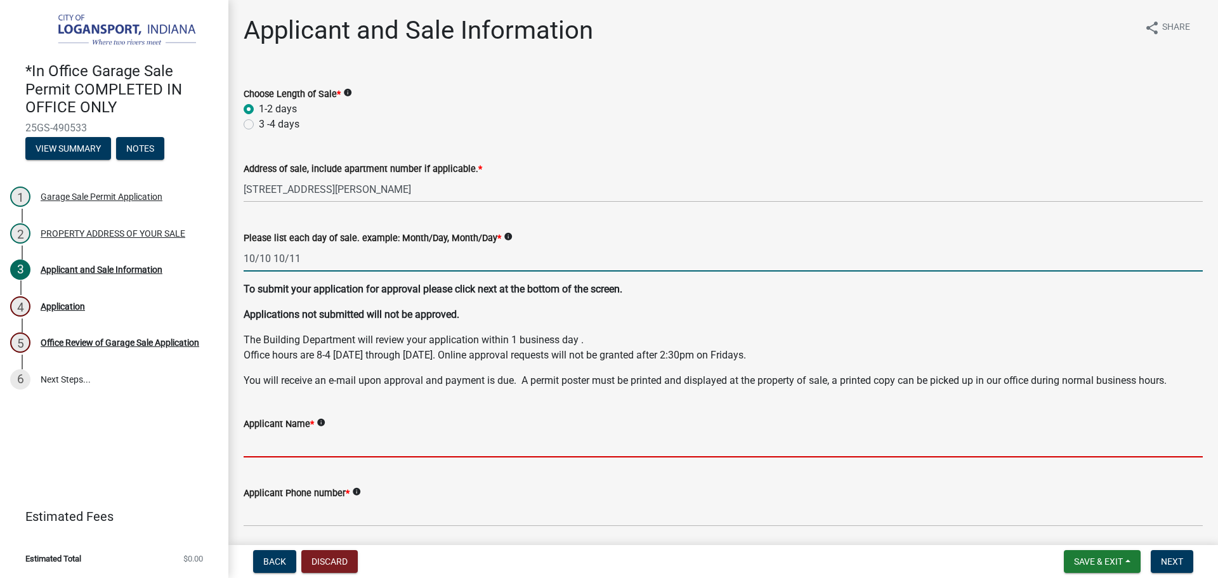
click at [307, 448] on input "Applicant Name *" at bounding box center [723, 444] width 959 height 26
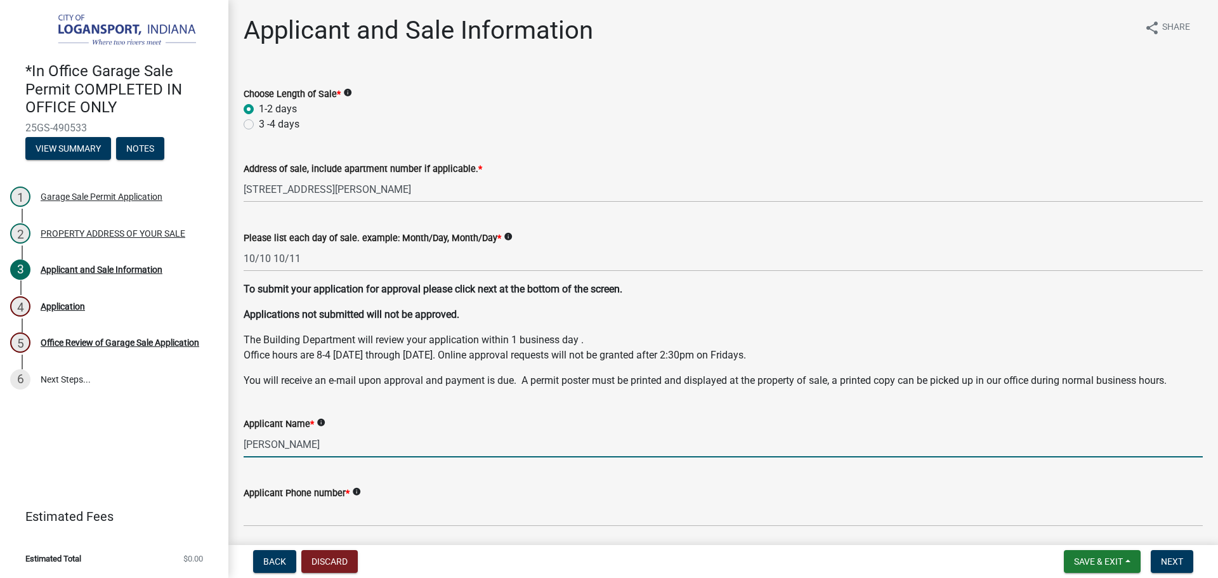
type input "Nicole Mora"
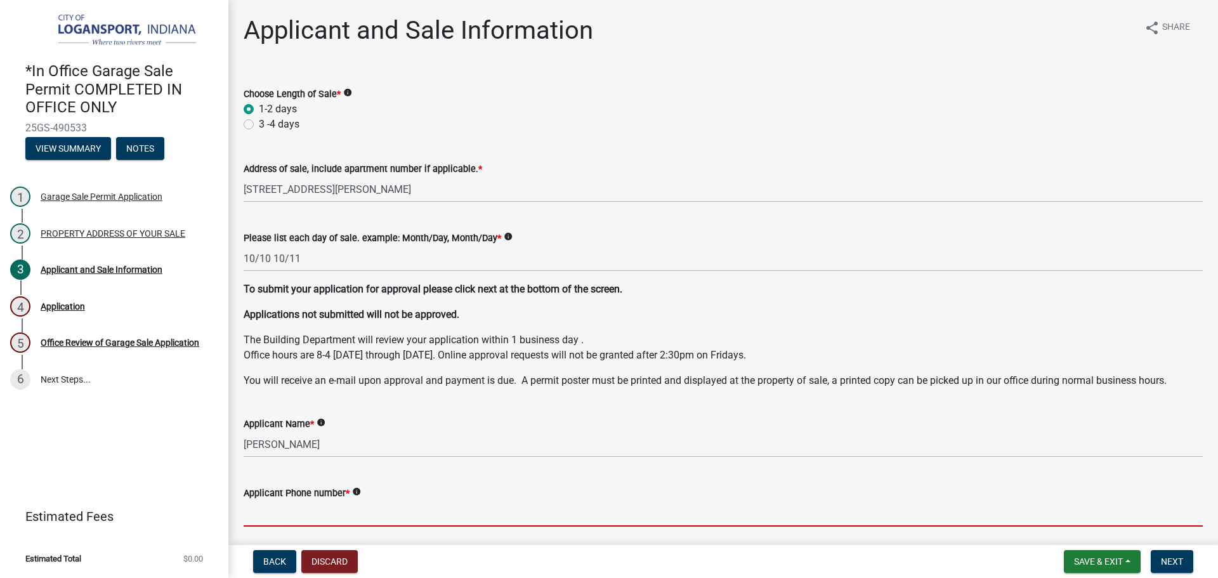
click at [316, 518] on input "Applicant Phone number *" at bounding box center [723, 514] width 959 height 26
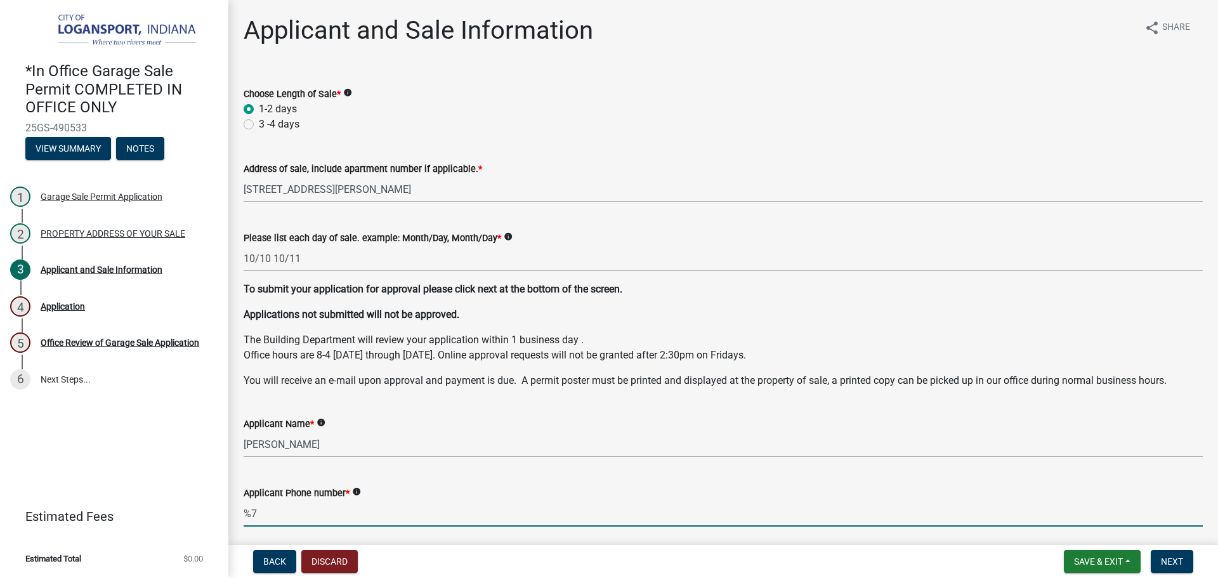
type input "%"
type input "5743982120"
click at [1177, 561] on span "Next" at bounding box center [1172, 561] width 22 height 10
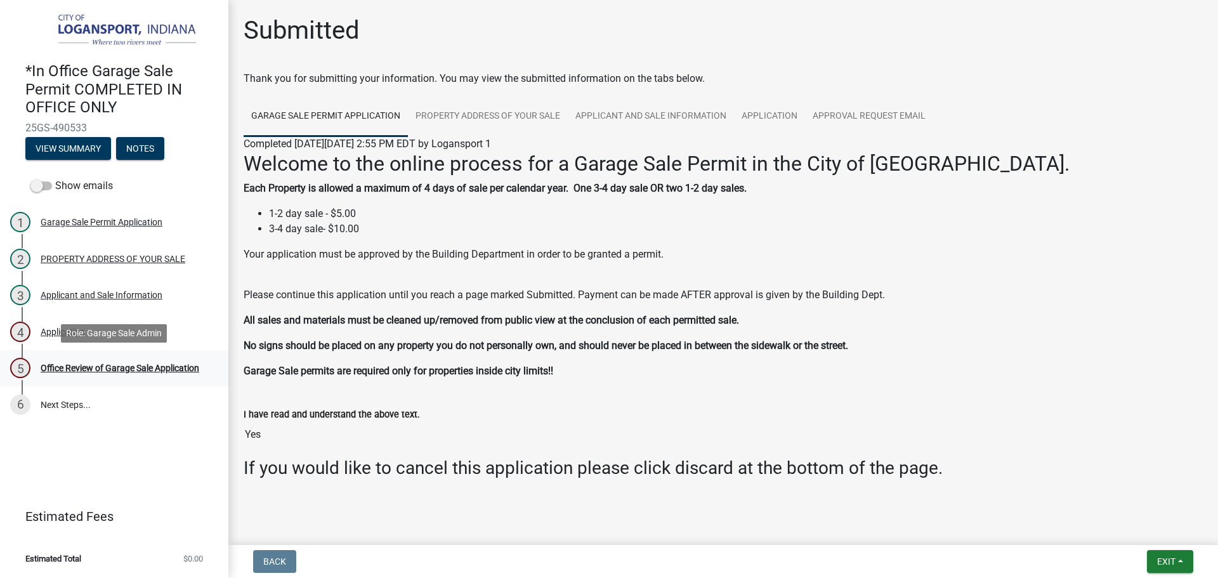
click at [176, 367] on div "Office Review of Garage Sale Application" at bounding box center [120, 368] width 159 height 9
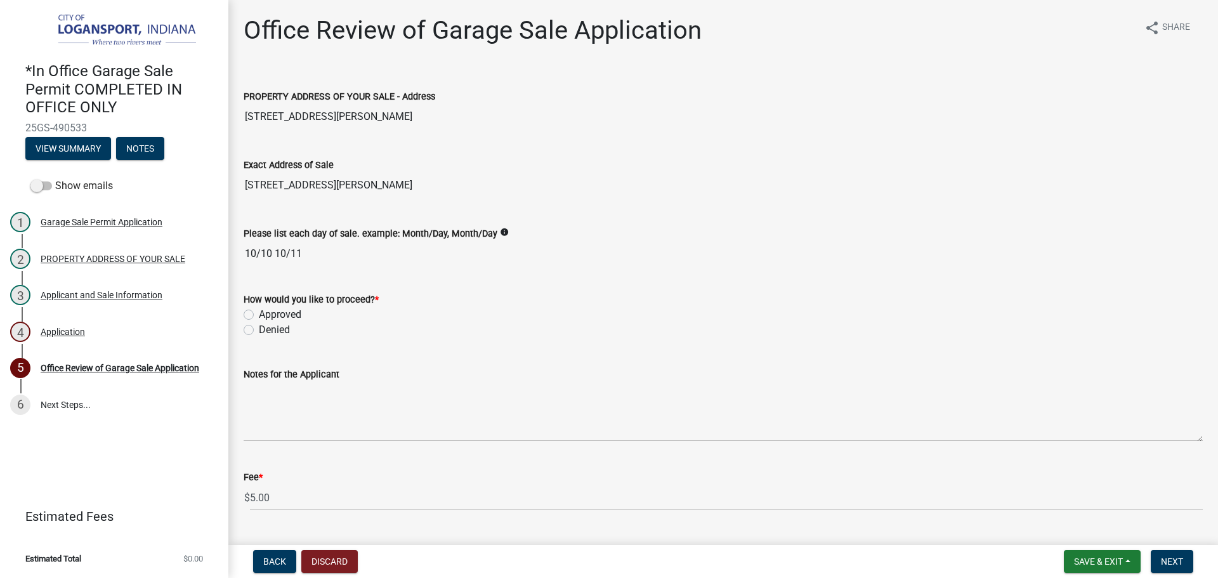
click at [259, 314] on label "Approved" at bounding box center [280, 314] width 43 height 15
click at [259, 314] on input "Approved" at bounding box center [263, 311] width 8 height 8
radio input "true"
click at [1173, 562] on span "Next" at bounding box center [1172, 561] width 22 height 10
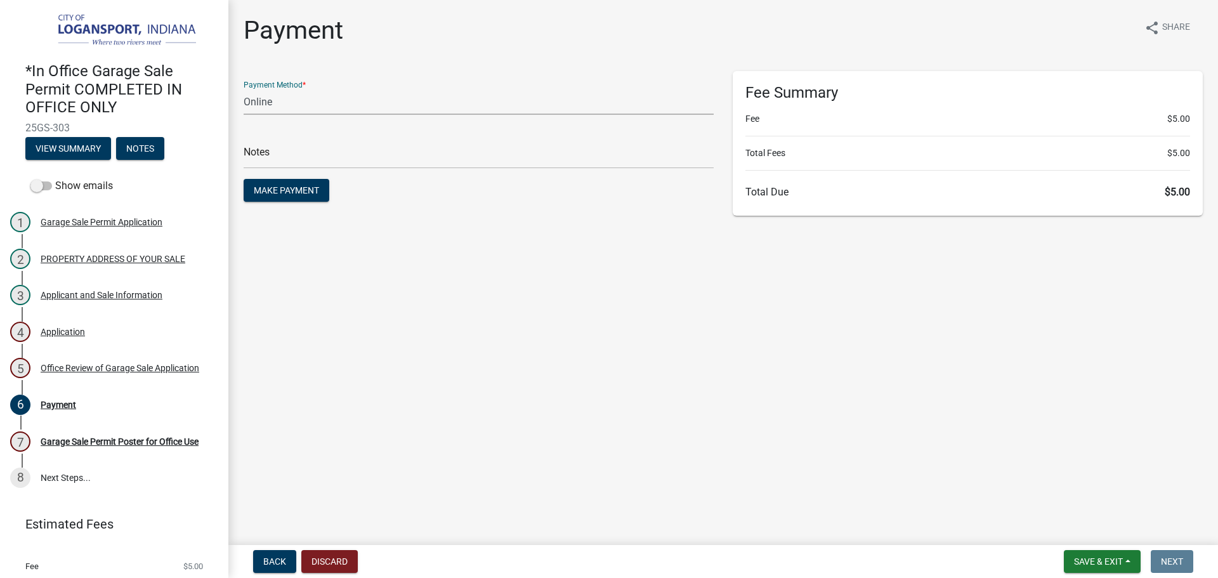
click at [279, 100] on select "Credit Card POS Check Cash Online" at bounding box center [479, 102] width 470 height 26
select select "2: 1"
click at [244, 89] on select "Credit Card POS Check Cash Online" at bounding box center [479, 102] width 470 height 26
click at [277, 155] on input "text" at bounding box center [479, 156] width 470 height 26
type input "118441"
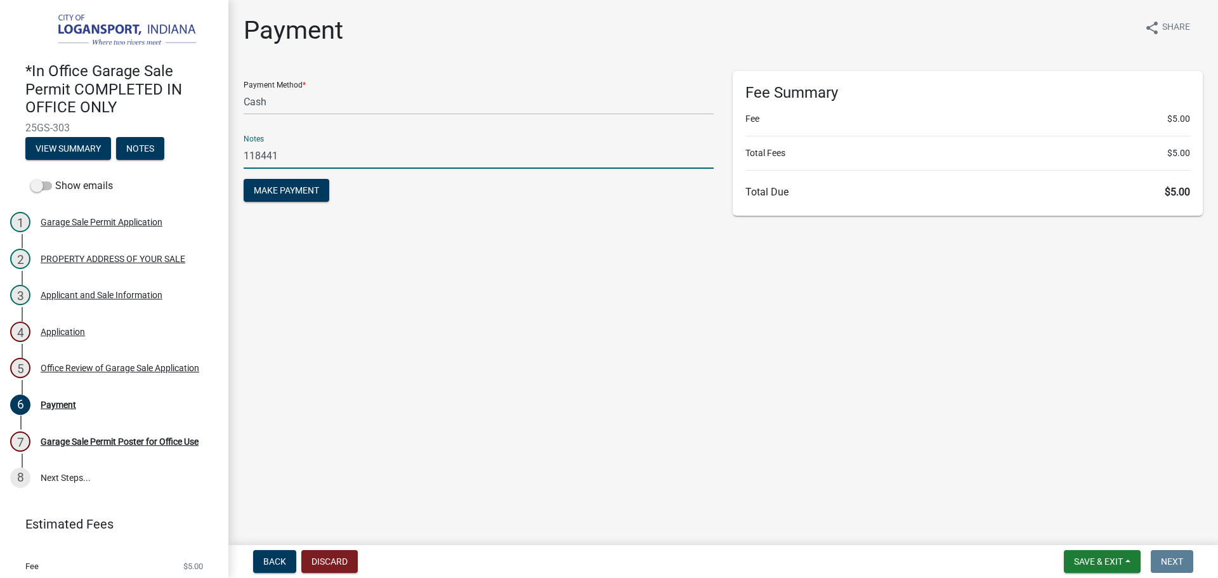
click at [244, 179] on button "Make Payment" at bounding box center [287, 190] width 86 height 23
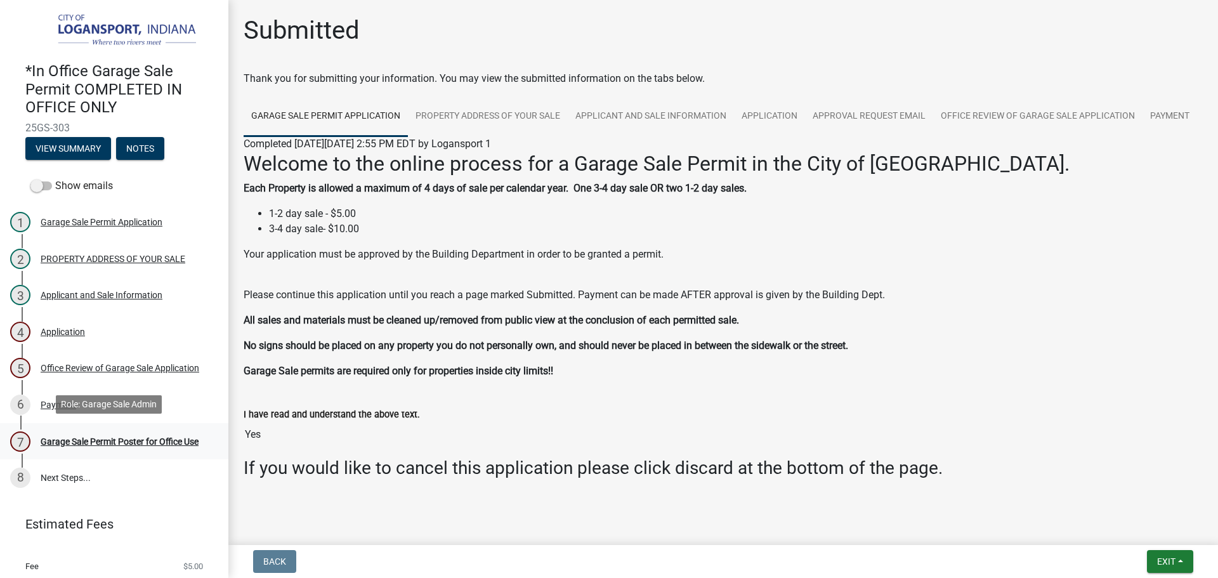
click at [136, 437] on div "Garage Sale Permit Poster for Office Use" at bounding box center [120, 441] width 158 height 9
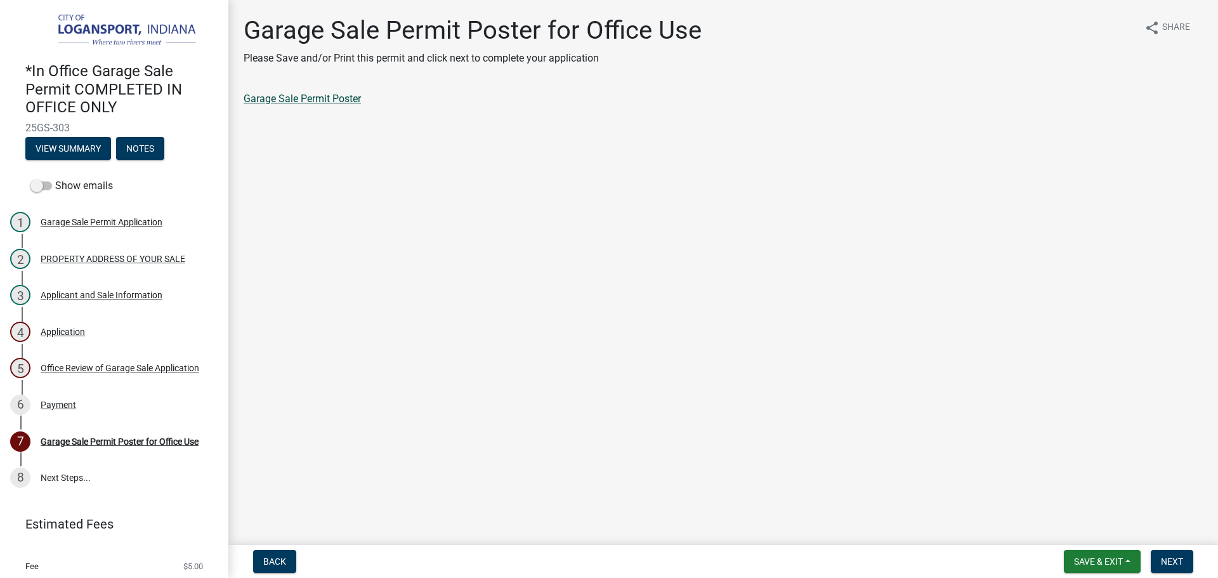
click at [310, 96] on link "Garage Sale Permit Poster" at bounding box center [302, 99] width 117 height 12
drag, startPoint x: 1183, startPoint y: 558, endPoint x: 1193, endPoint y: 560, distance: 10.3
click at [1187, 560] on button "Next" at bounding box center [1172, 561] width 43 height 23
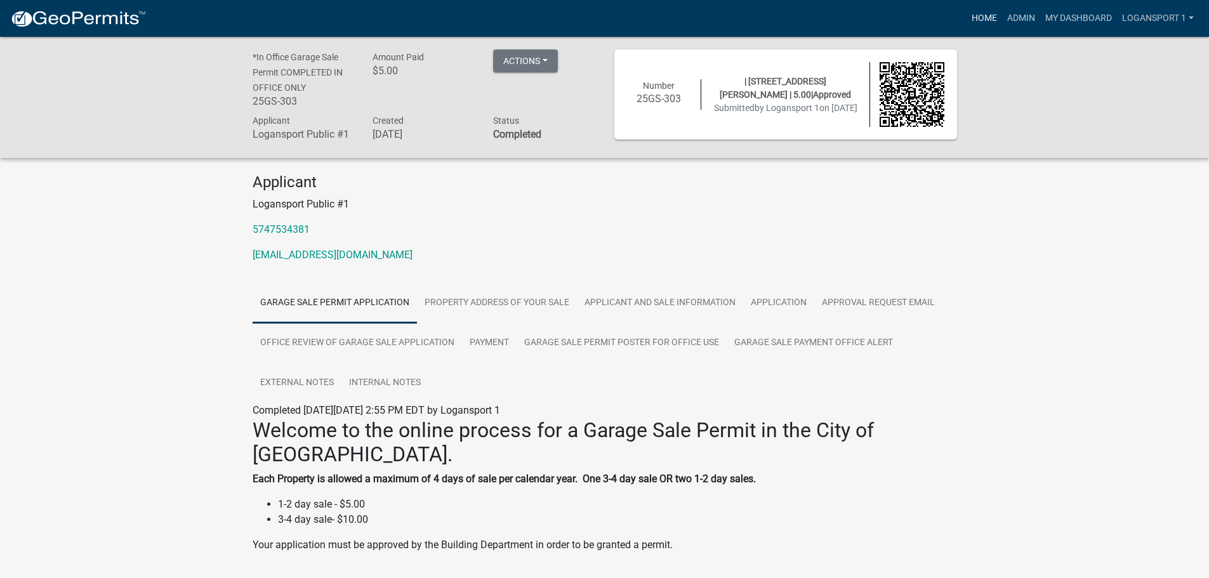
click at [988, 10] on link "Home" at bounding box center [984, 18] width 36 height 24
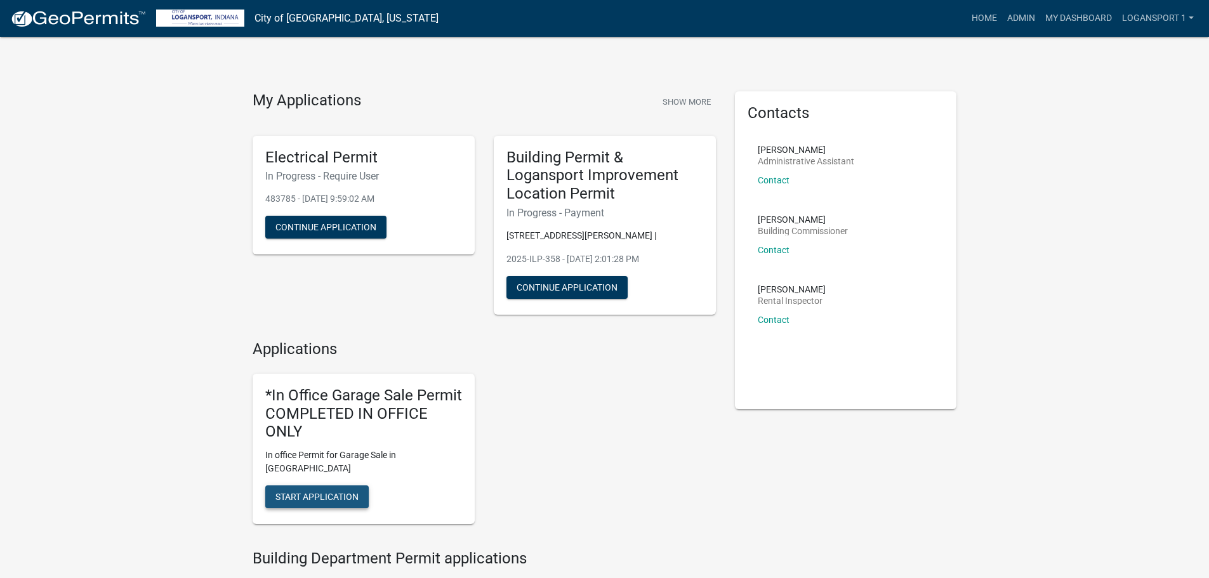
click at [316, 492] on span "Start Application" at bounding box center [316, 497] width 83 height 10
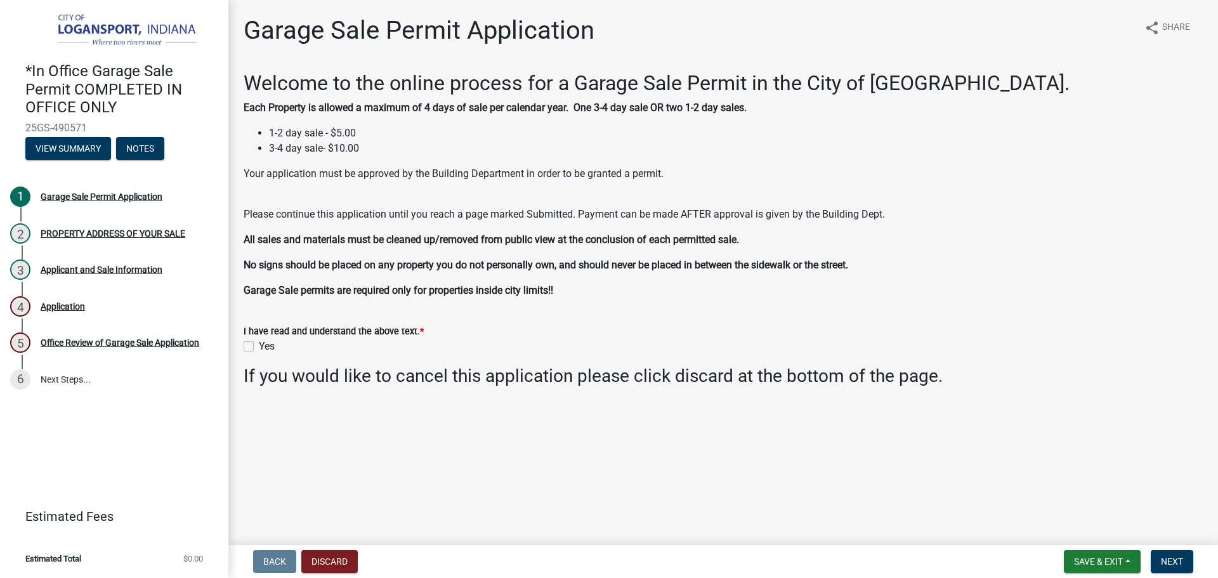
click at [259, 341] on label "Yes" at bounding box center [267, 346] width 16 height 15
click at [259, 341] on input "Yes" at bounding box center [263, 343] width 8 height 8
checkbox input "true"
click at [1187, 559] on button "Next" at bounding box center [1172, 561] width 43 height 23
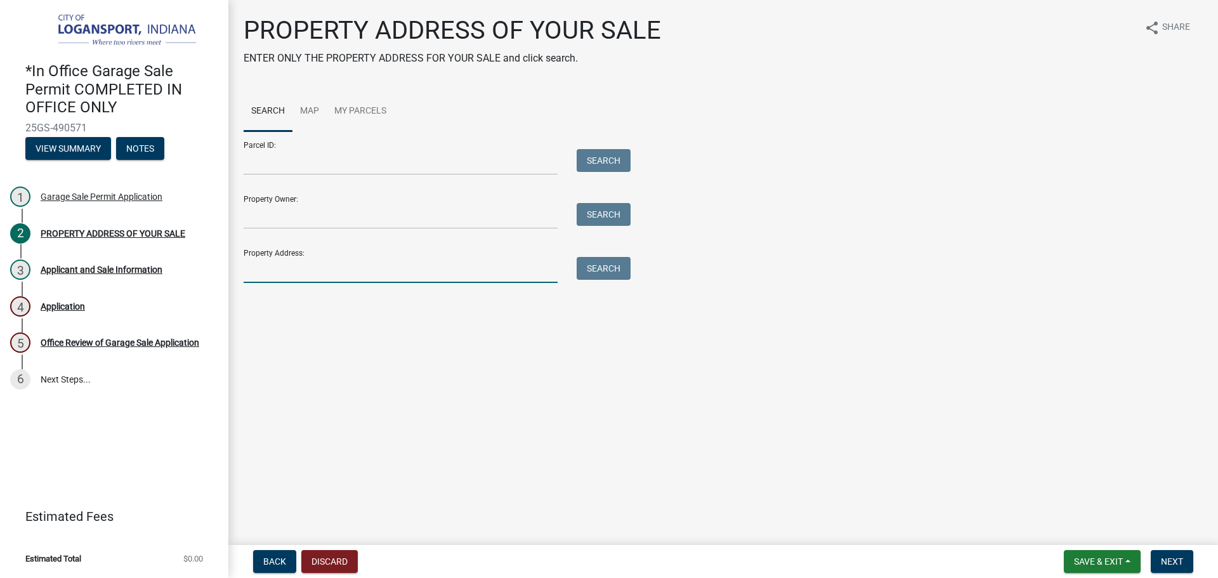
click at [286, 270] on input "Property Address:" at bounding box center [401, 270] width 314 height 26
type input "84 7th"
click at [614, 260] on button "Search" at bounding box center [604, 268] width 54 height 23
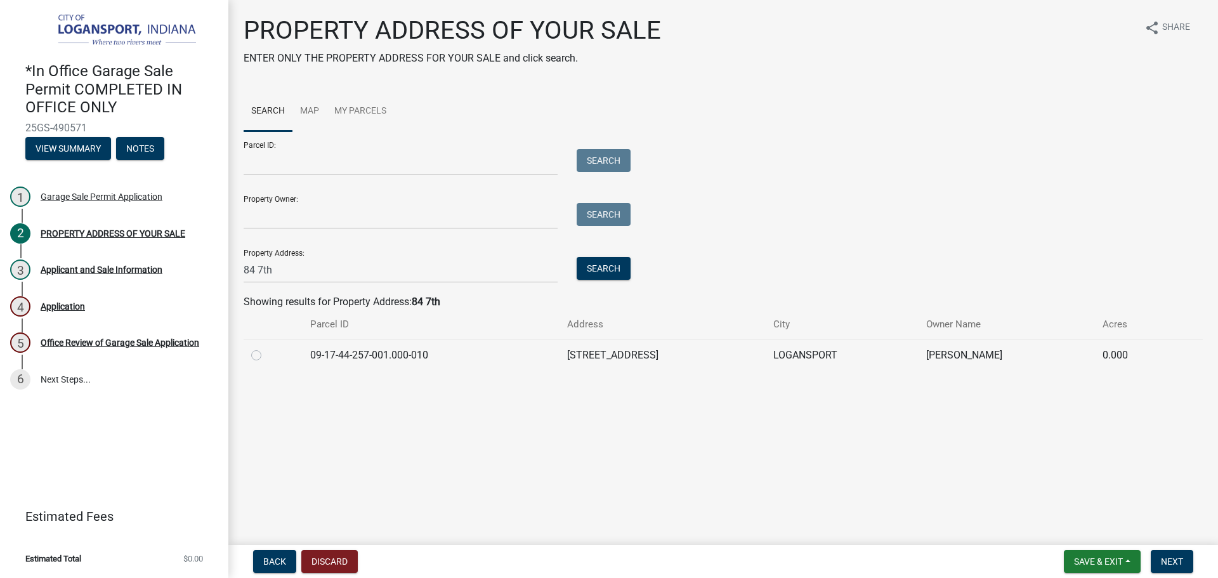
click at [266, 348] on label at bounding box center [266, 348] width 0 height 0
click at [266, 352] on input "radio" at bounding box center [270, 352] width 8 height 8
radio input "true"
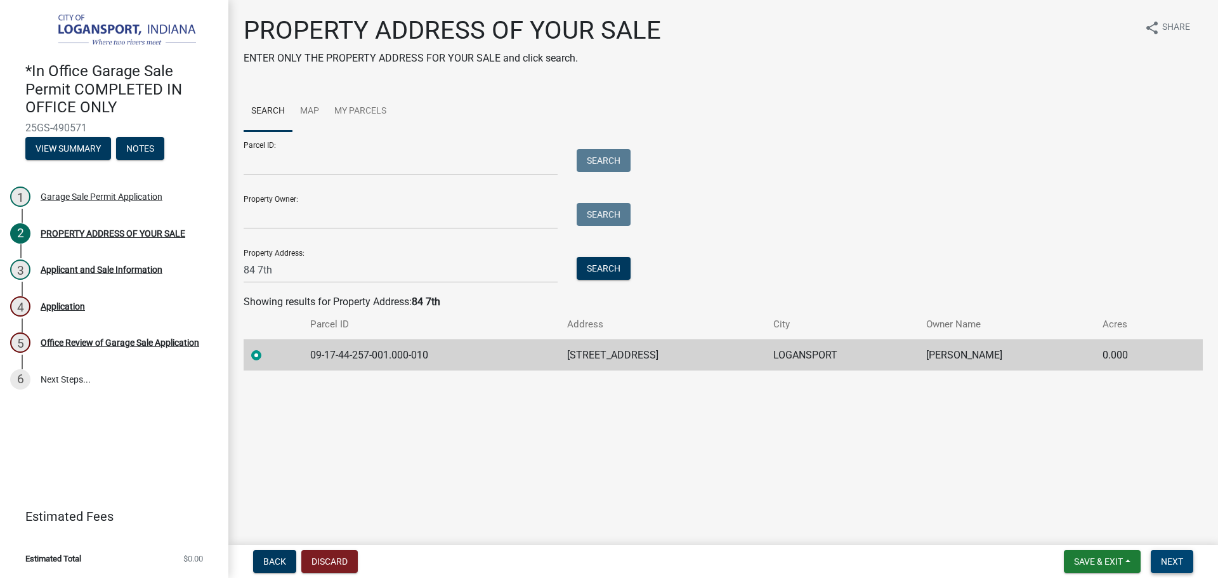
click at [1166, 557] on span "Next" at bounding box center [1172, 561] width 22 height 10
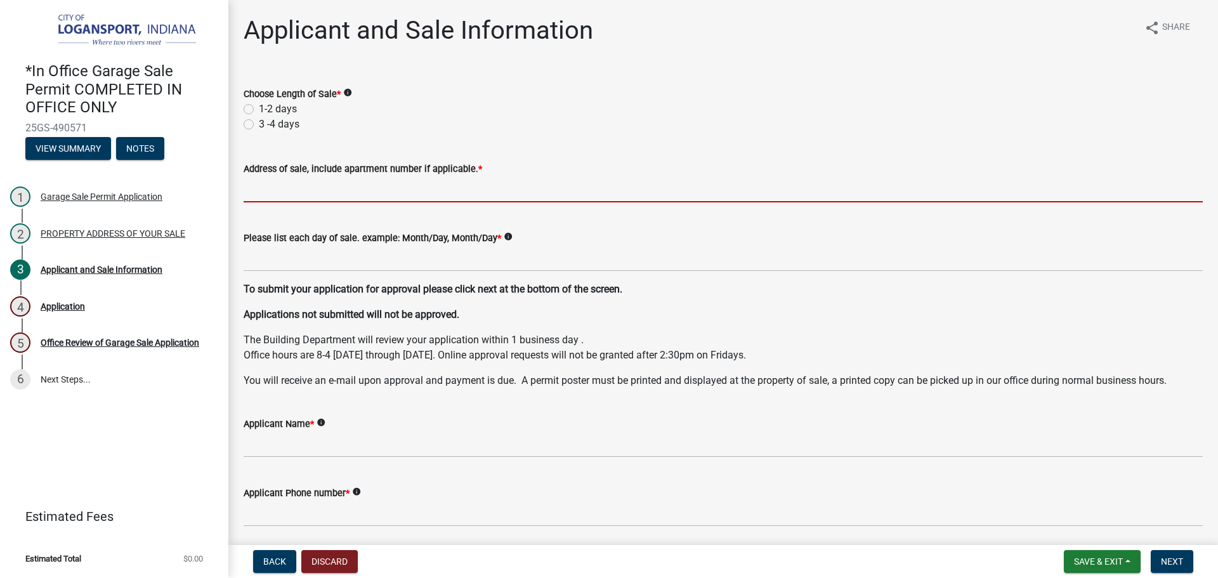
click at [273, 187] on input "Address of sale, include apartment number if applicable. *" at bounding box center [723, 189] width 959 height 26
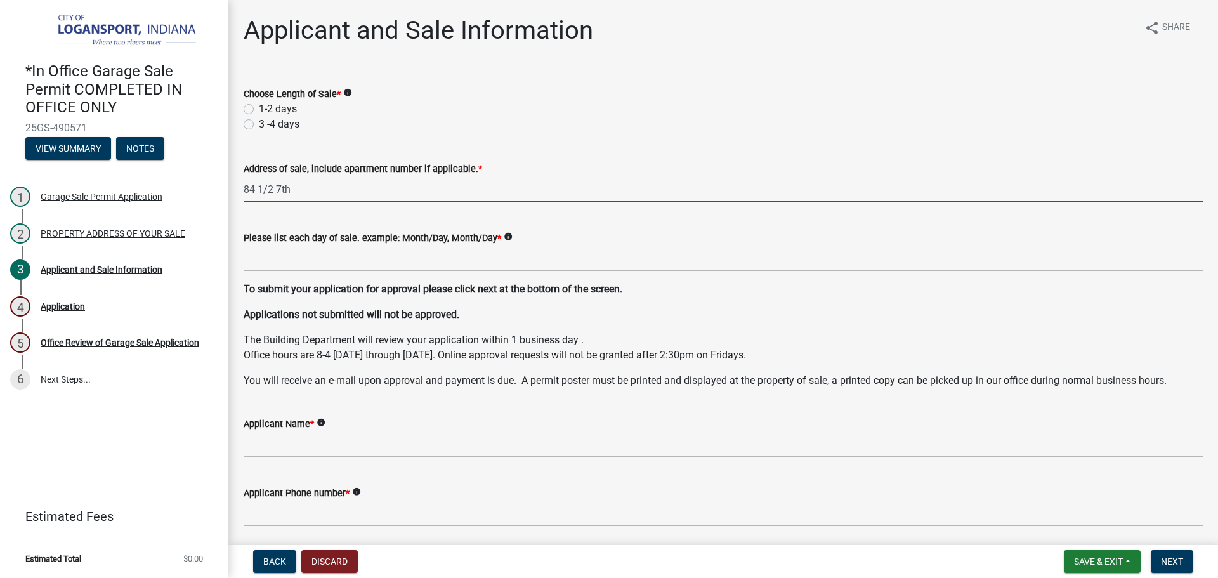
type input "84 1/2 7th"
click at [259, 107] on label "1-2 days" at bounding box center [278, 109] width 38 height 15
click at [259, 107] on input "1-2 days" at bounding box center [263, 106] width 8 height 8
radio input "true"
click at [305, 188] on input "84 1/2 7th" at bounding box center [723, 189] width 959 height 26
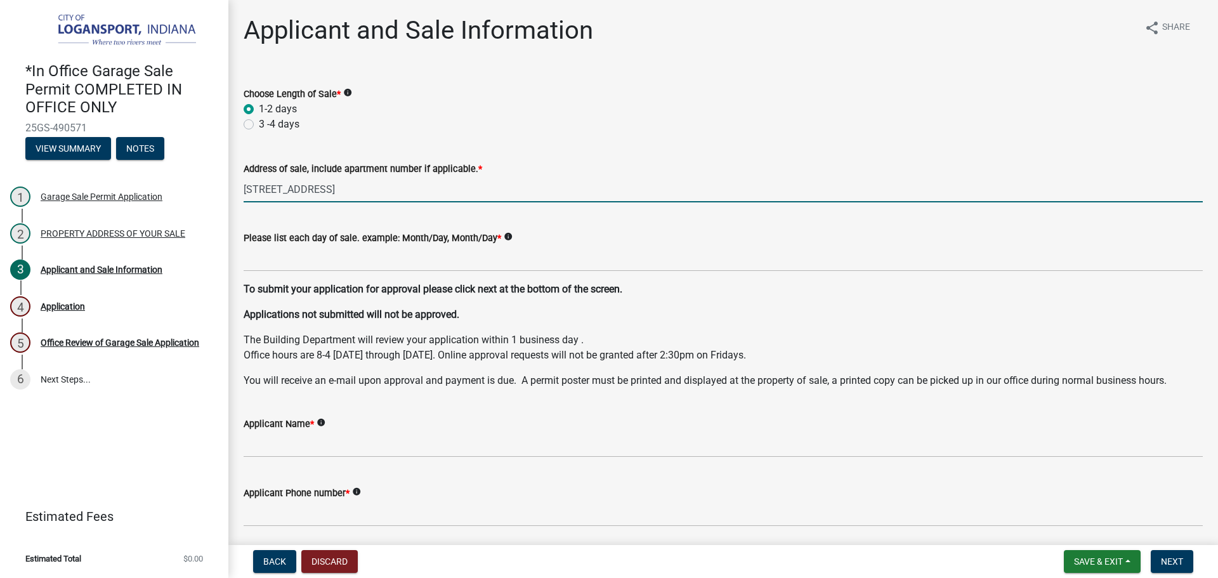
type input "84 1/2 7th St"
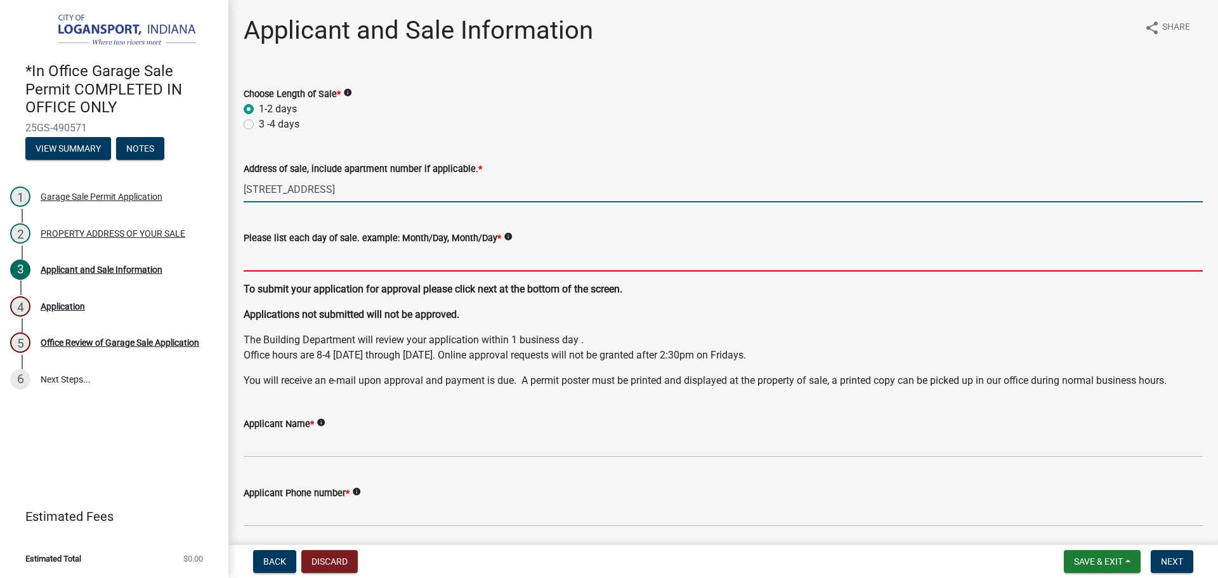
click at [332, 256] on input "Please list each day of sale. example: Month/Day, Month/Day *" at bounding box center [723, 259] width 959 height 26
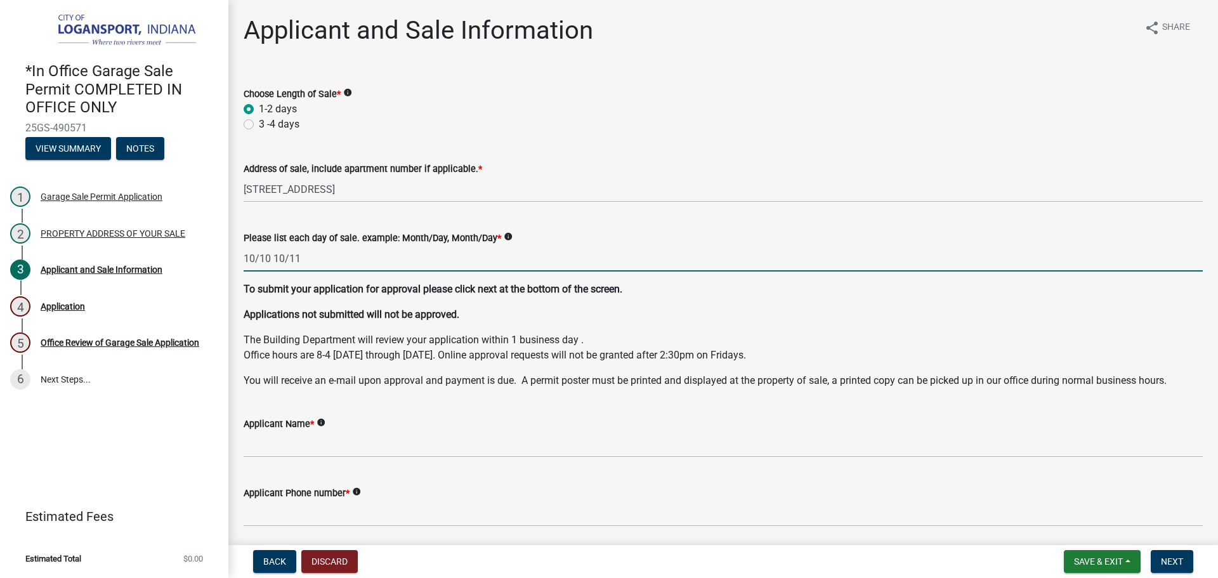
type input "10/10 10/11"
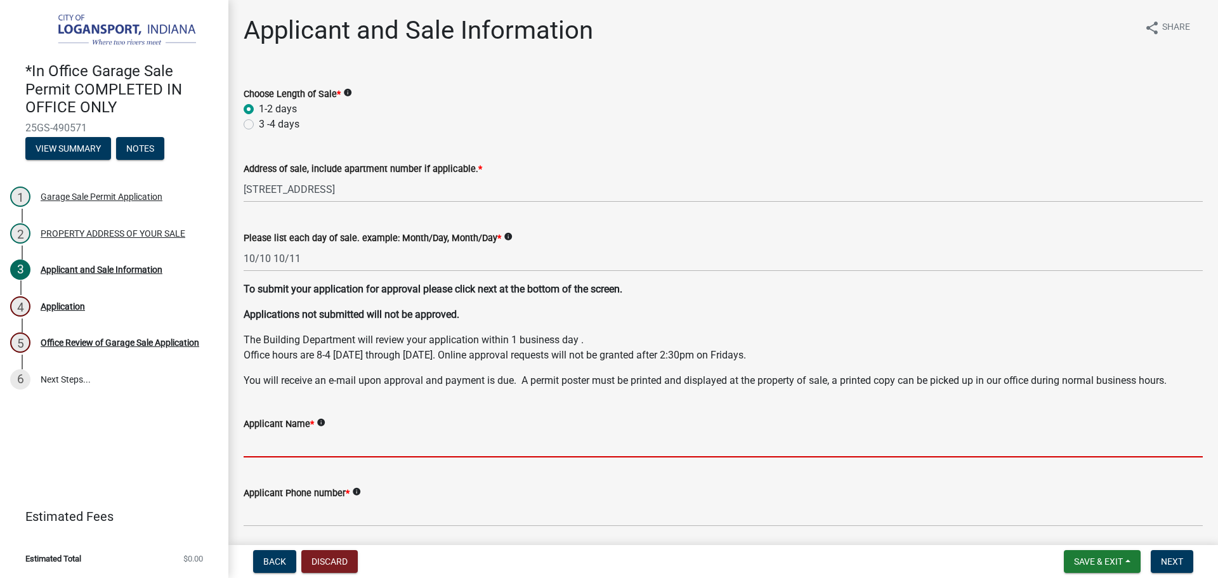
click at [306, 452] on input "Applicant Name *" at bounding box center [723, 444] width 959 height 26
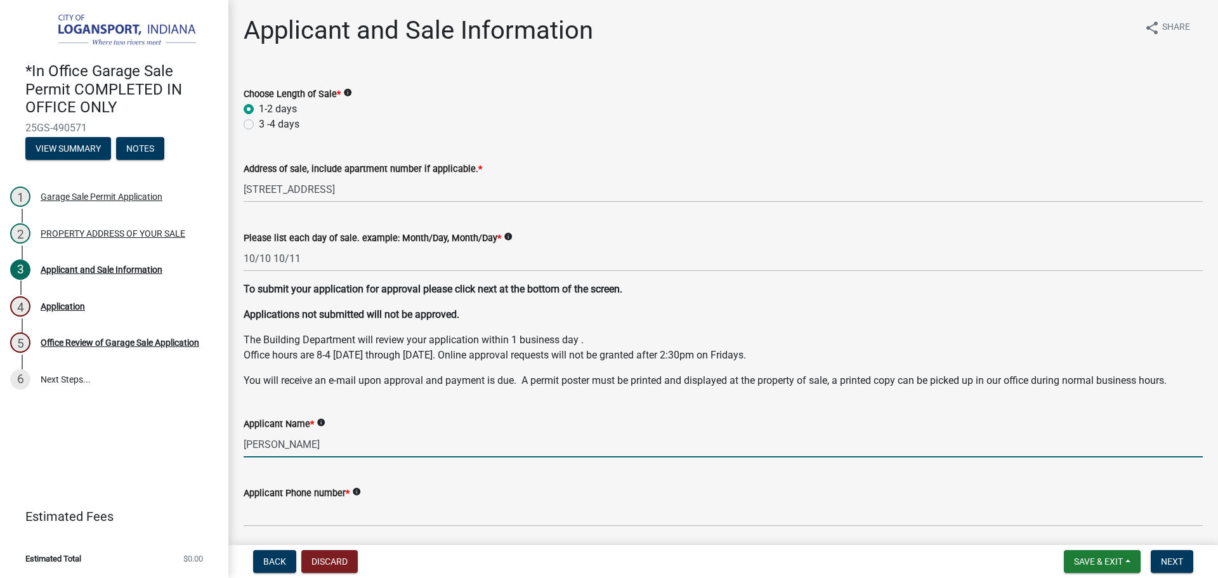
type input "Esperanza Villela"
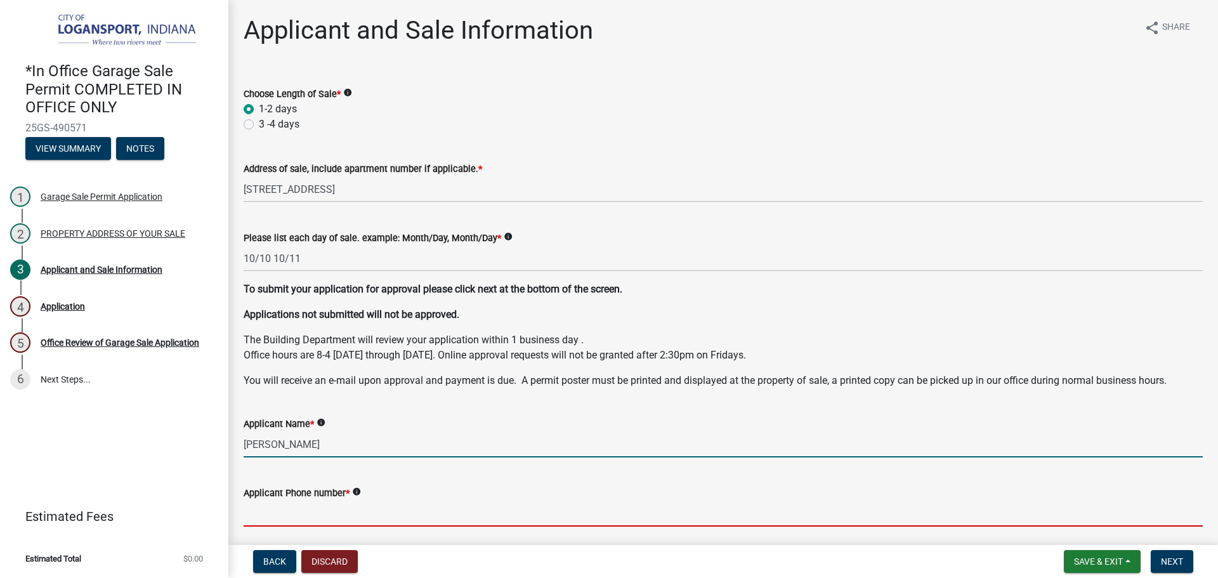
click at [341, 513] on input "Applicant Phone number *" at bounding box center [723, 514] width 959 height 26
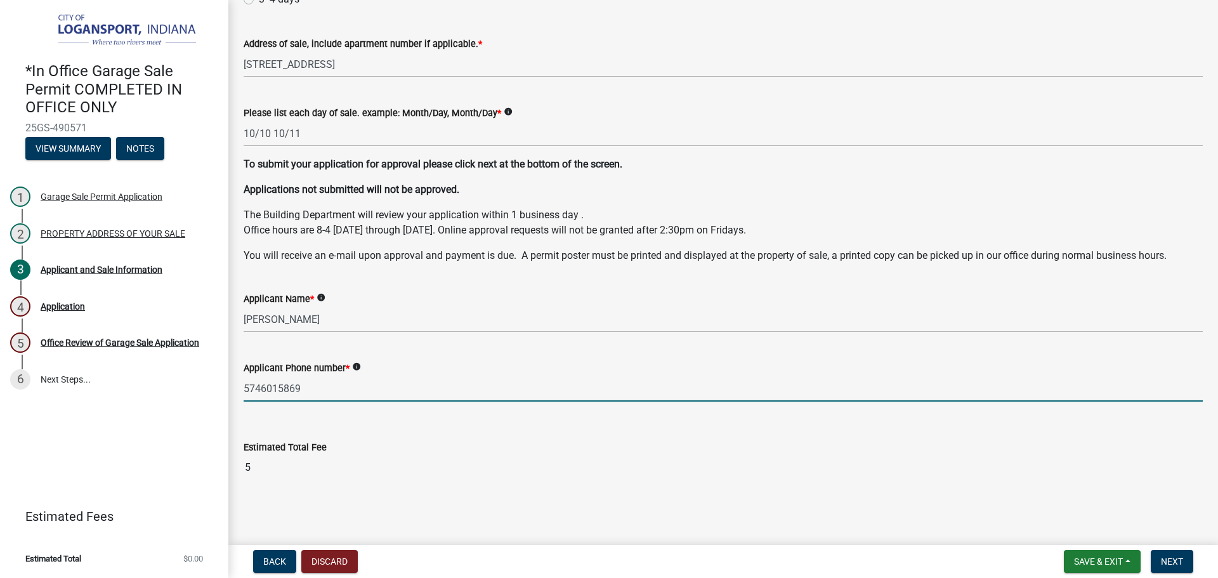
scroll to position [126, 0]
type input "5746015869"
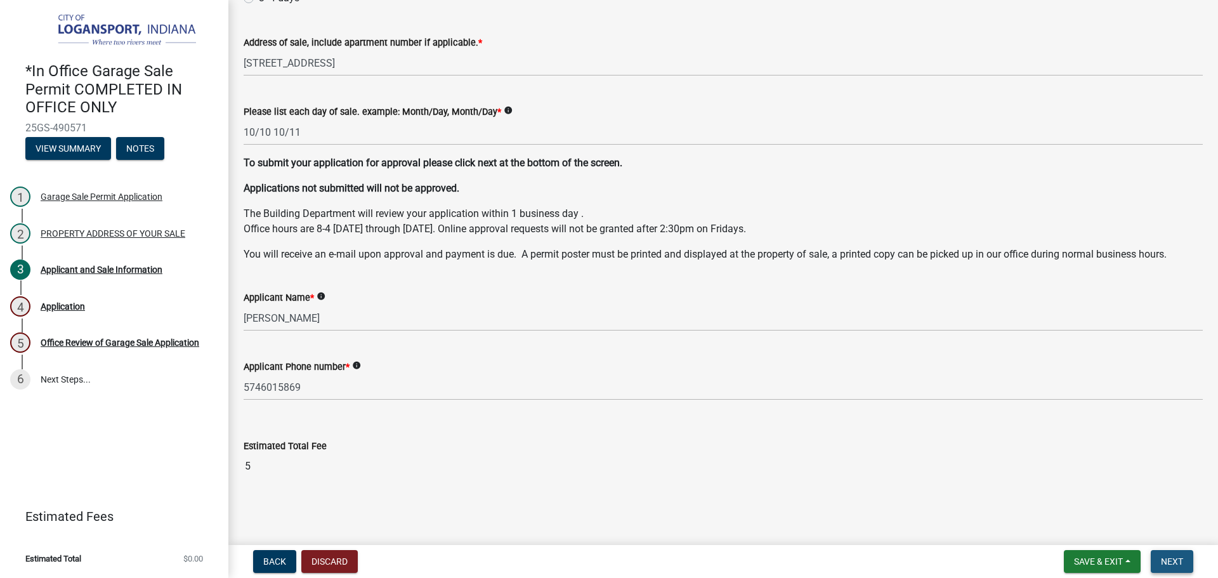
click at [1171, 564] on span "Next" at bounding box center [1172, 561] width 22 height 10
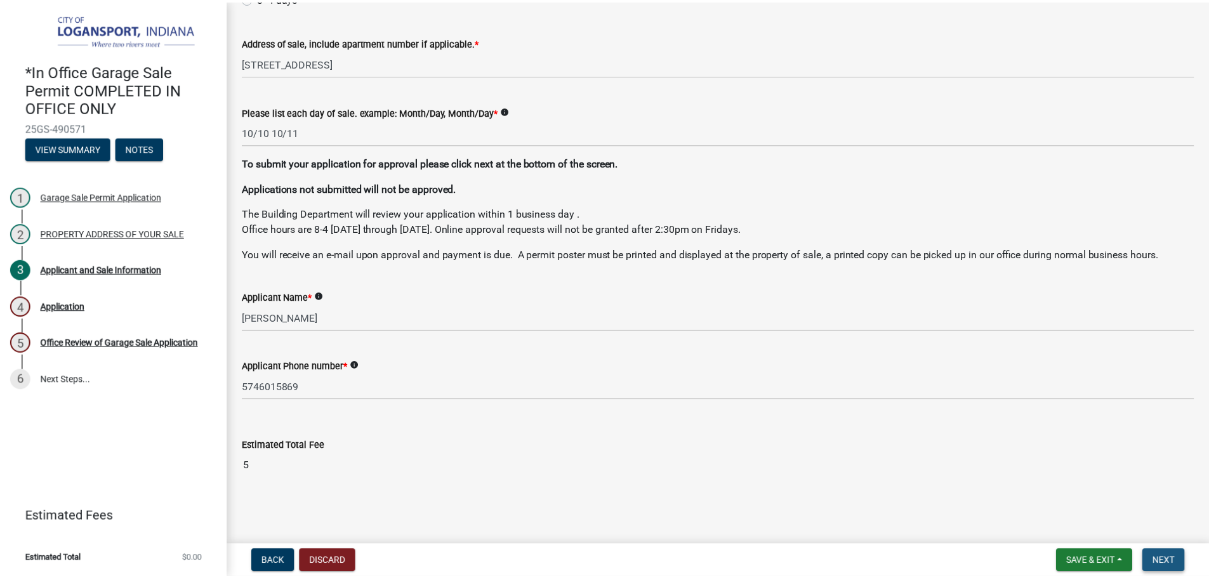
scroll to position [0, 0]
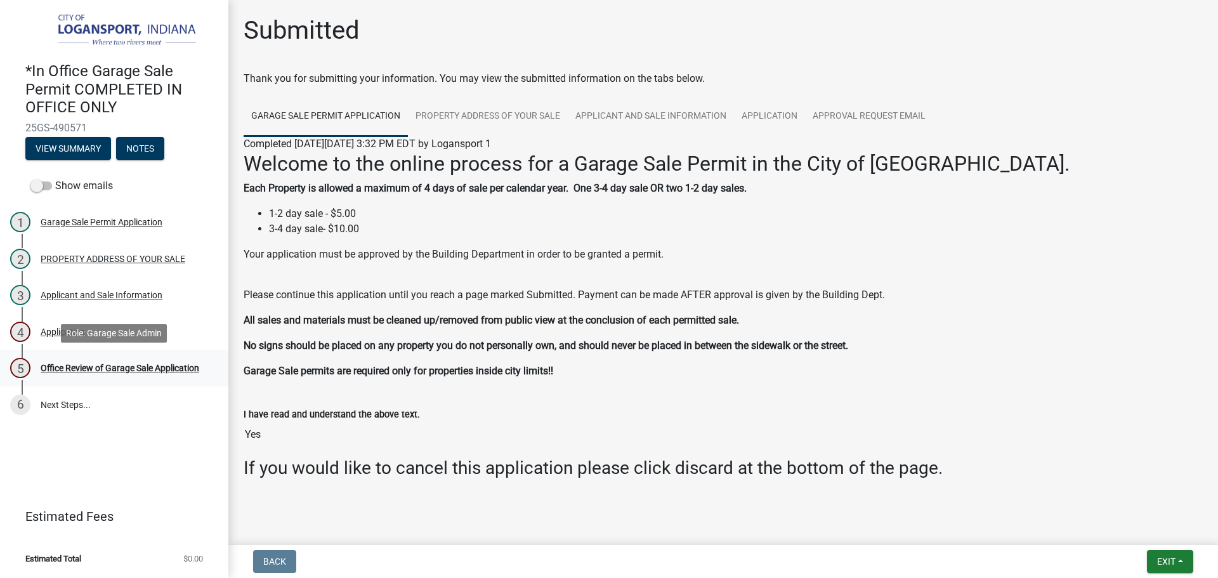
click at [128, 368] on div "Office Review of Garage Sale Application" at bounding box center [120, 368] width 159 height 9
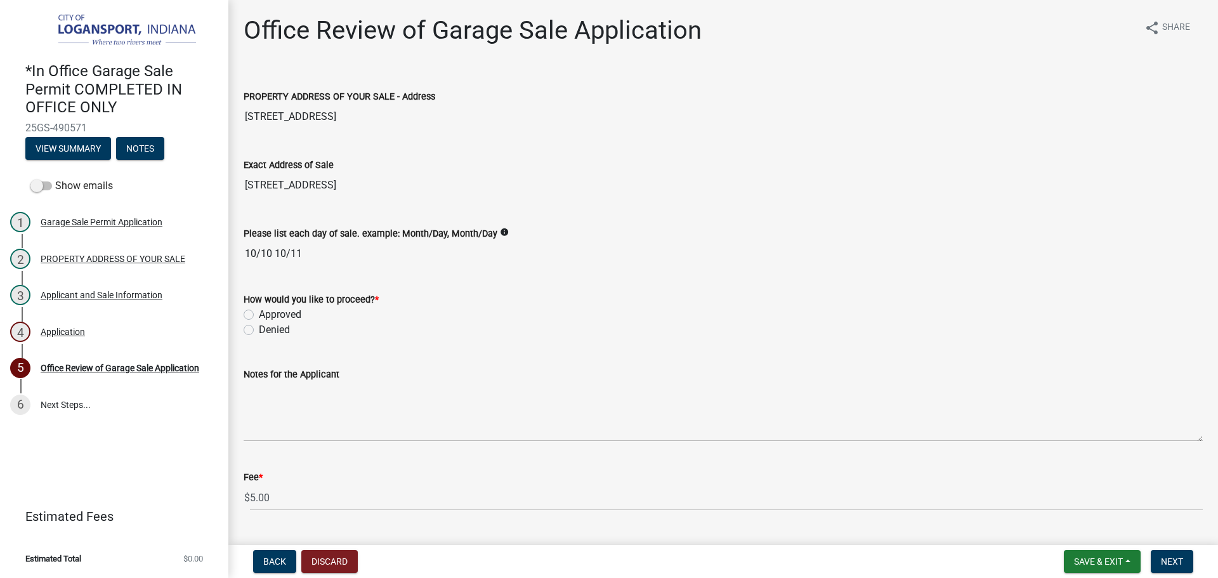
click at [259, 316] on label "Approved" at bounding box center [280, 314] width 43 height 15
click at [259, 315] on input "Approved" at bounding box center [263, 311] width 8 height 8
radio input "true"
click at [1172, 561] on span "Next" at bounding box center [1172, 561] width 22 height 10
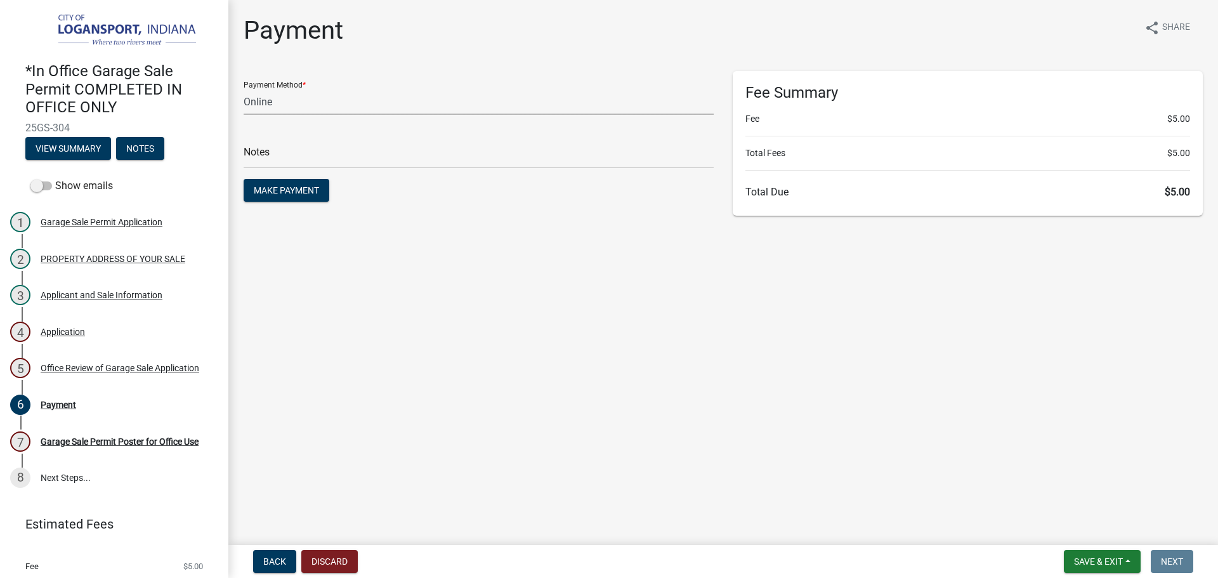
click at [249, 110] on select "Credit Card POS Check Cash Online" at bounding box center [479, 102] width 470 height 26
click at [250, 109] on select "Credit Card POS Check Cash Online" at bounding box center [479, 102] width 470 height 26
select select "2: 1"
click at [244, 89] on select "Credit Card POS Check Cash Online" at bounding box center [479, 102] width 470 height 26
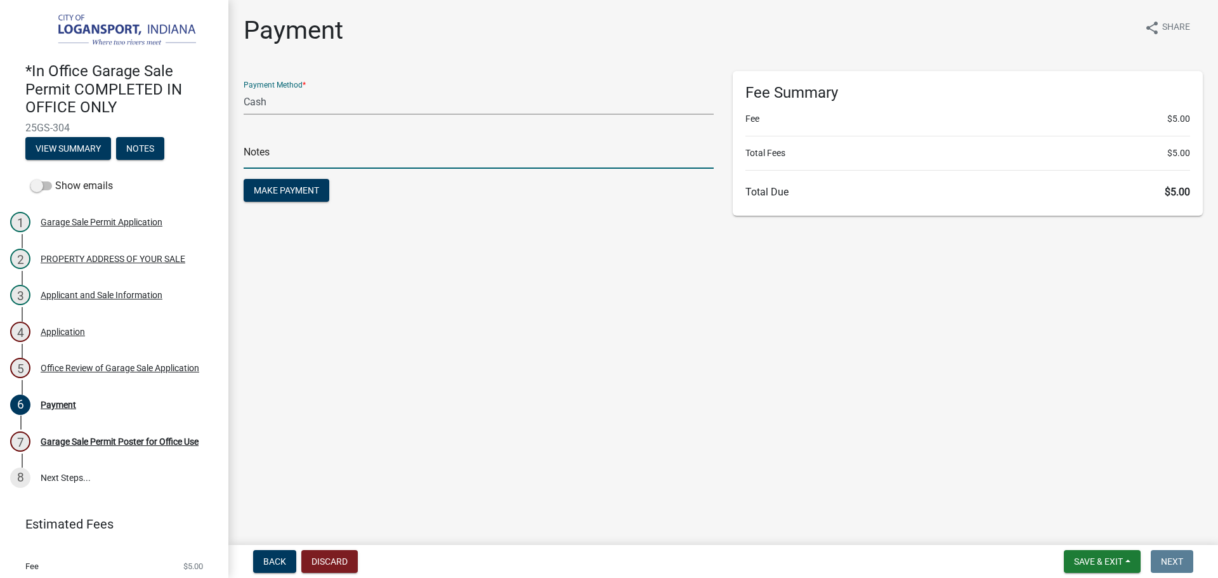
click at [252, 157] on input "text" at bounding box center [479, 156] width 470 height 26
type input "118442"
click at [244, 179] on button "Make Payment" at bounding box center [287, 190] width 86 height 23
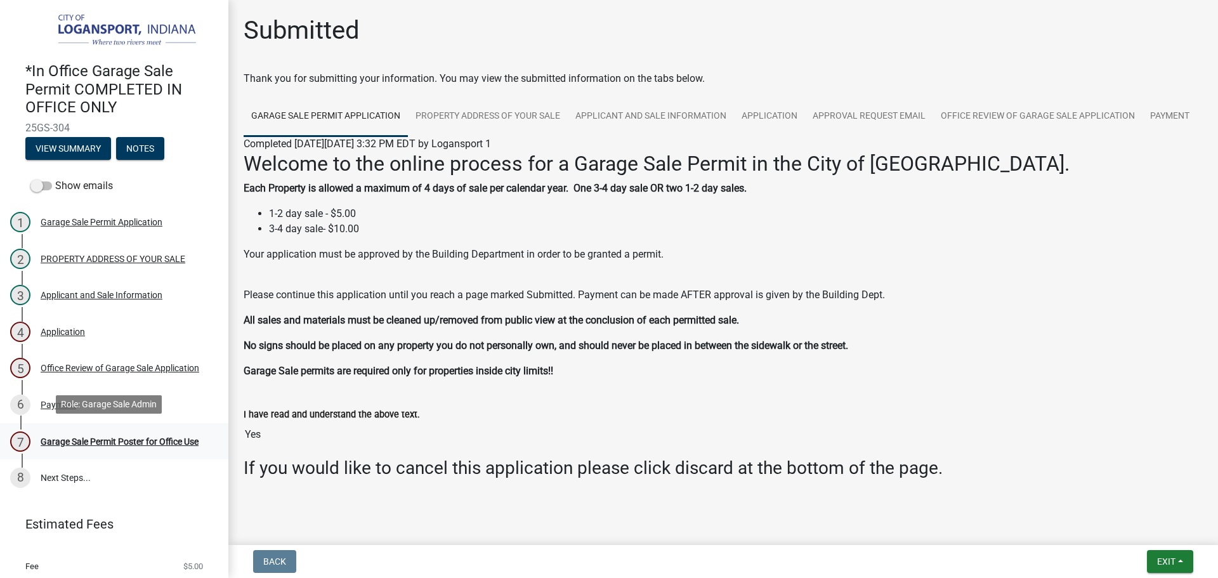
click at [122, 437] on div "Garage Sale Permit Poster for Office Use" at bounding box center [120, 441] width 158 height 9
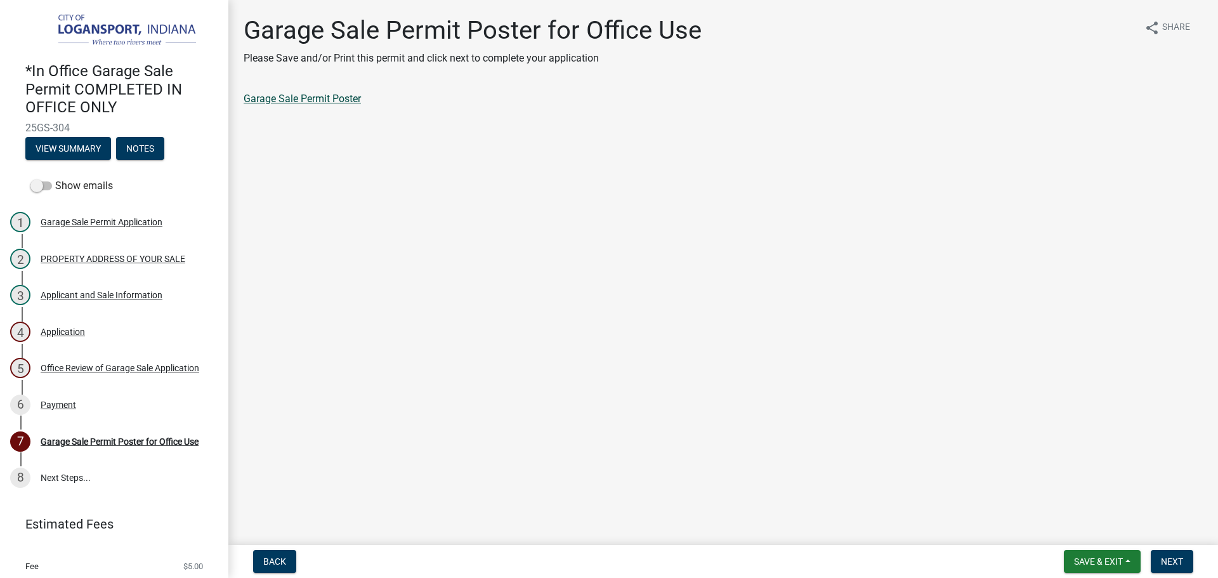
click at [282, 100] on link "Garage Sale Permit Poster" at bounding box center [302, 99] width 117 height 12
click at [1171, 564] on span "Next" at bounding box center [1172, 561] width 22 height 10
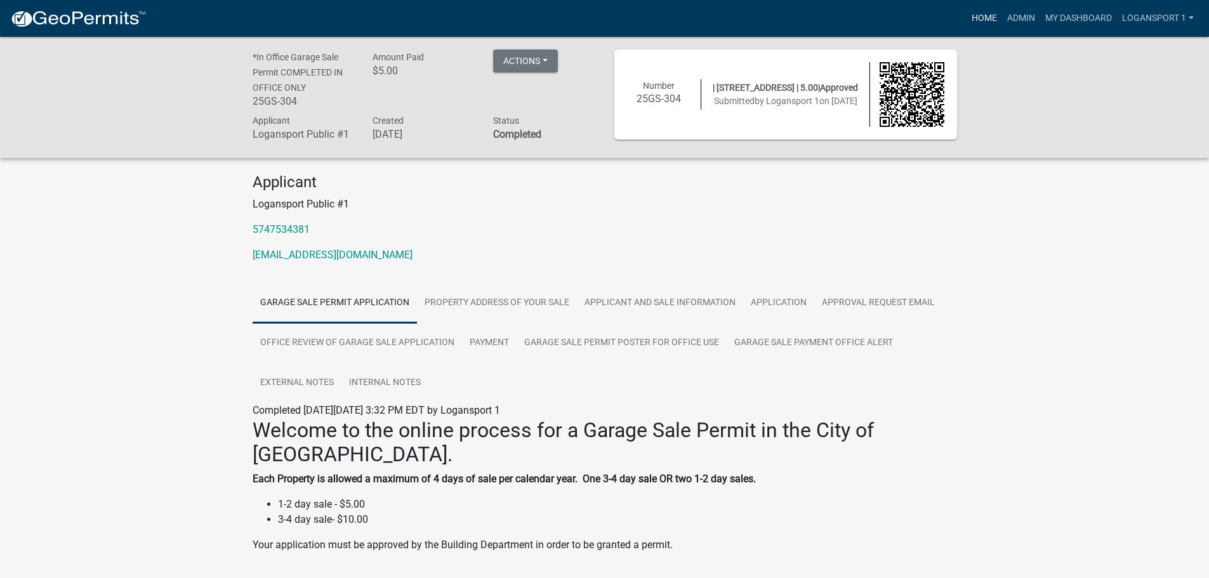
click at [973, 11] on link "Home" at bounding box center [984, 18] width 36 height 24
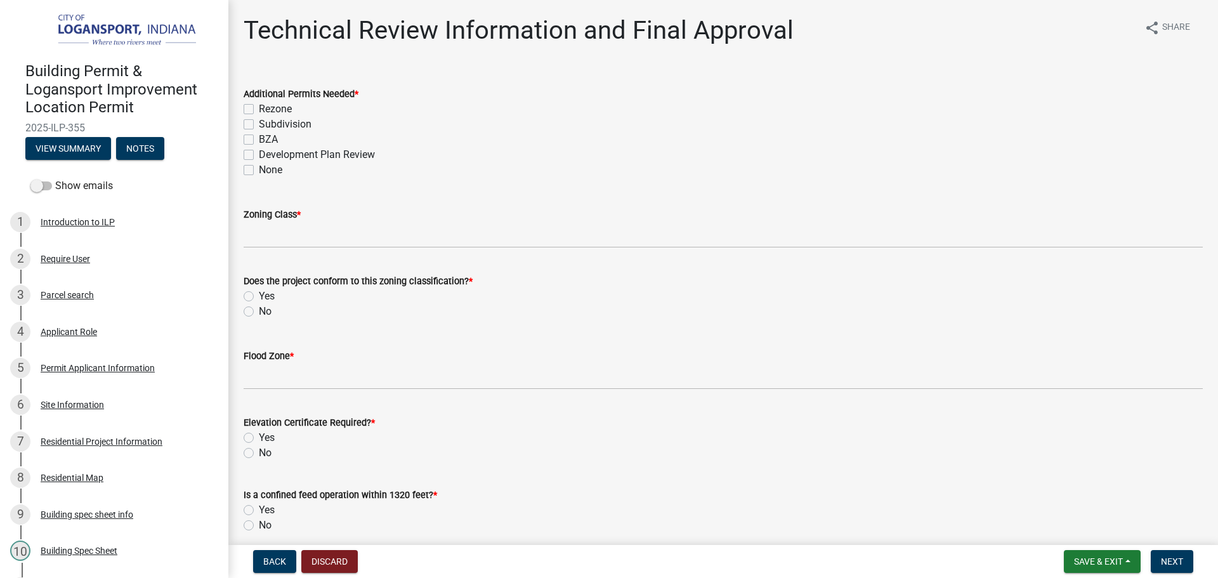
scroll to position [381, 0]
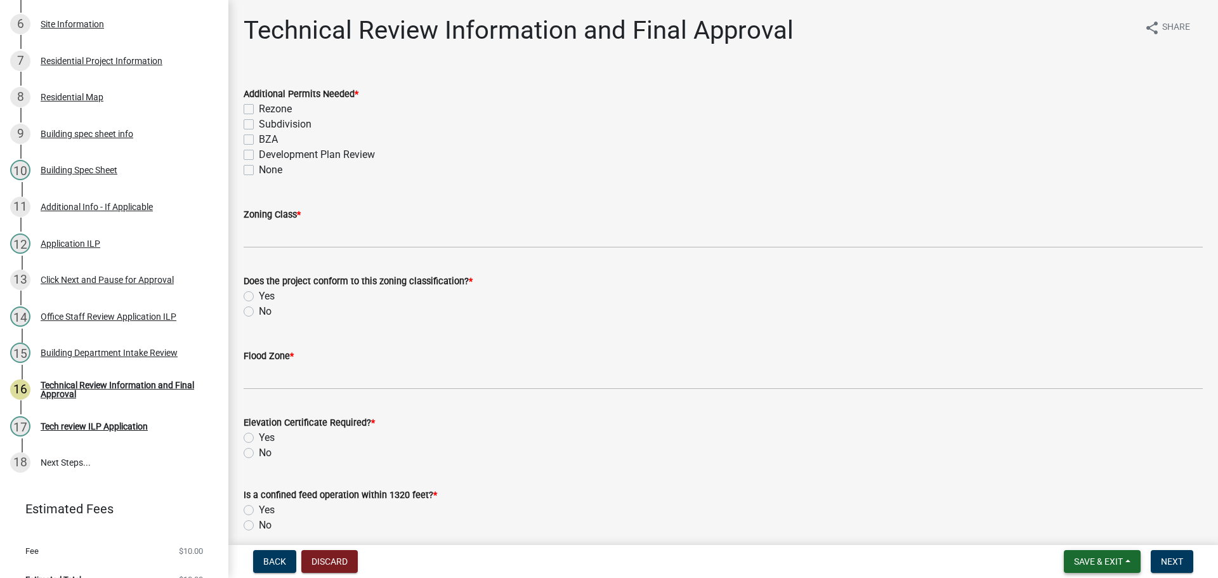
click at [1105, 555] on button "Save & Exit" at bounding box center [1102, 561] width 77 height 23
click at [1103, 539] on button "Save & Exit" at bounding box center [1090, 528] width 102 height 30
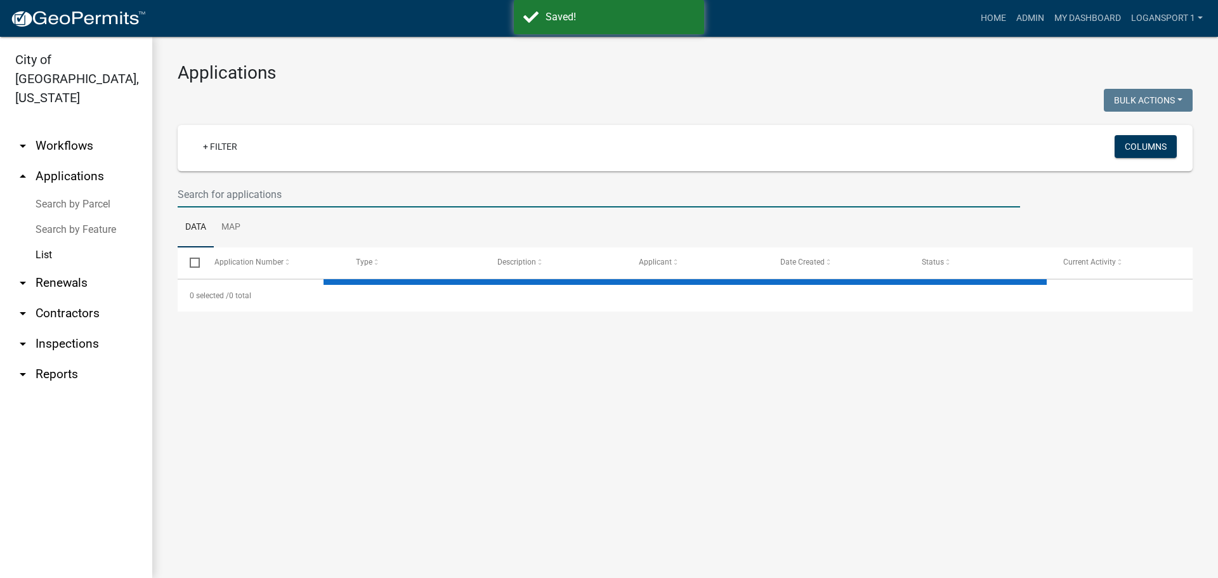
click at [237, 189] on input "text" at bounding box center [599, 194] width 843 height 26
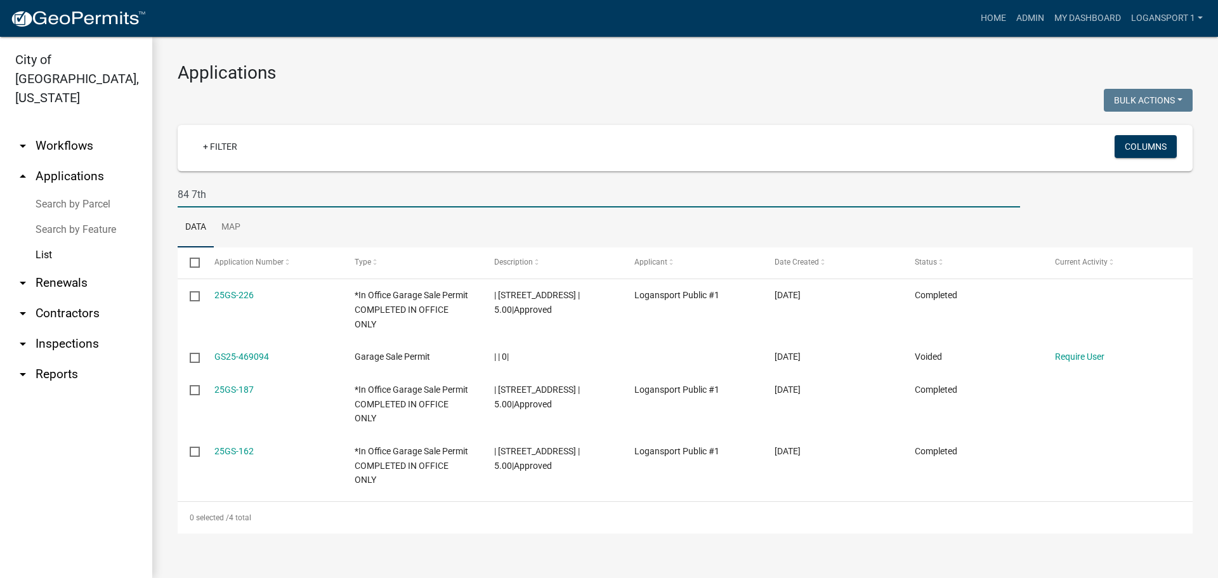
type input "84 7th"
